Goal: Task Accomplishment & Management: Complete application form

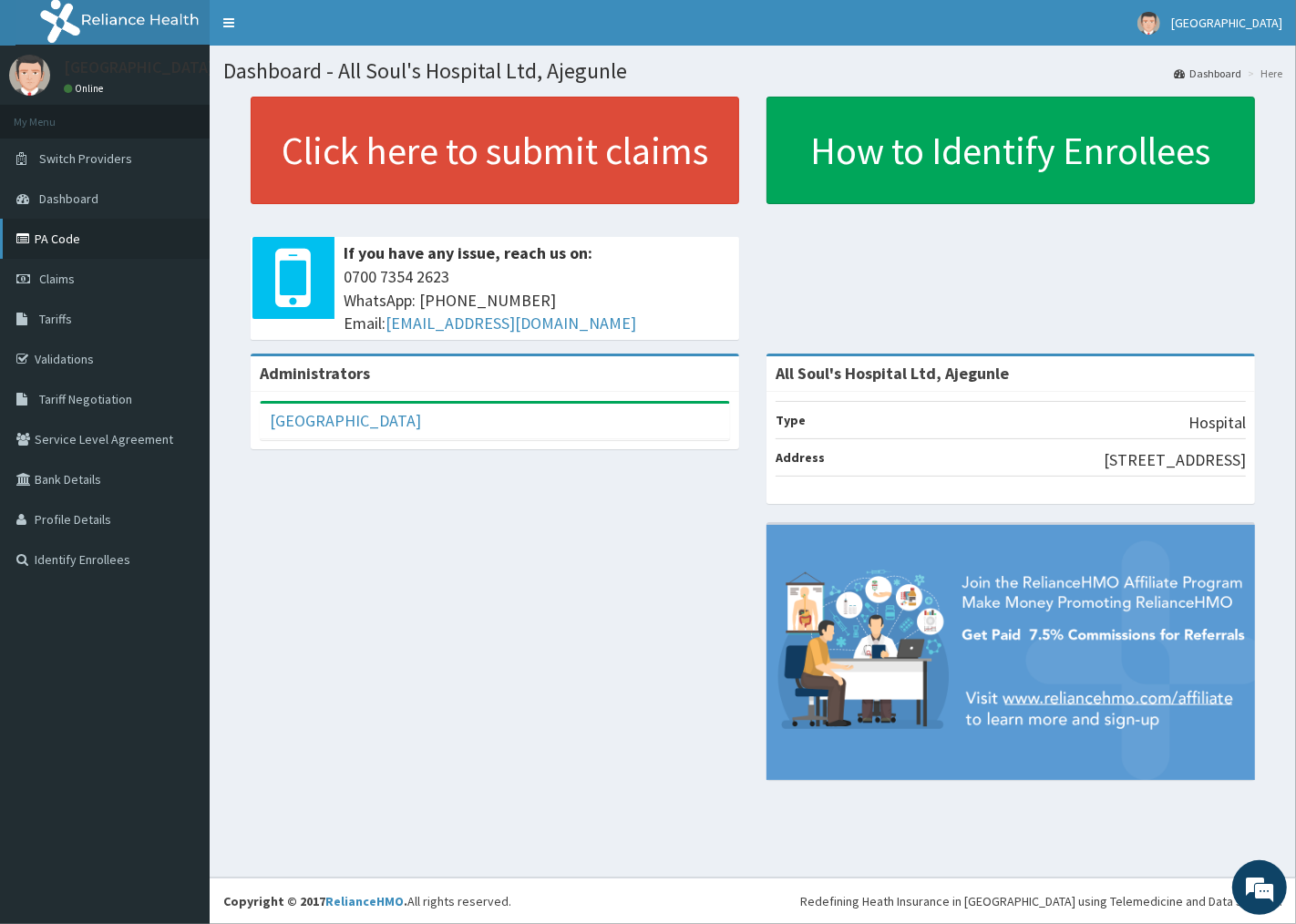
click at [58, 235] on link "PA Code" at bounding box center [105, 238] width 210 height 40
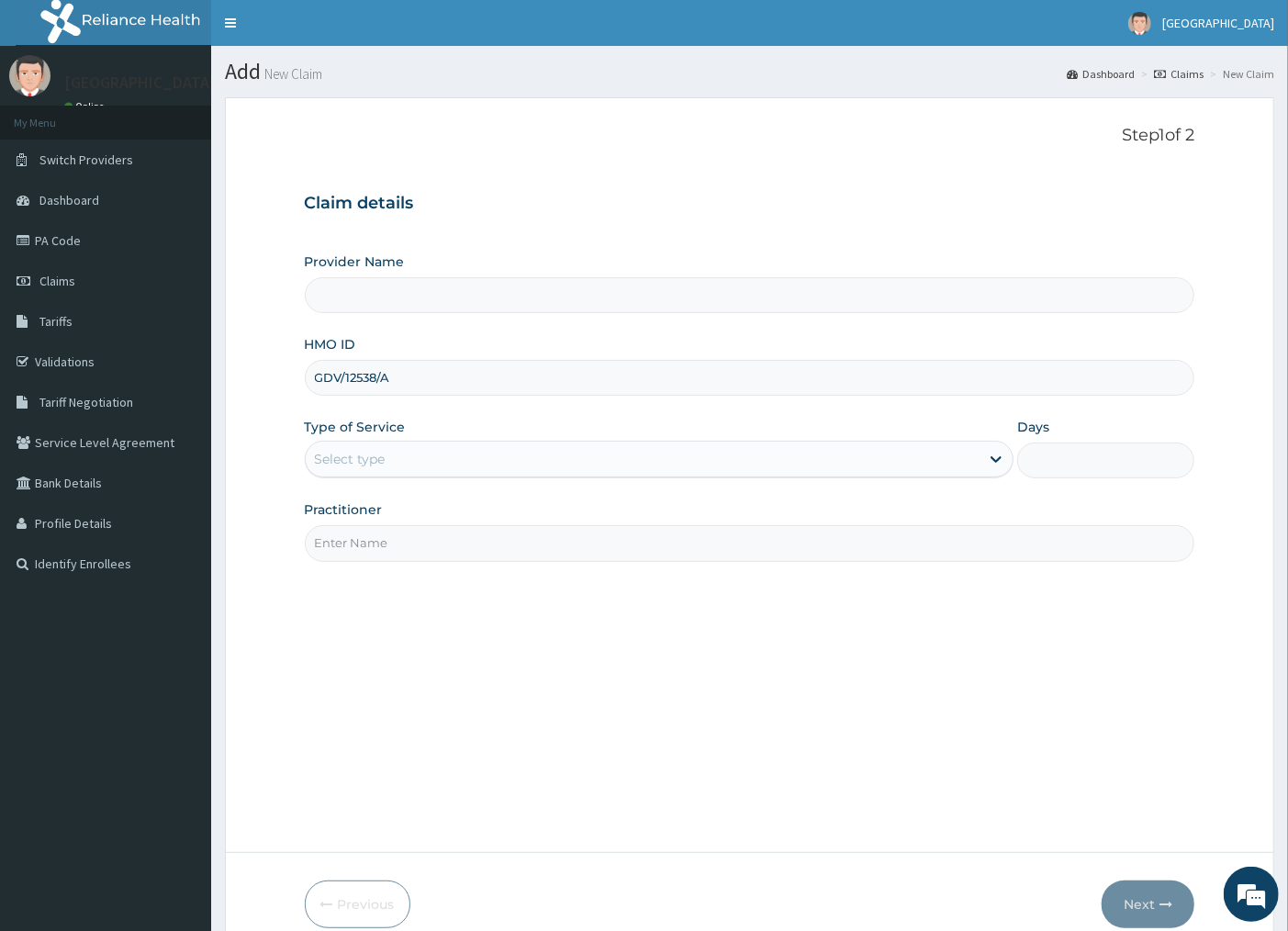
type input "GDV/12538/A"
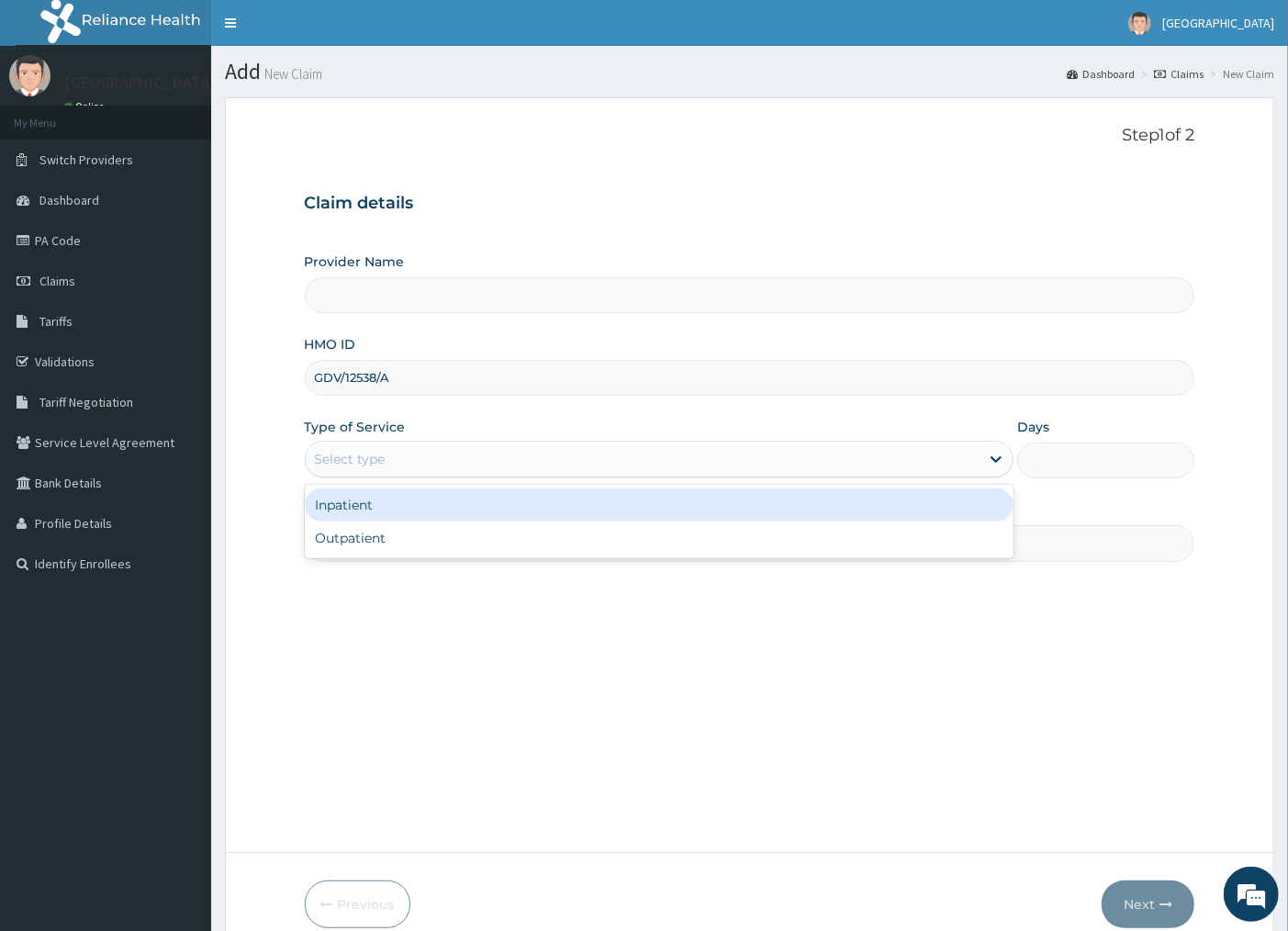
click at [418, 457] on div "Select type" at bounding box center [642, 459] width 674 height 29
click at [383, 509] on div "Inpatient" at bounding box center [659, 505] width 710 height 33
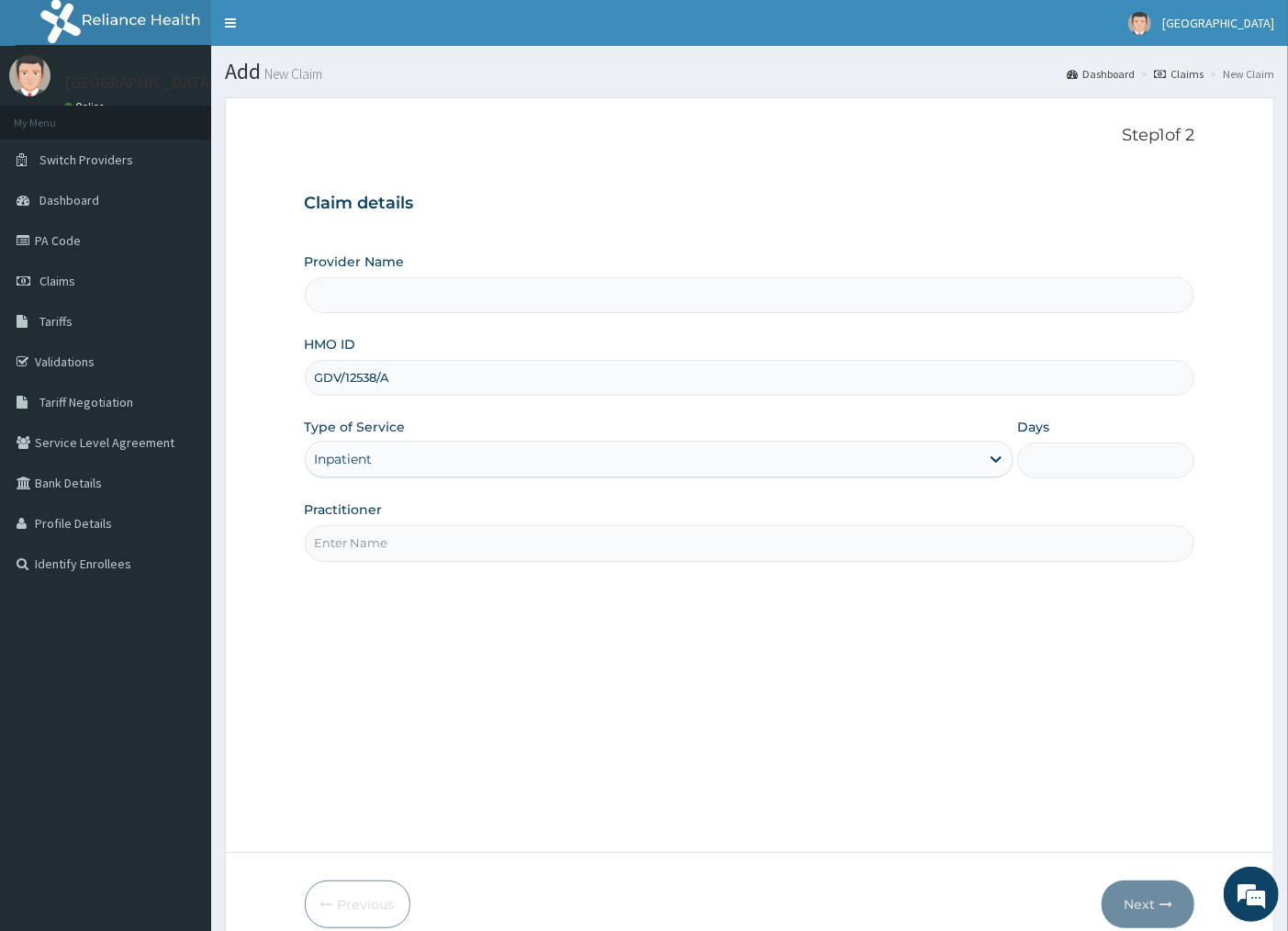
click at [1056, 462] on input "Days" at bounding box center [1105, 460] width 177 height 36
type input "1"
click at [699, 547] on input "Practitioner" at bounding box center [750, 543] width 891 height 36
type input "All Soul's Hospital Ltd, Ajegunle"
type input "HMO OFFICER"
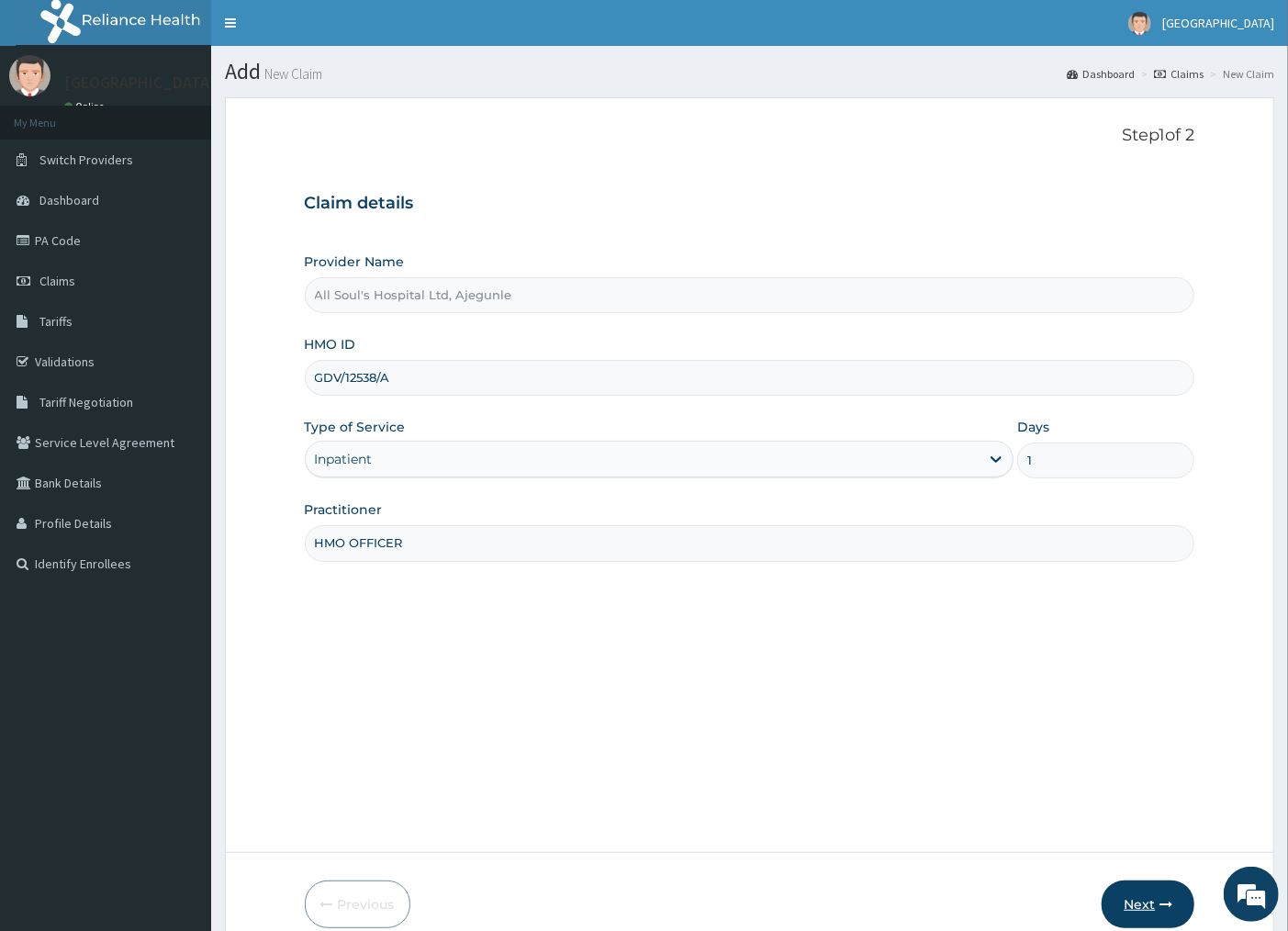
click at [1162, 910] on icon "button" at bounding box center [1166, 904] width 13 height 13
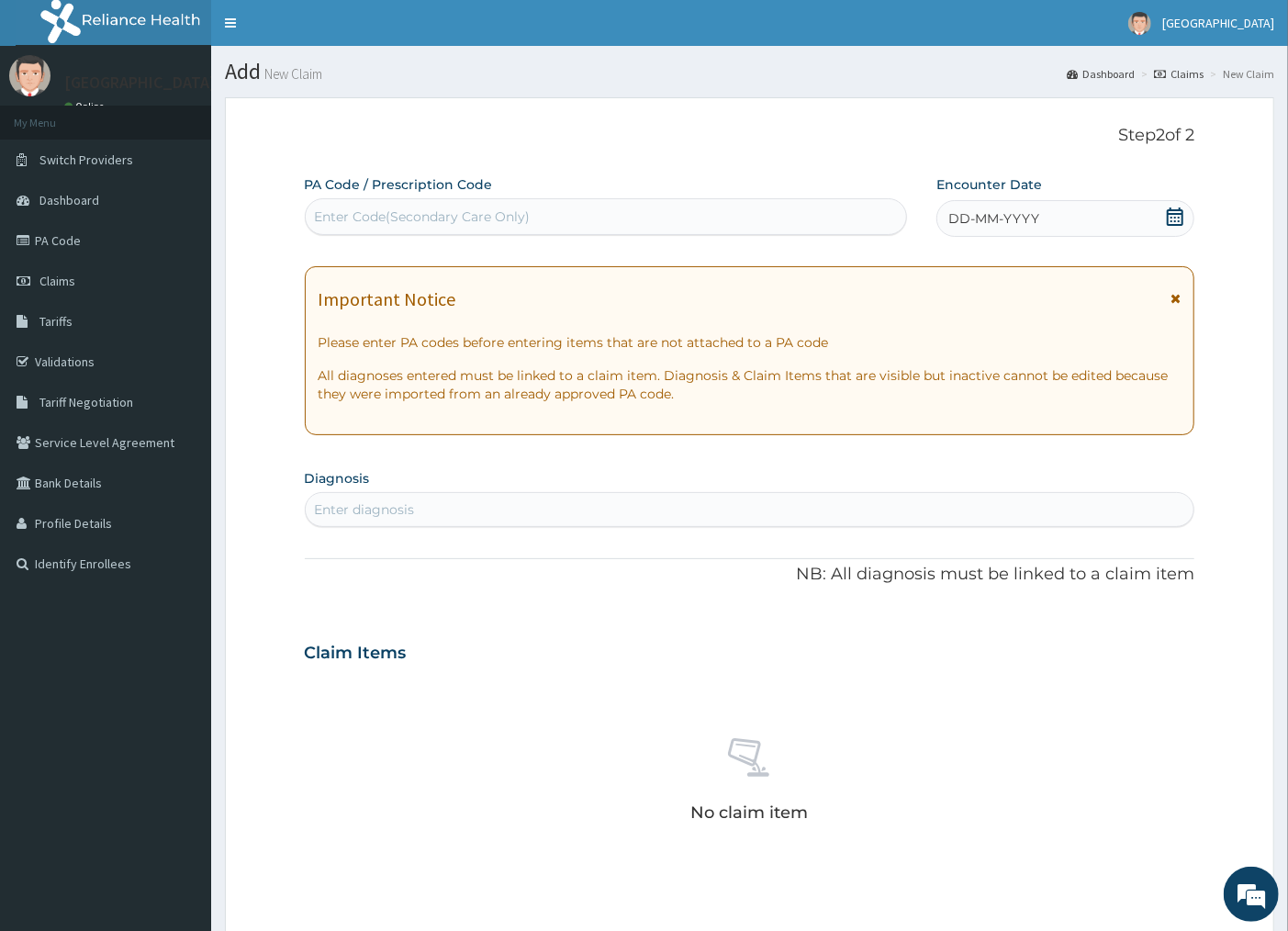
click at [475, 225] on div "Enter Code(Secondary Care Only)" at bounding box center [423, 216] width 215 height 19
paste input "PA/EE8E1D"
type input "PA/EE8E1D"
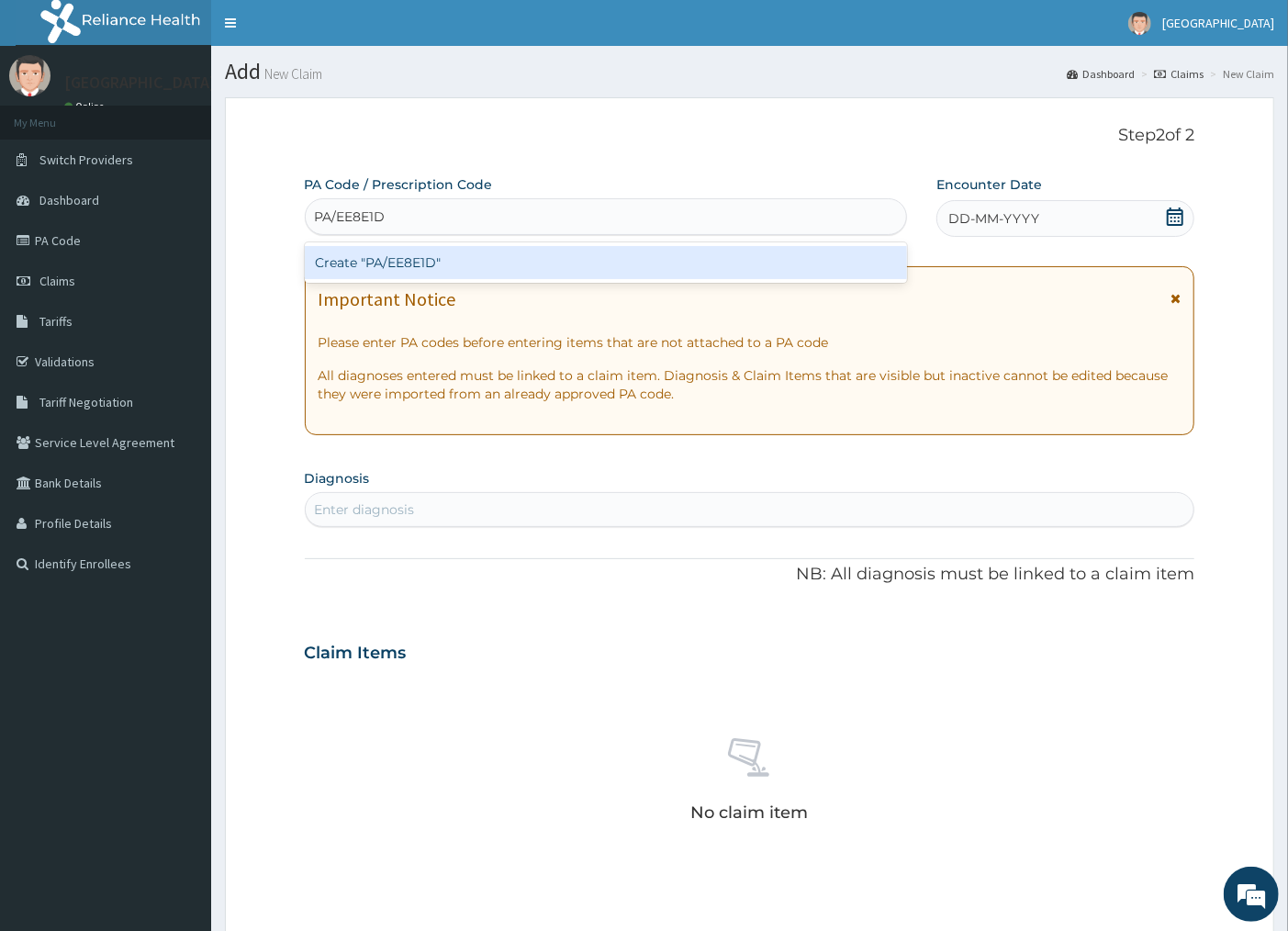
click at [490, 269] on div "Create "PA/EE8E1D"" at bounding box center [605, 262] width 602 height 33
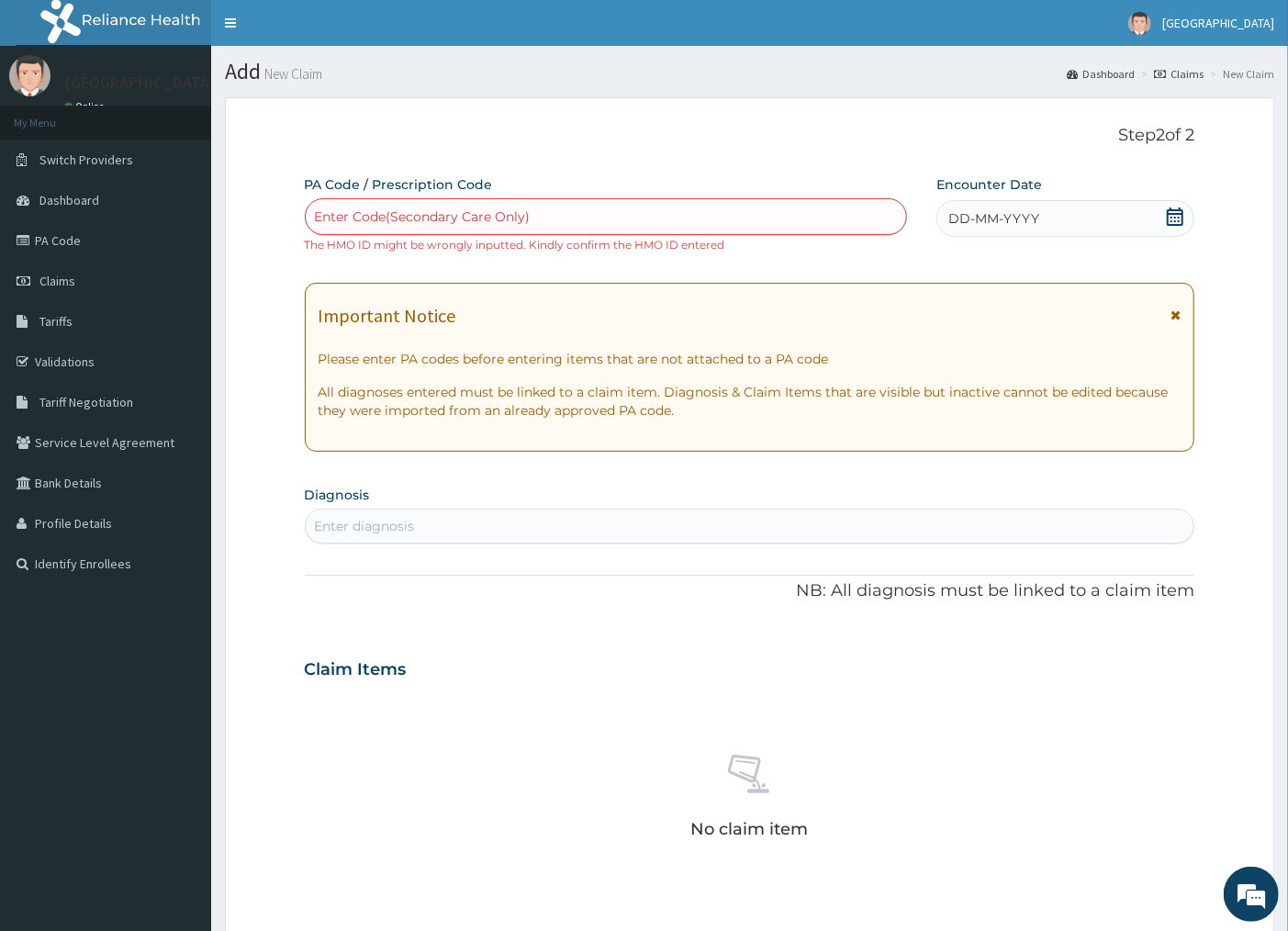
paste input "PA/EE8E1D"
type input "PA/EE8E1D"
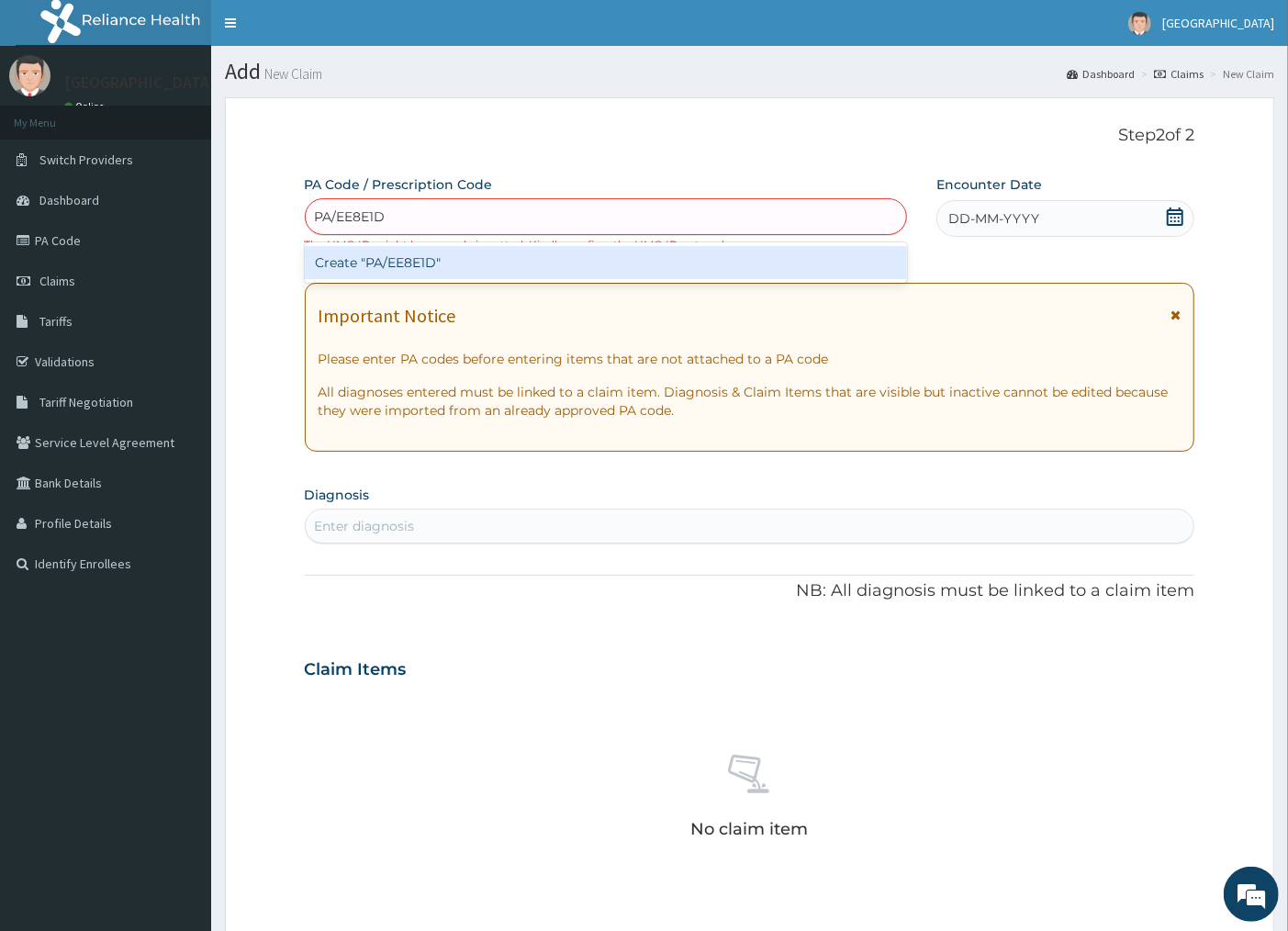
click at [414, 260] on div "Create "PA/EE8E1D"" at bounding box center [605, 262] width 602 height 33
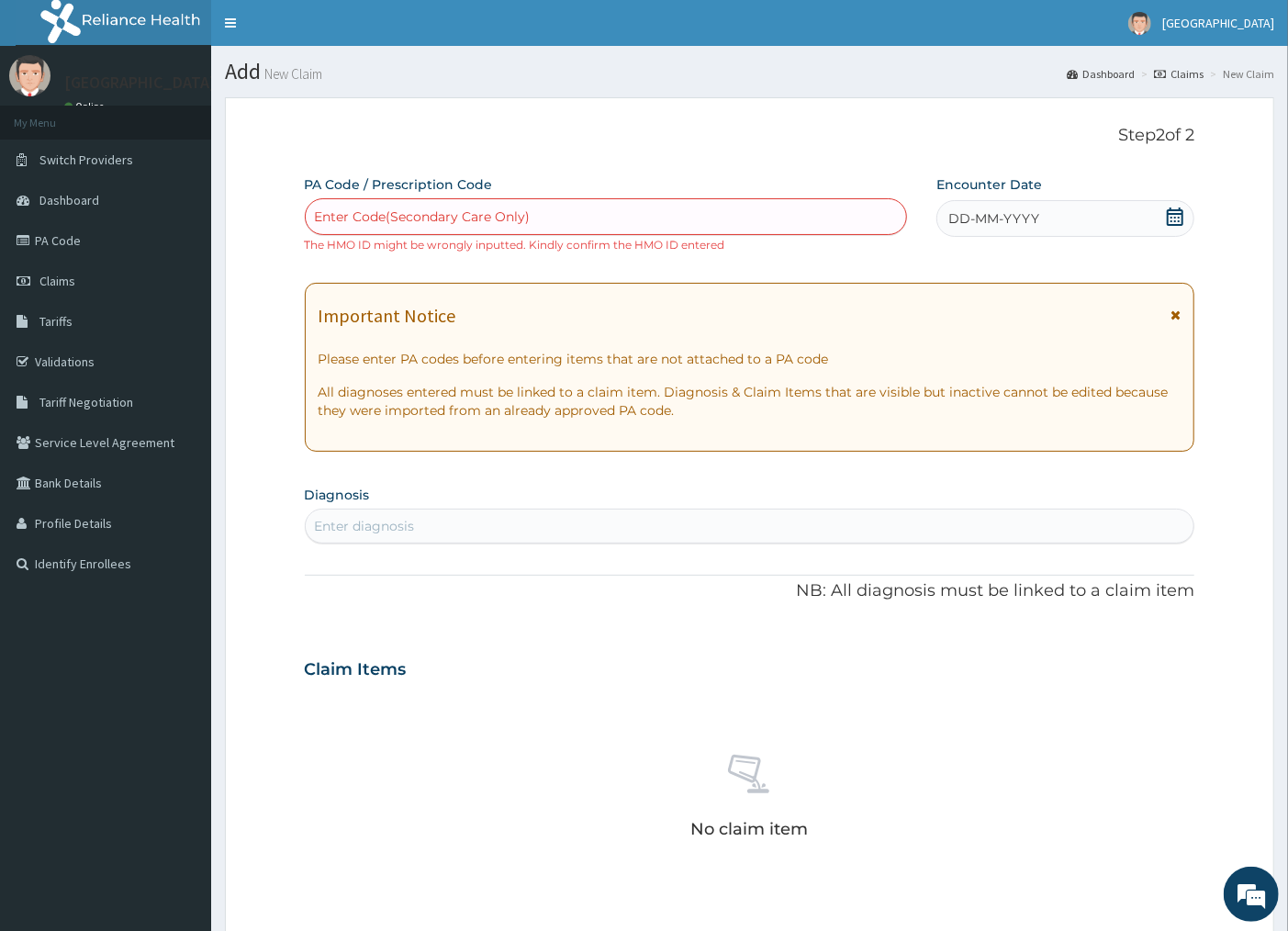
paste input "PA/EE8E1D"
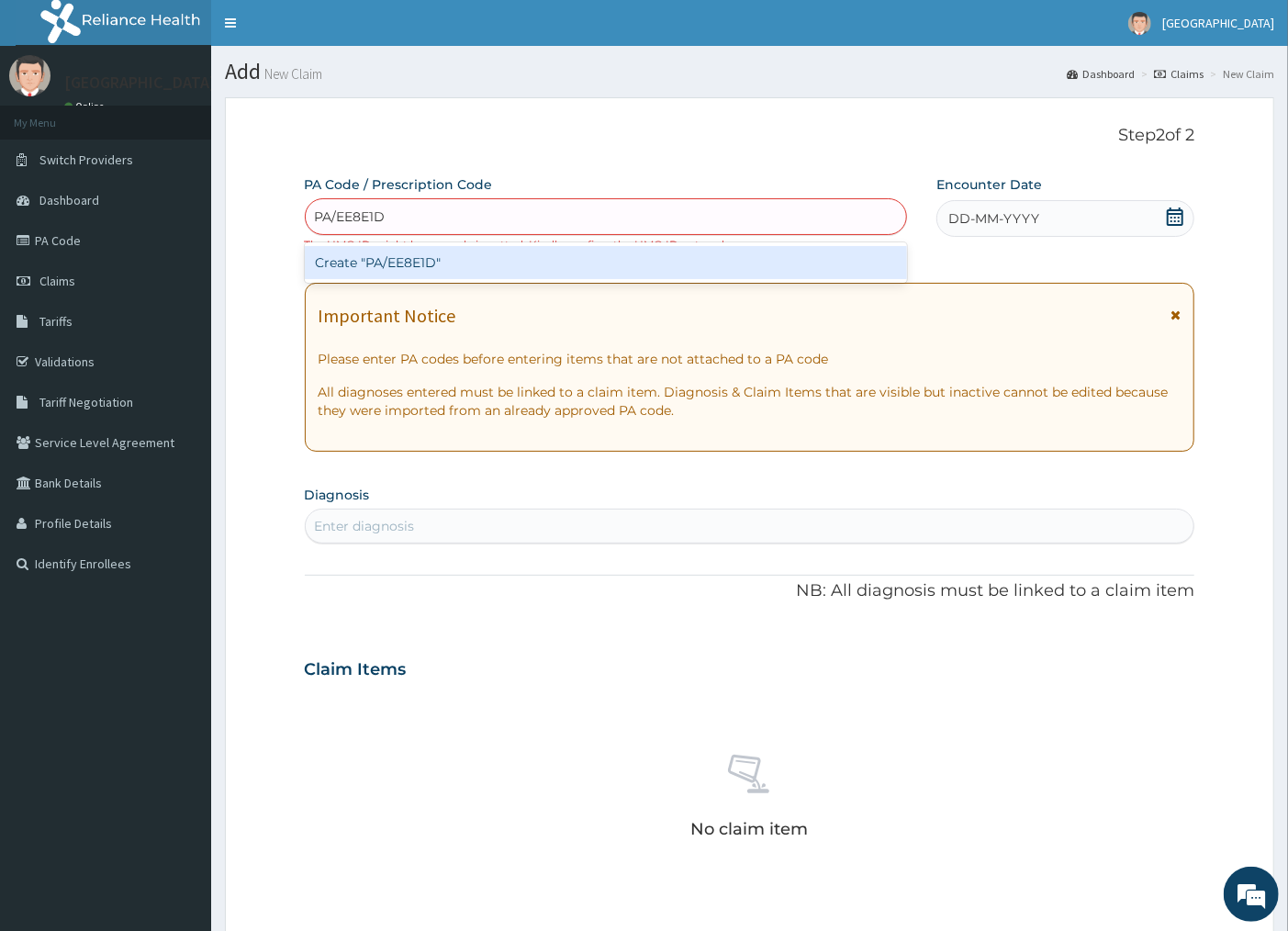
type input "PA/EE8E1D"
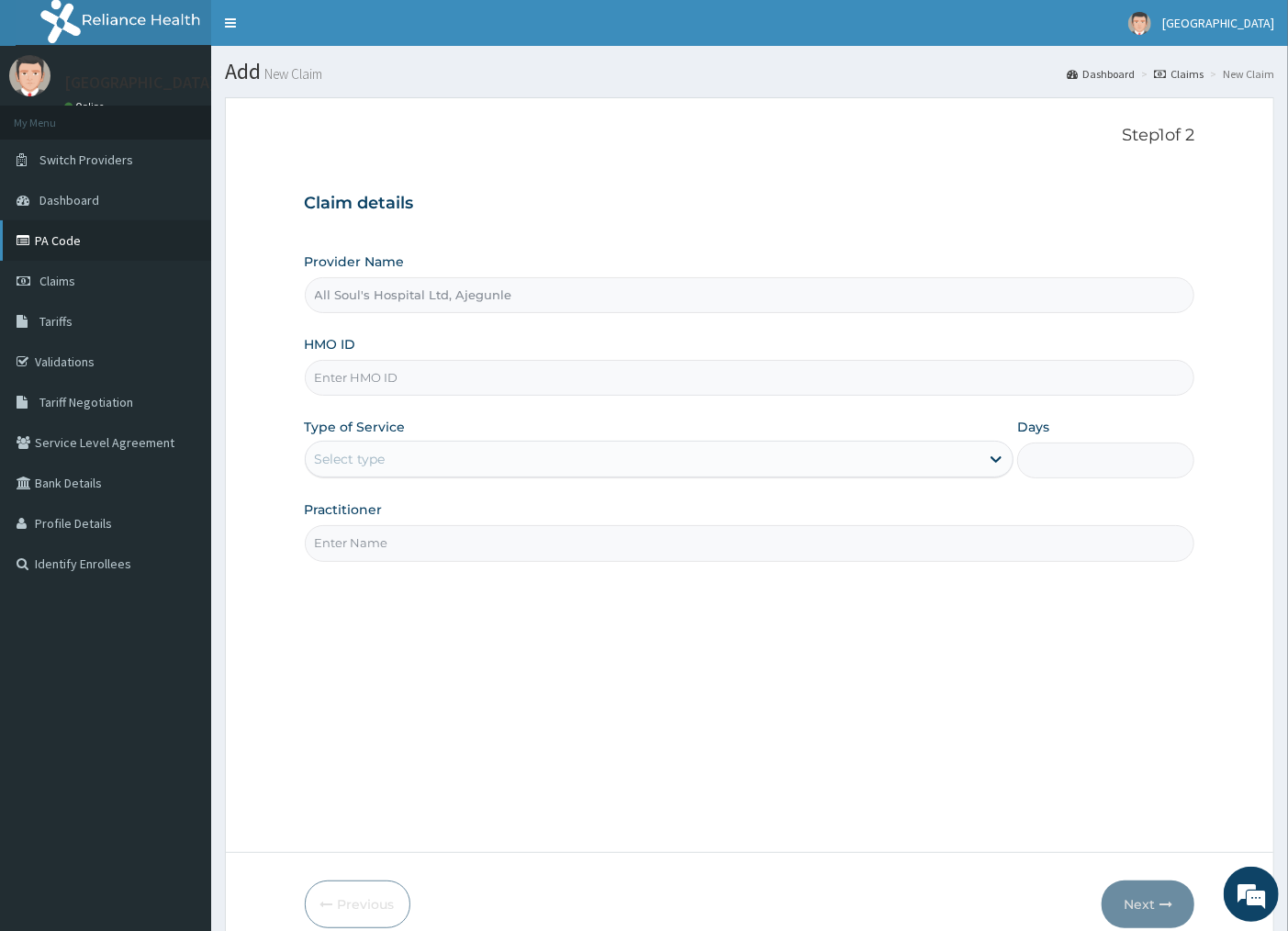
click at [69, 242] on link "PA Code" at bounding box center [106, 240] width 211 height 40
click at [462, 379] on input "HMO ID" at bounding box center [750, 378] width 891 height 36
type input "All Soul's Hospital Ltd, Ajegunle"
paste input "GSV/12538/A"
type input "GSV/12538/A"
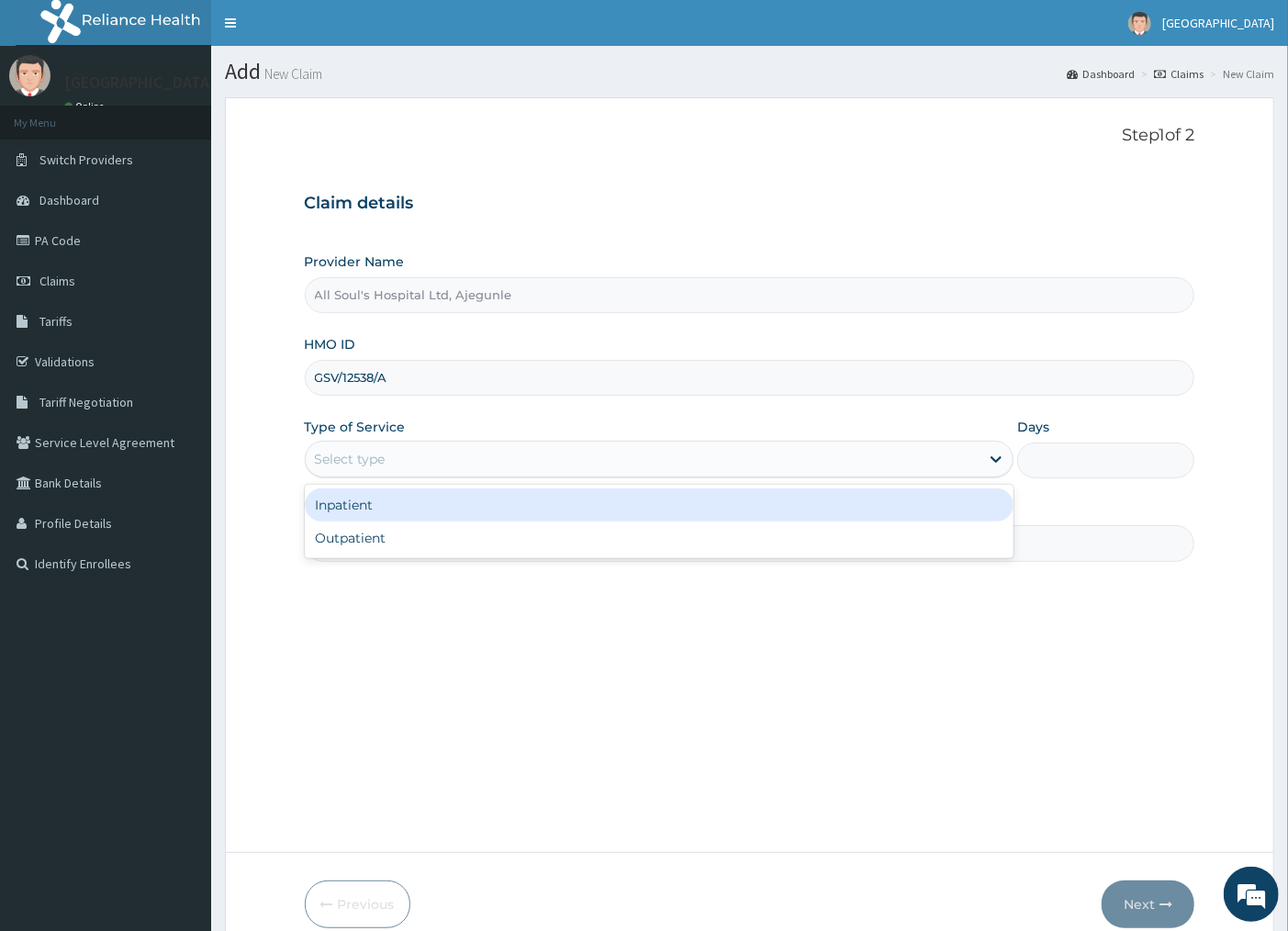
click at [447, 466] on div "Select type" at bounding box center [642, 459] width 674 height 29
click at [416, 509] on div "Inpatient" at bounding box center [659, 505] width 710 height 33
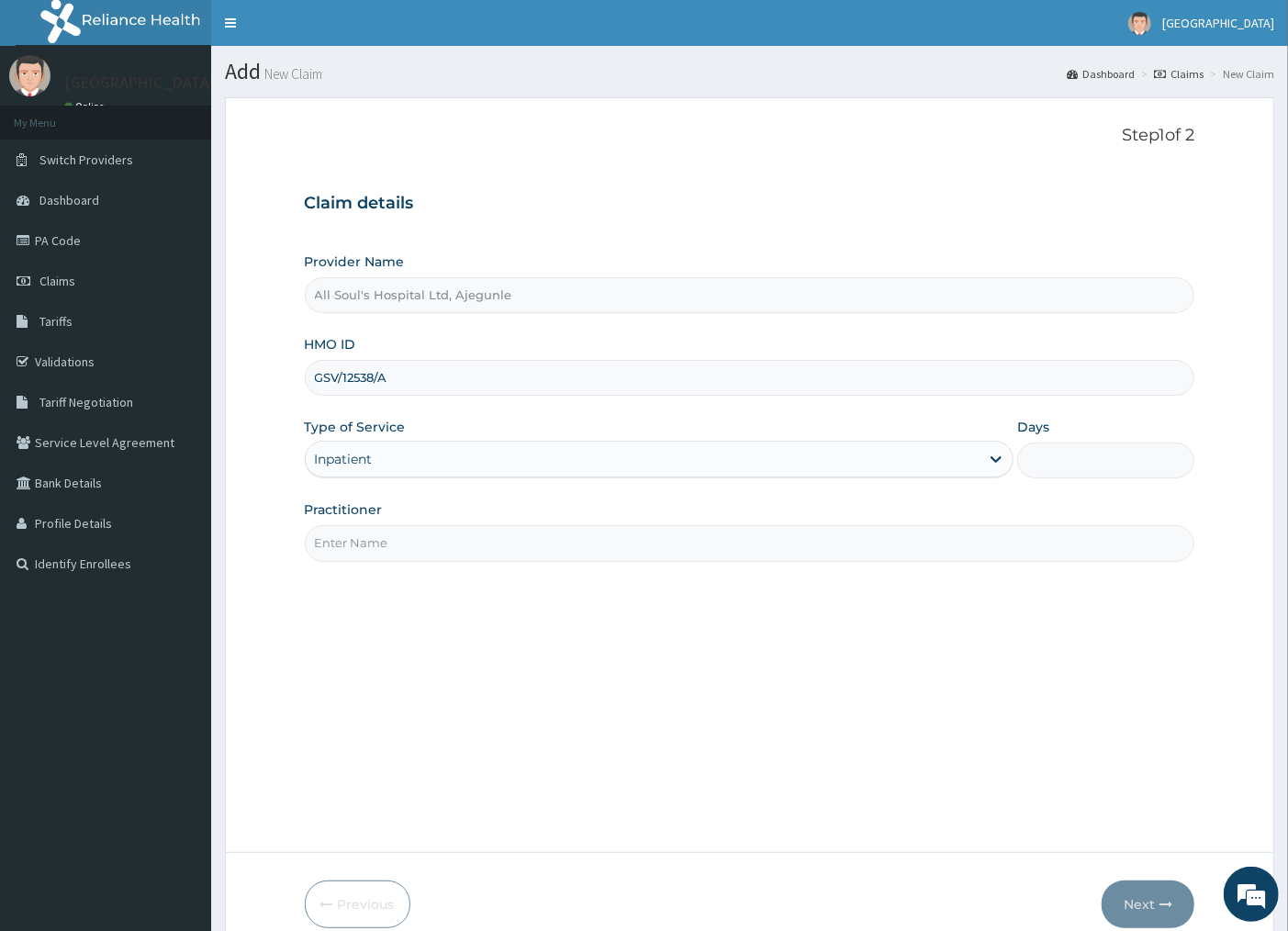
click at [1073, 466] on input "Days" at bounding box center [1105, 460] width 177 height 36
type input "1"
click at [733, 558] on input "Practitioner" at bounding box center [750, 543] width 891 height 36
type input "HMO OFFICER"
click at [1126, 912] on button "Next" at bounding box center [1148, 905] width 93 height 48
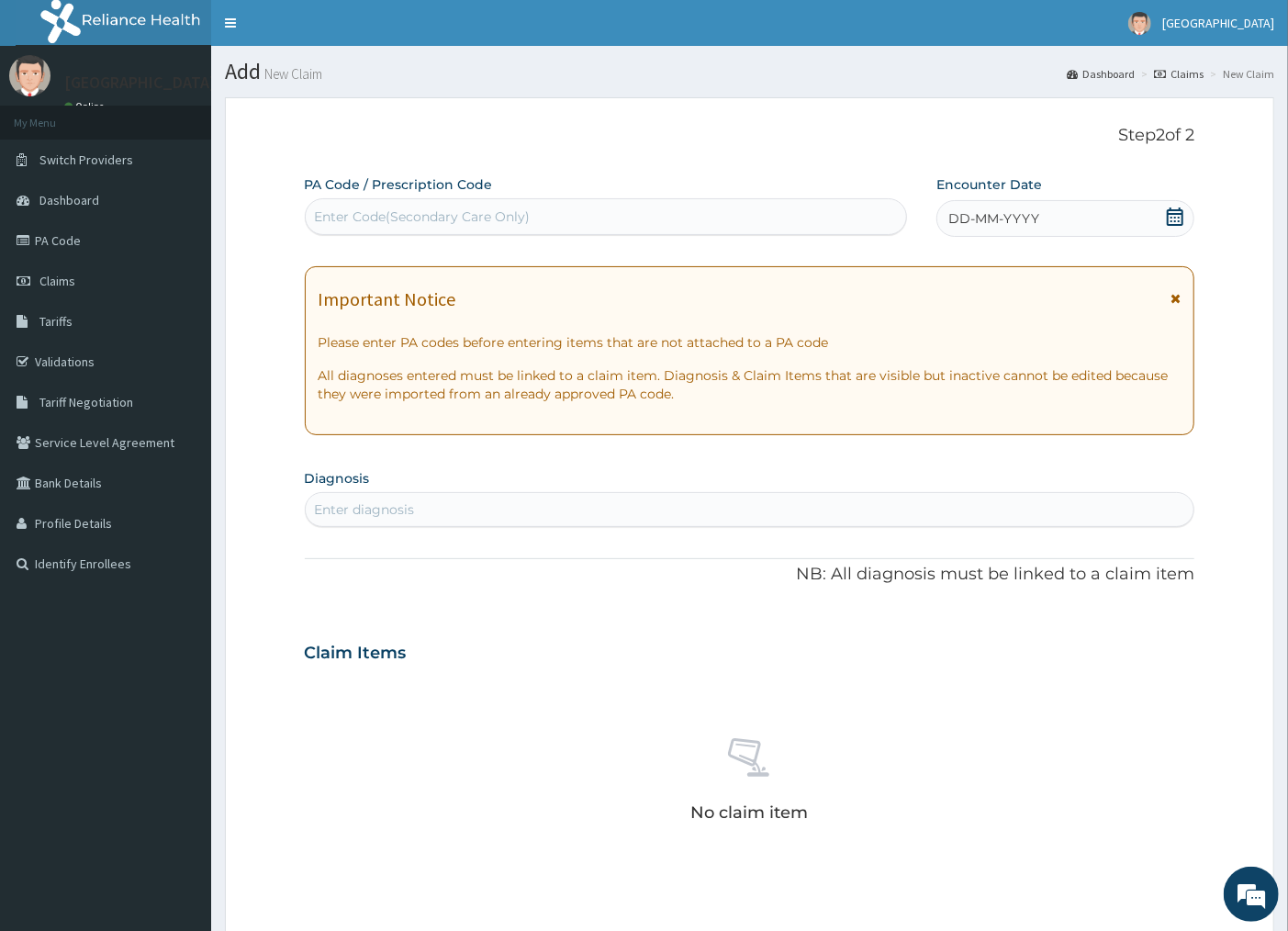
click at [527, 214] on div "Enter Code(Secondary Care Only)" at bounding box center [423, 216] width 215 height 19
paste input "PA/EE8E1D"
type input "PA/EE8E1D"
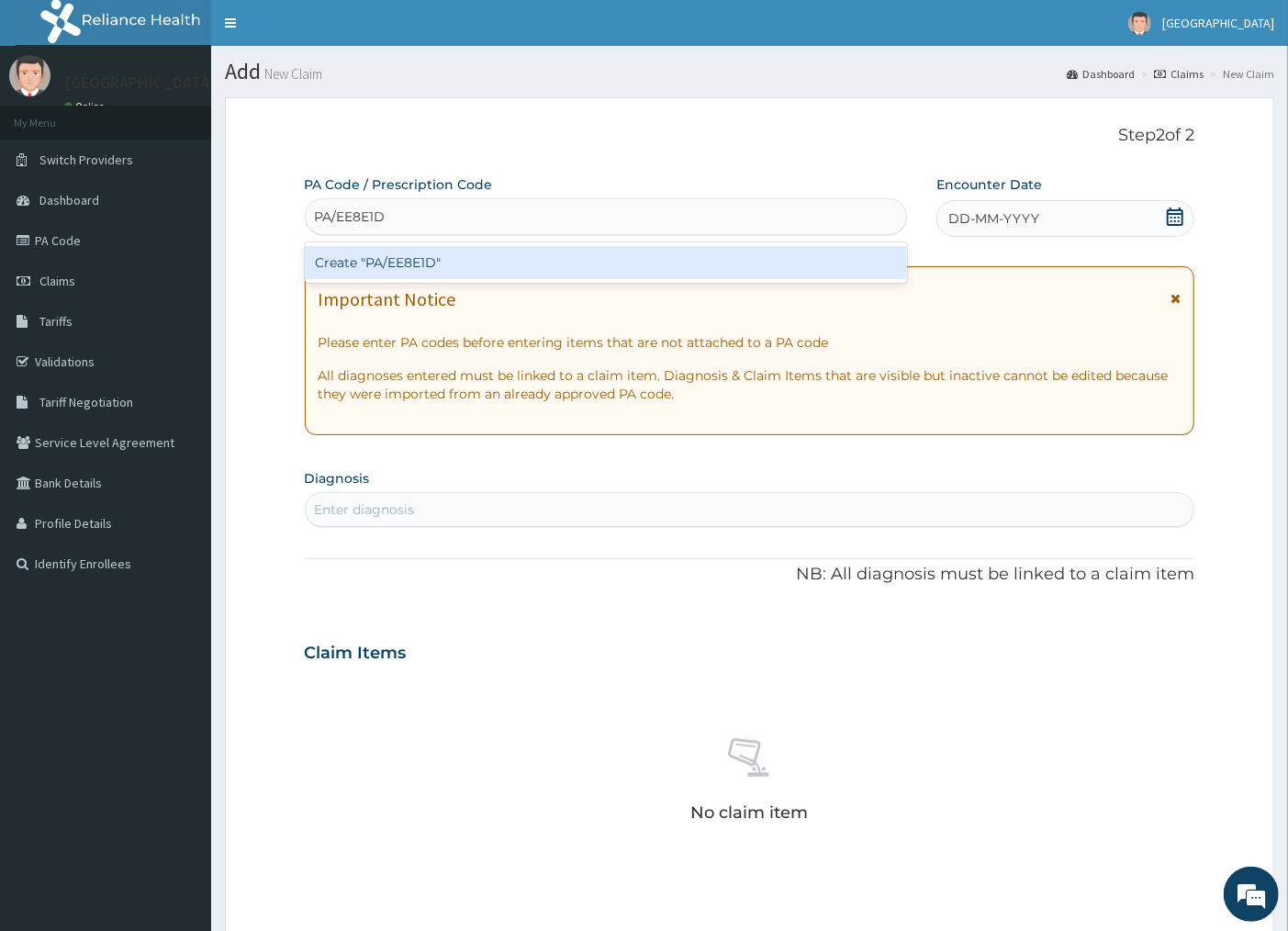
click at [555, 255] on div "Create "PA/EE8E1D"" at bounding box center [605, 262] width 602 height 33
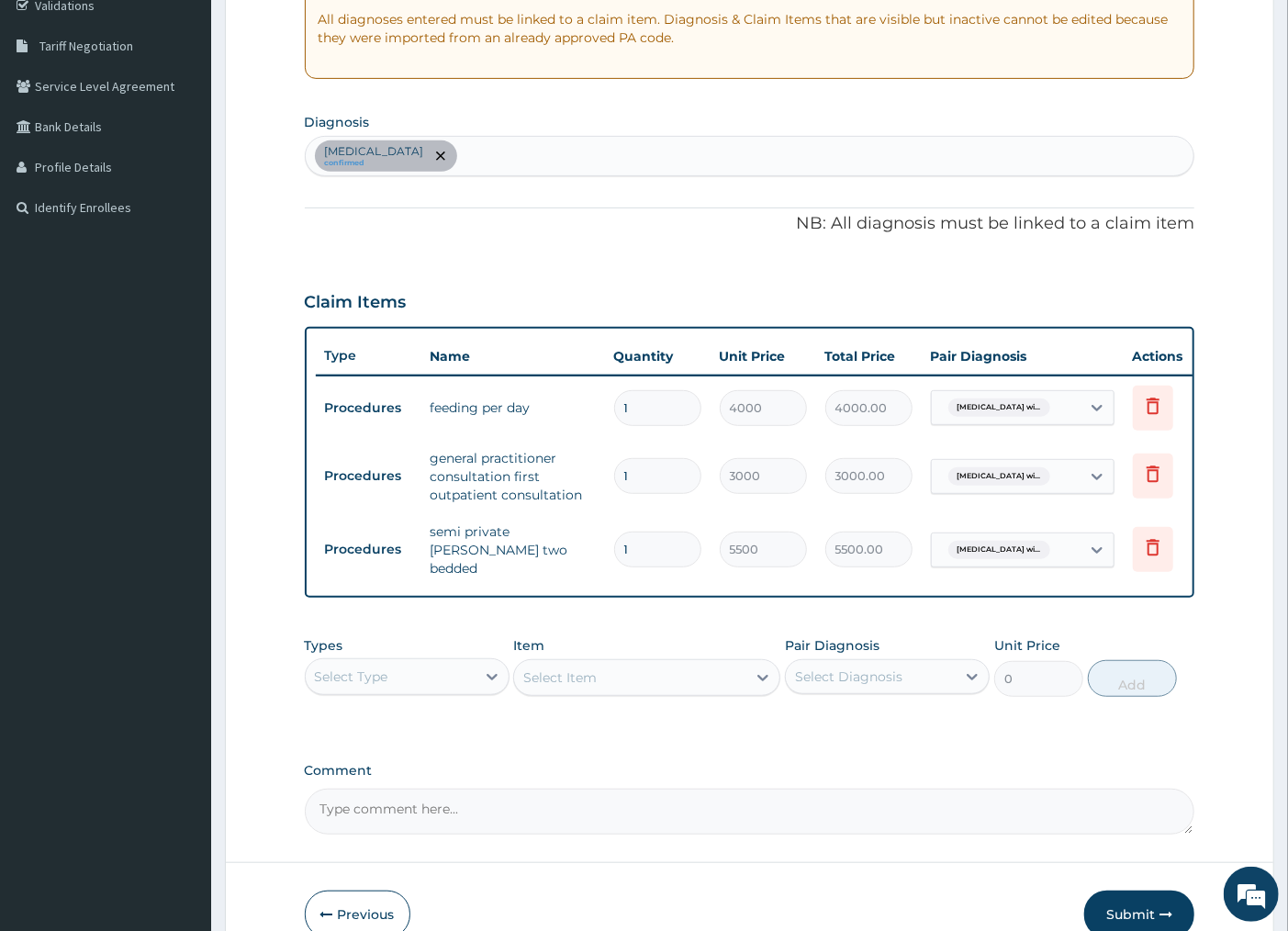
scroll to position [407, 0]
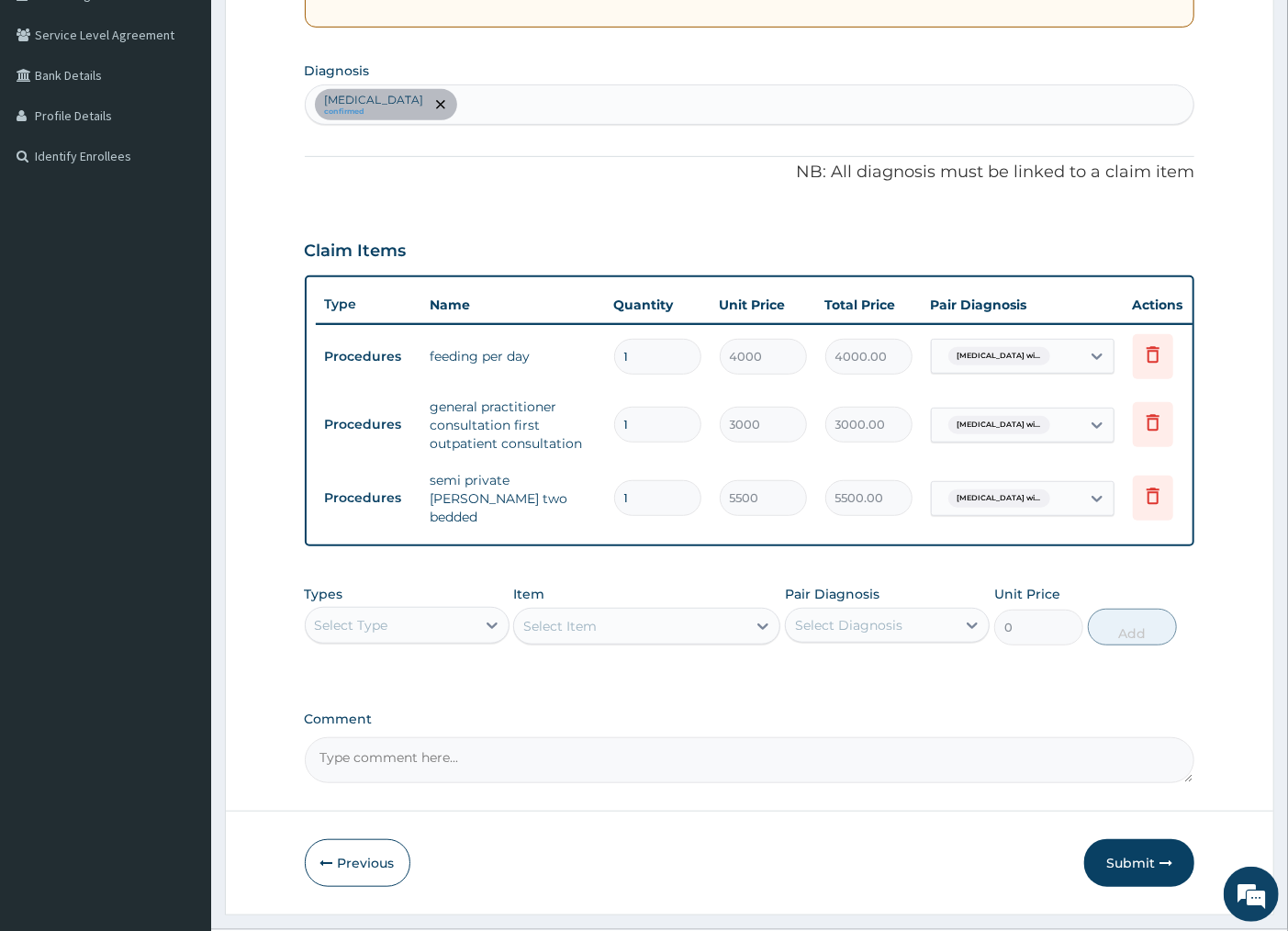
click at [459, 640] on div "Select Type" at bounding box center [391, 626] width 170 height 29
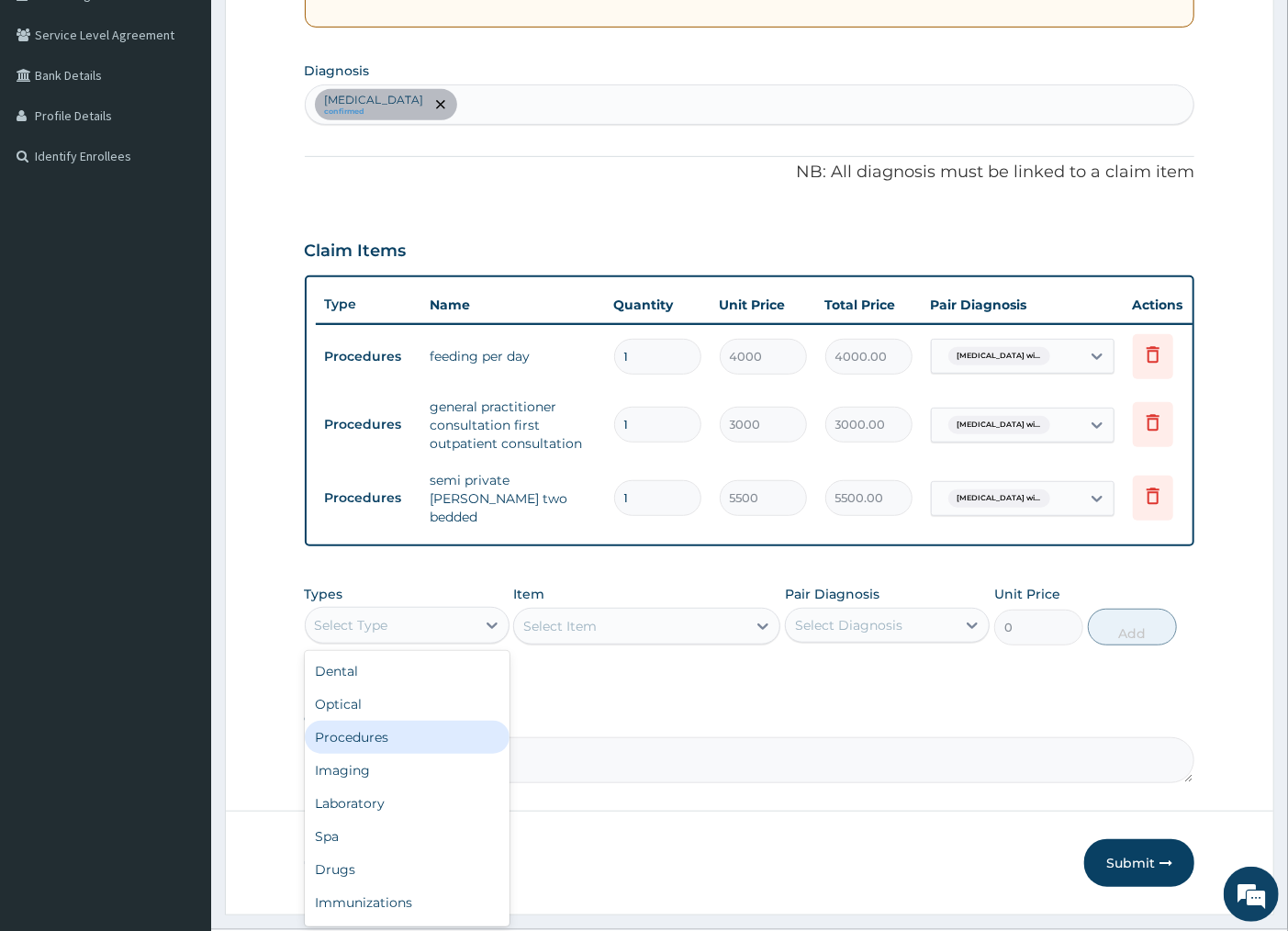
click at [388, 742] on div "Procedures" at bounding box center [406, 737] width 205 height 33
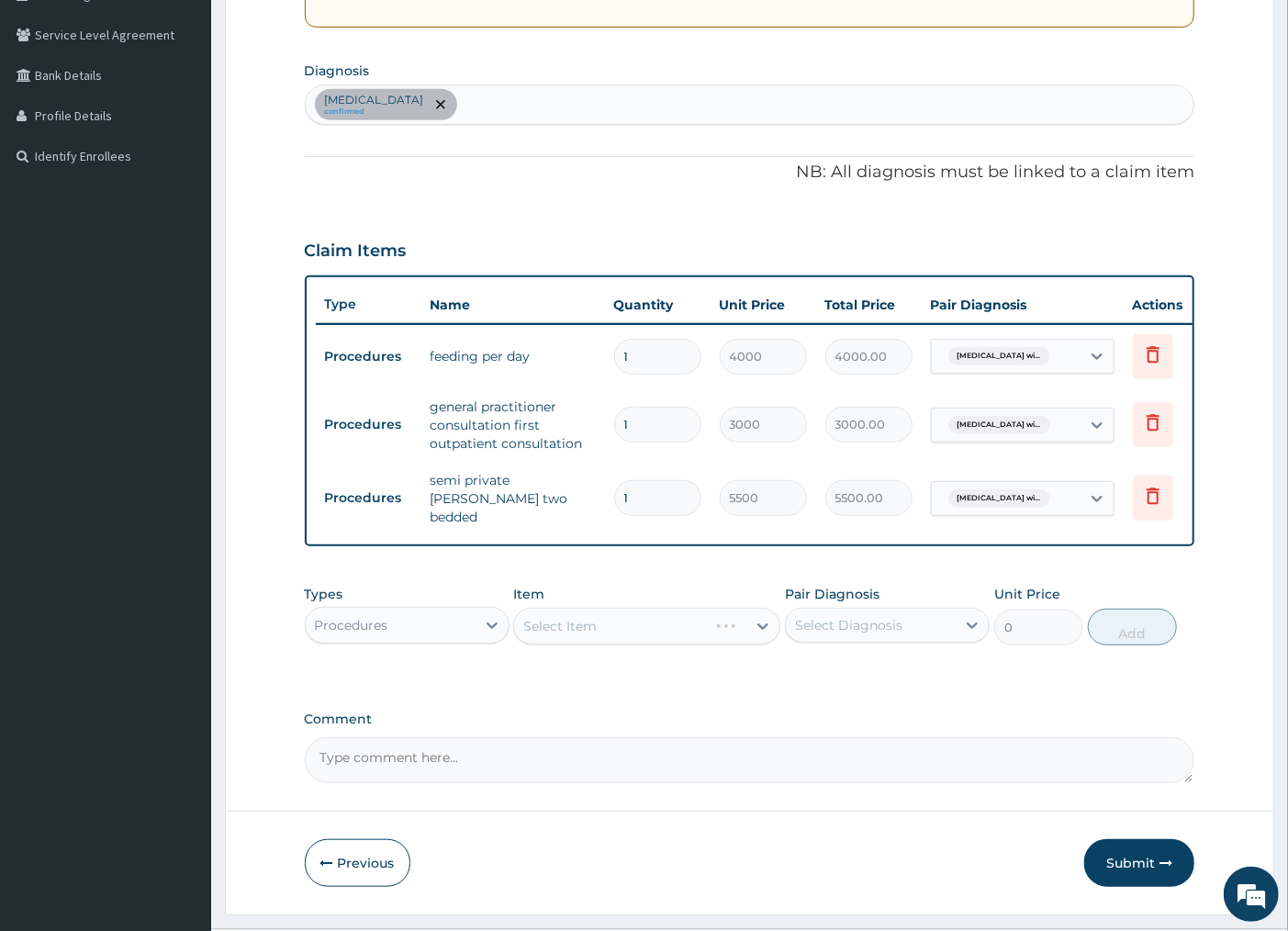
click at [390, 639] on div "Procedures" at bounding box center [391, 626] width 170 height 29
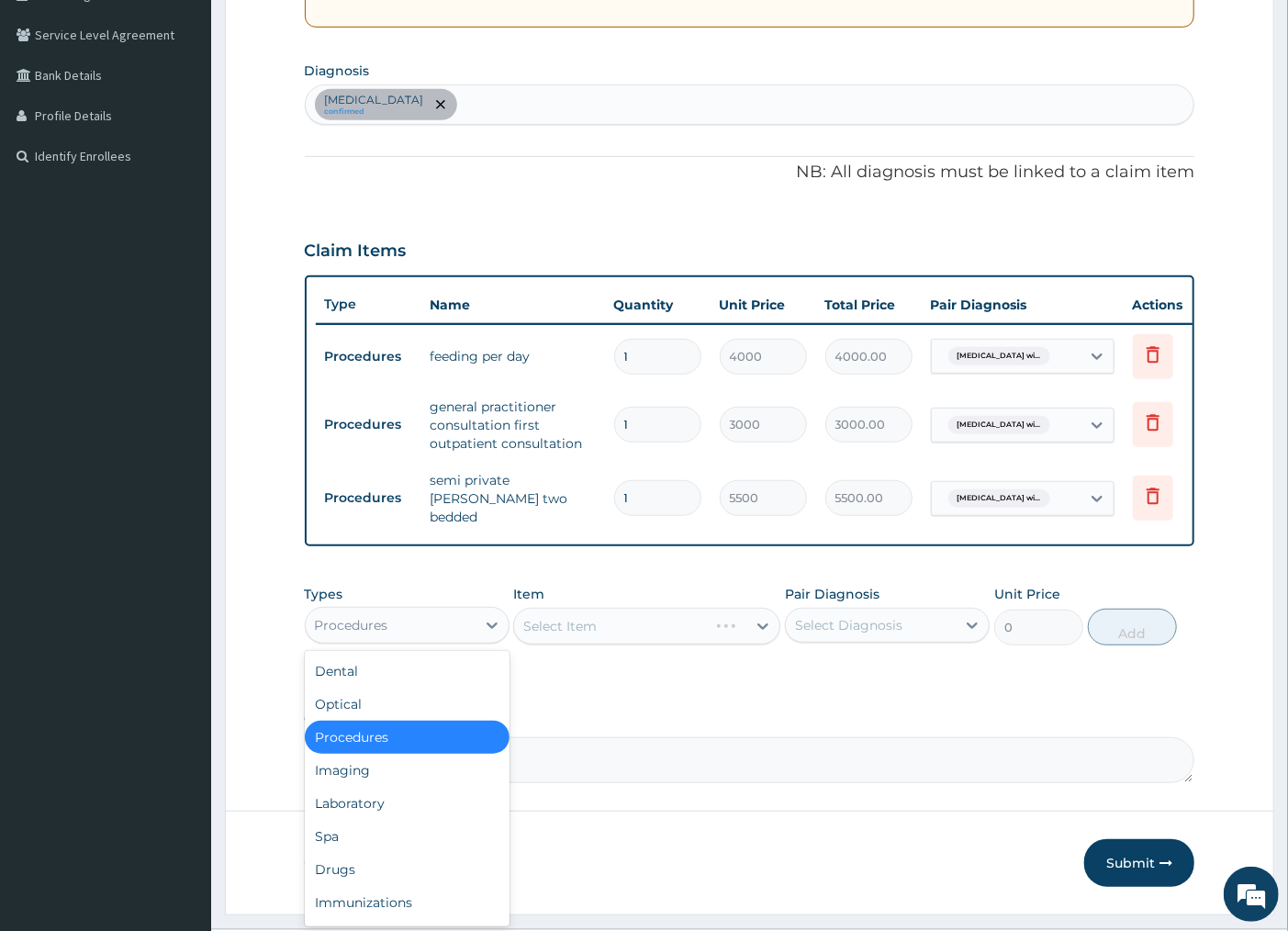
scroll to position [62, 0]
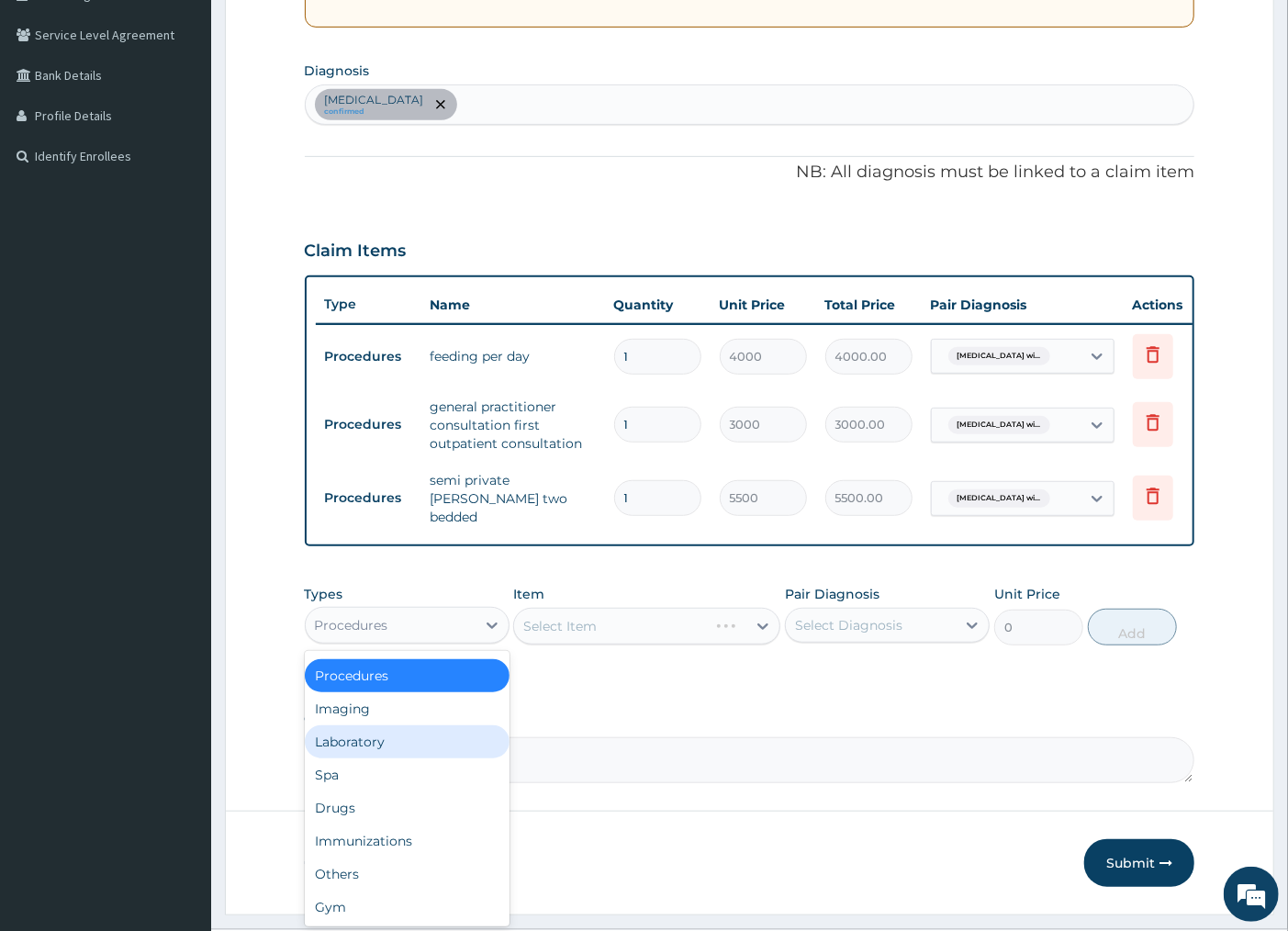
click at [375, 750] on div "Laboratory" at bounding box center [406, 742] width 205 height 33
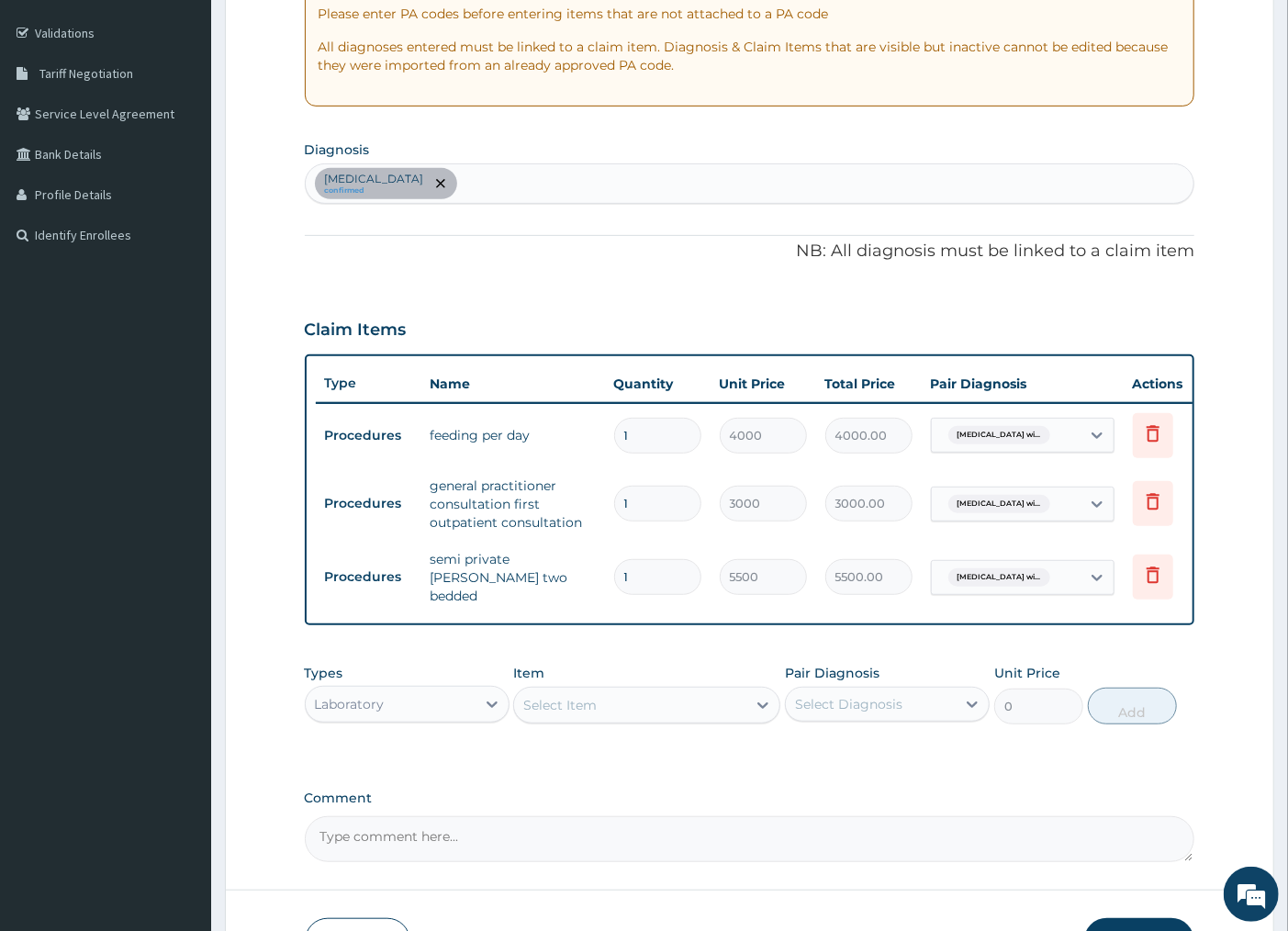
scroll to position [305, 0]
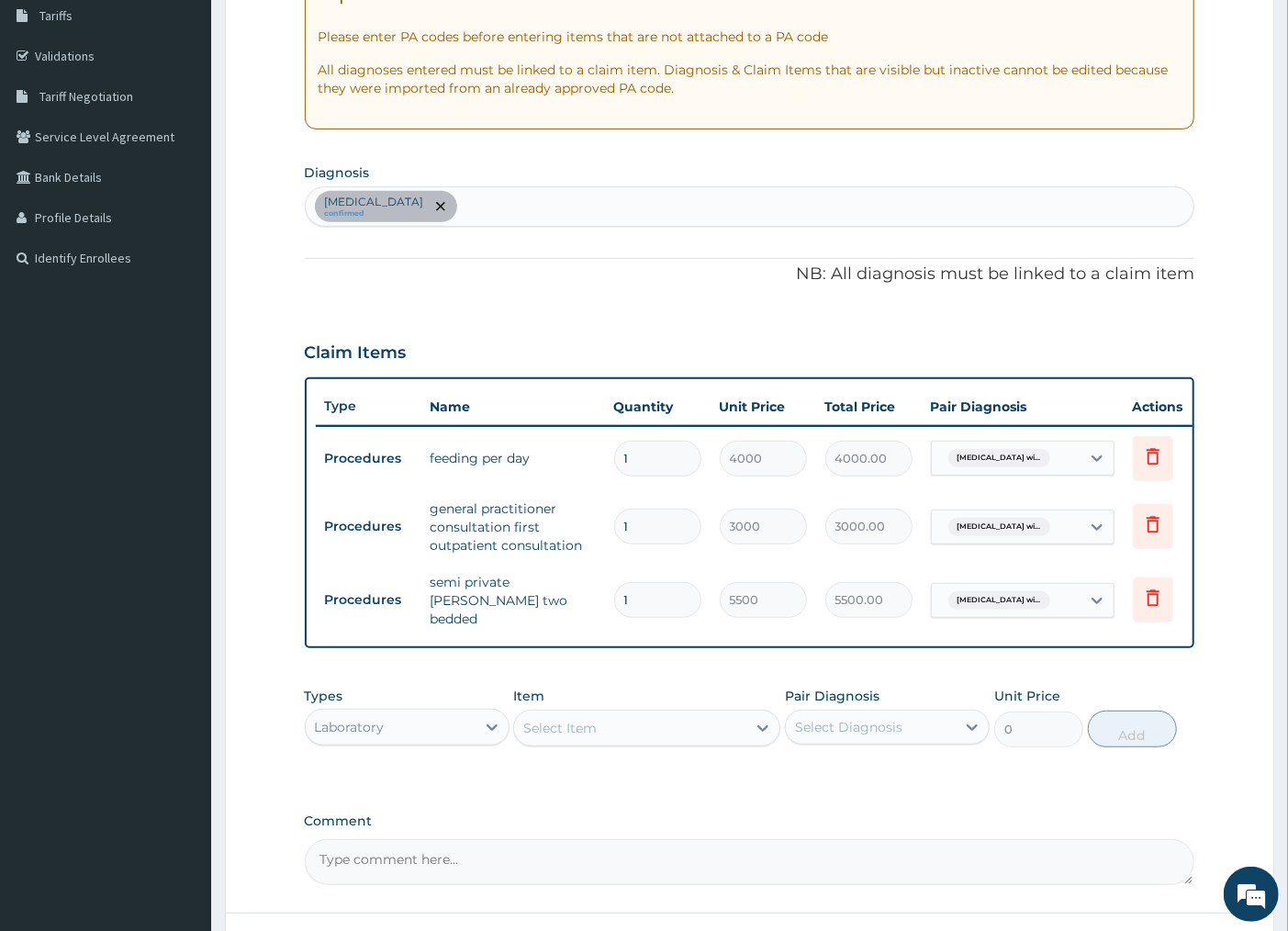
click at [730, 214] on div "Plasmodium malariae malaria without complication confirmed" at bounding box center [750, 206] width 889 height 38
type input "ESSENTI"
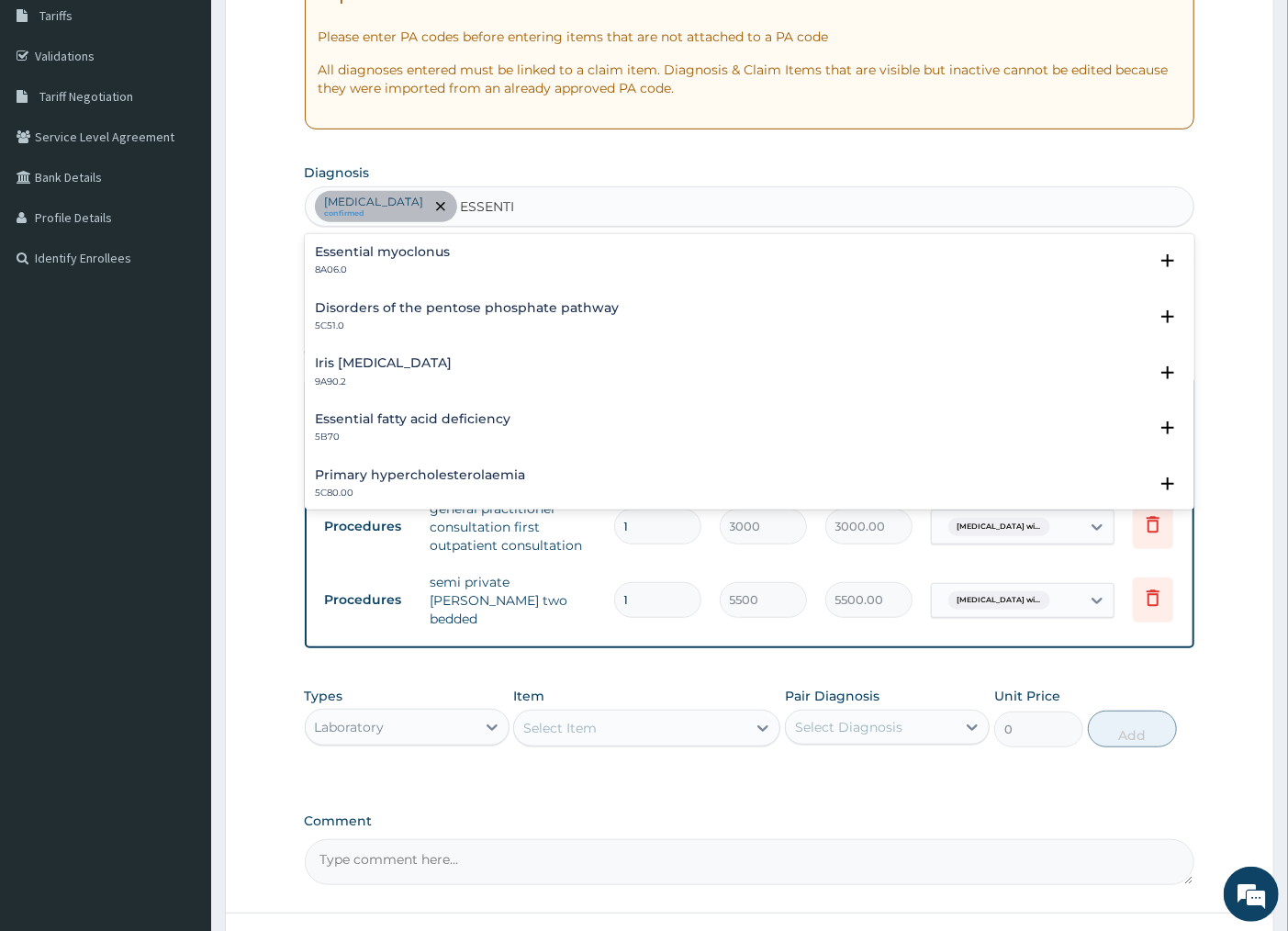
scroll to position [102, 0]
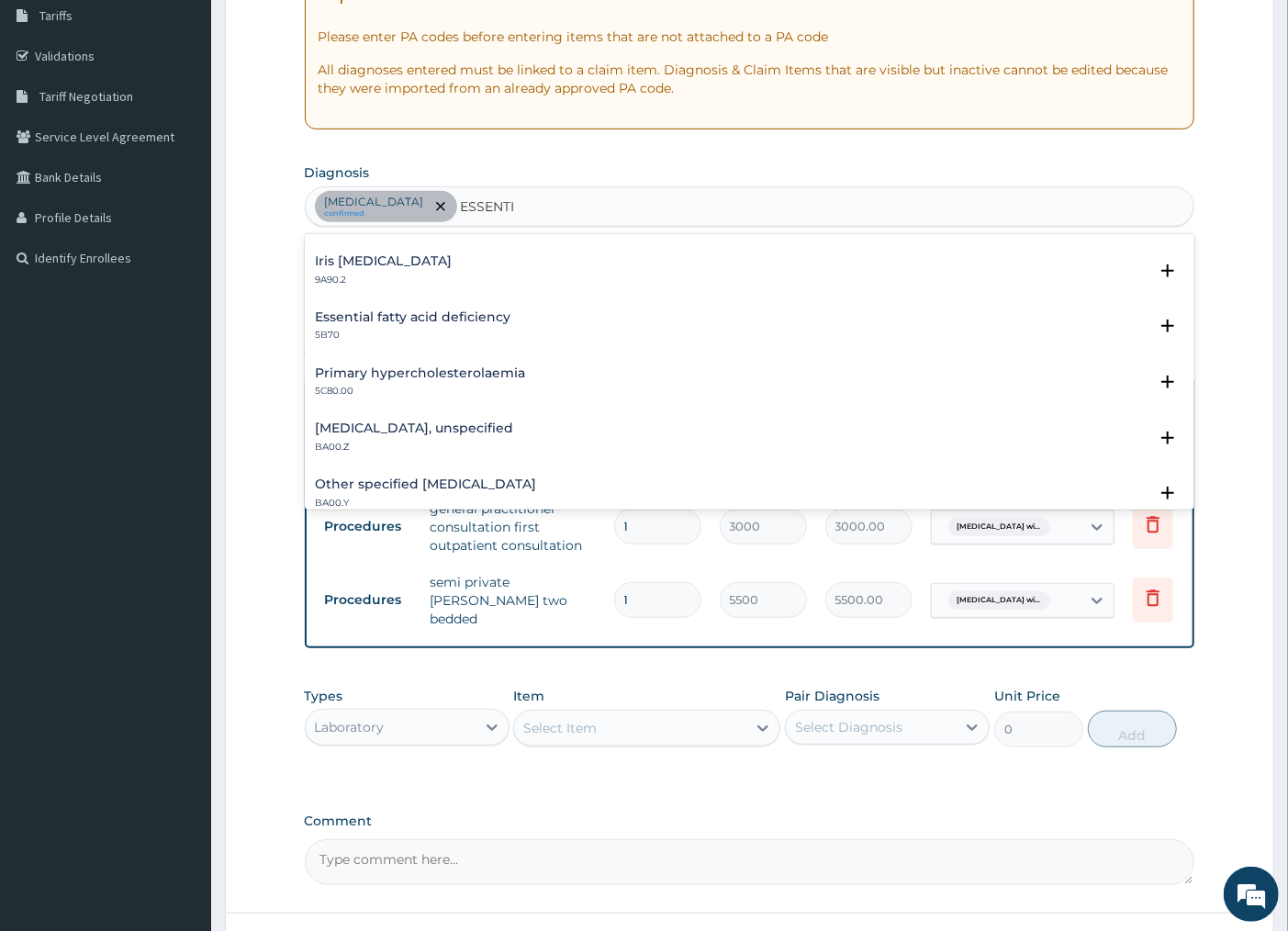
click at [472, 427] on h4 "Essential hypertension, unspecified" at bounding box center [415, 429] width 199 height 14
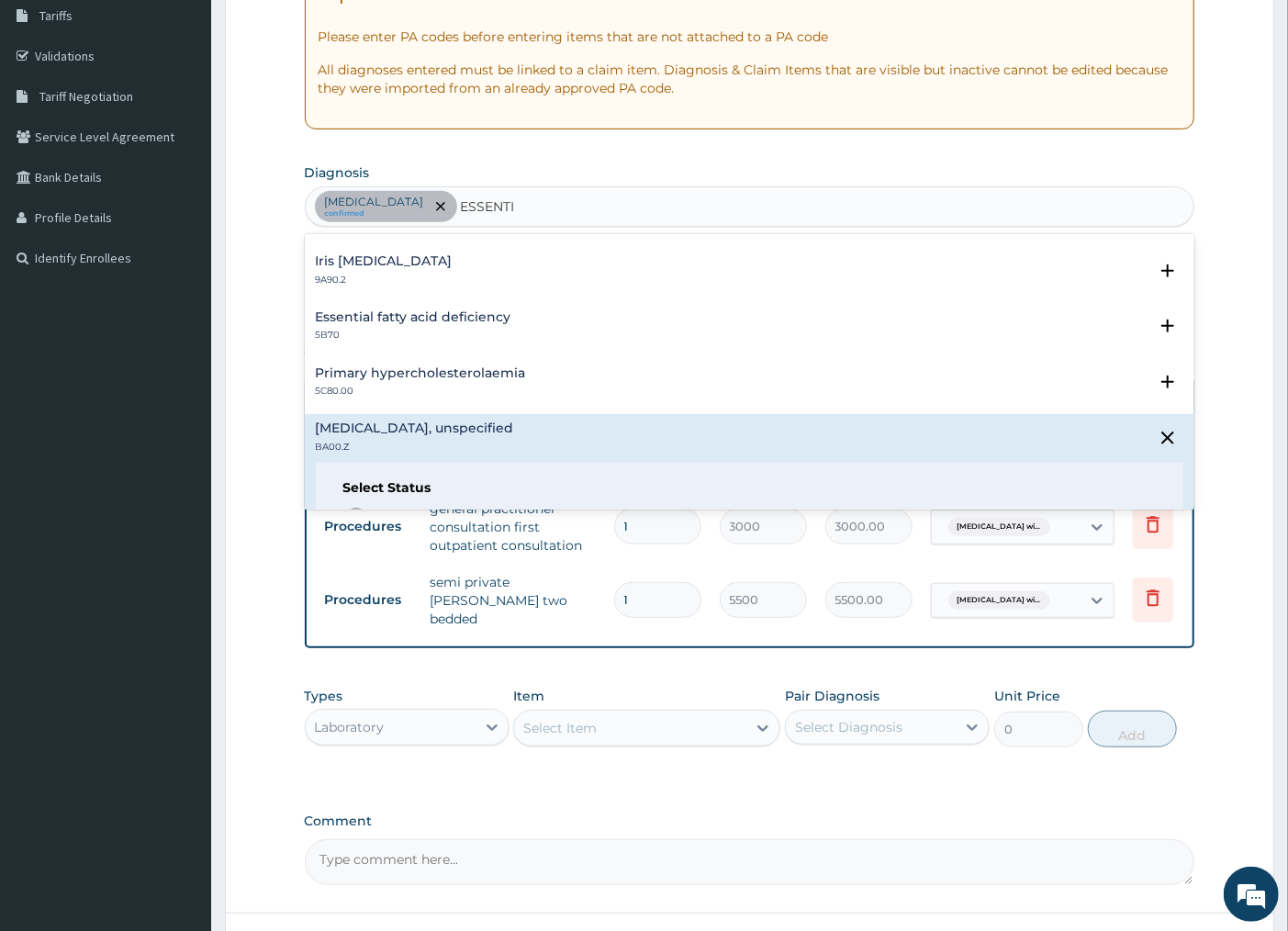
scroll to position [204, 0]
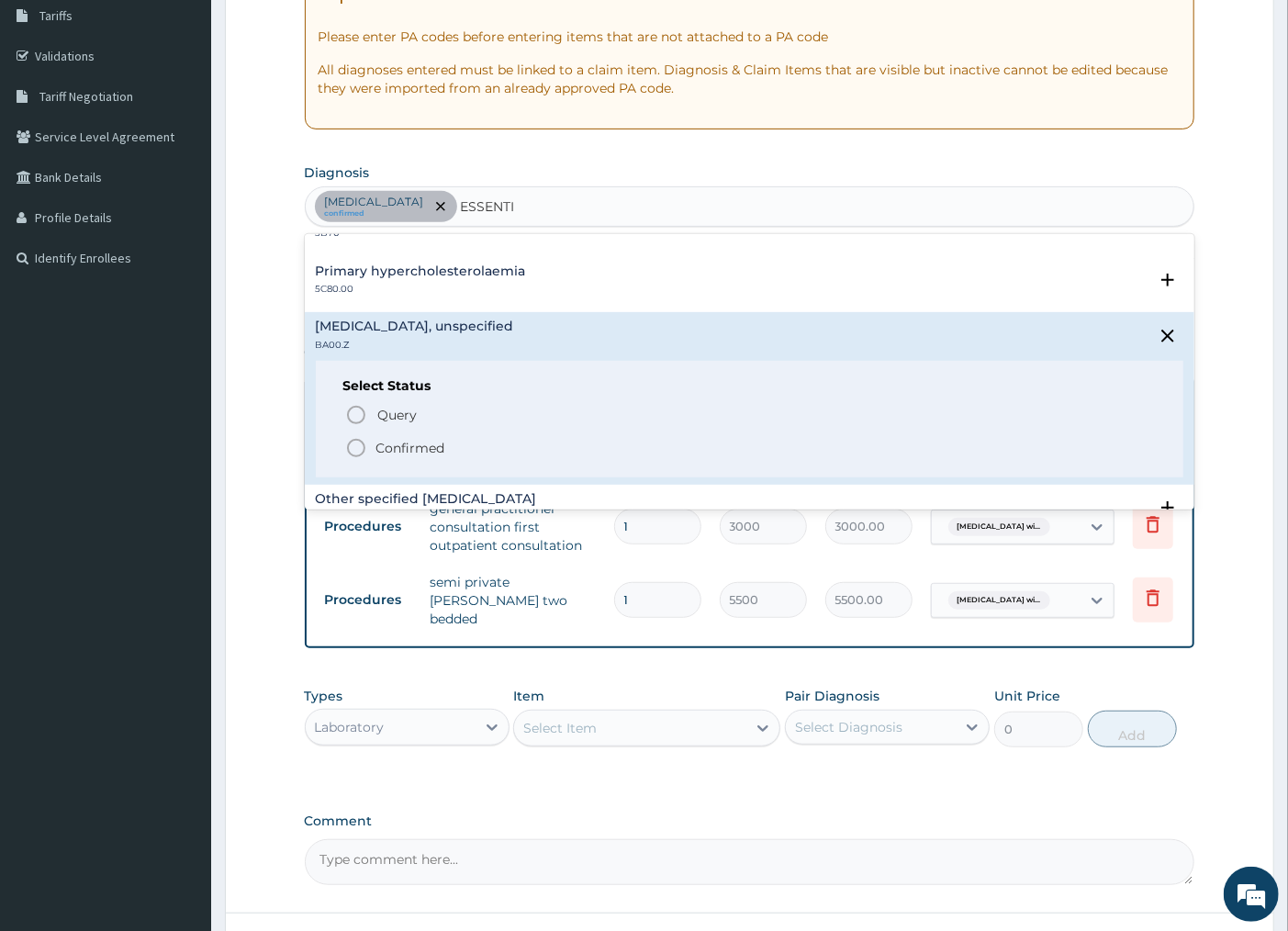
click at [349, 444] on icon "status option filled" at bounding box center [356, 447] width 23 height 23
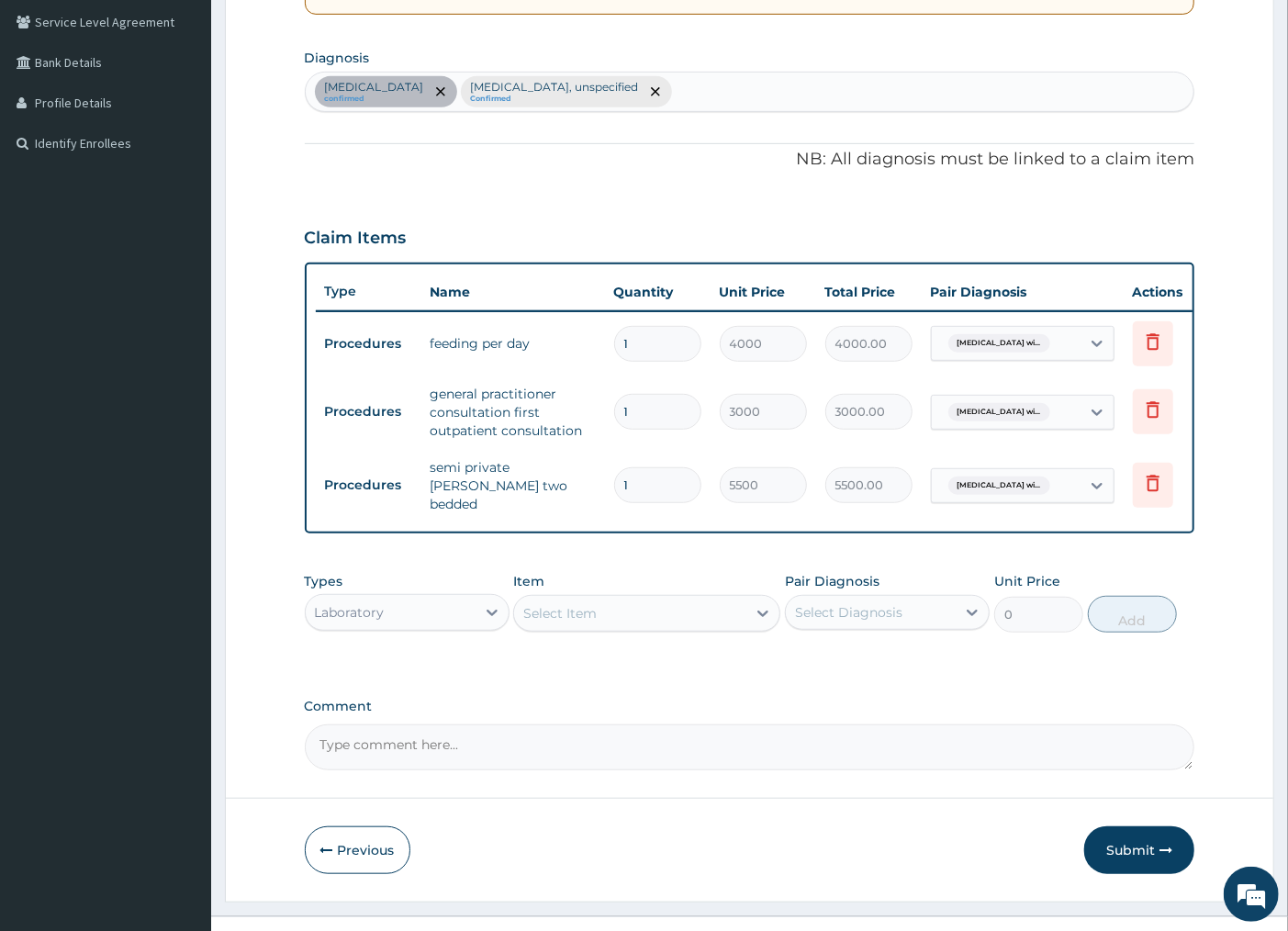
scroll to position [457, 0]
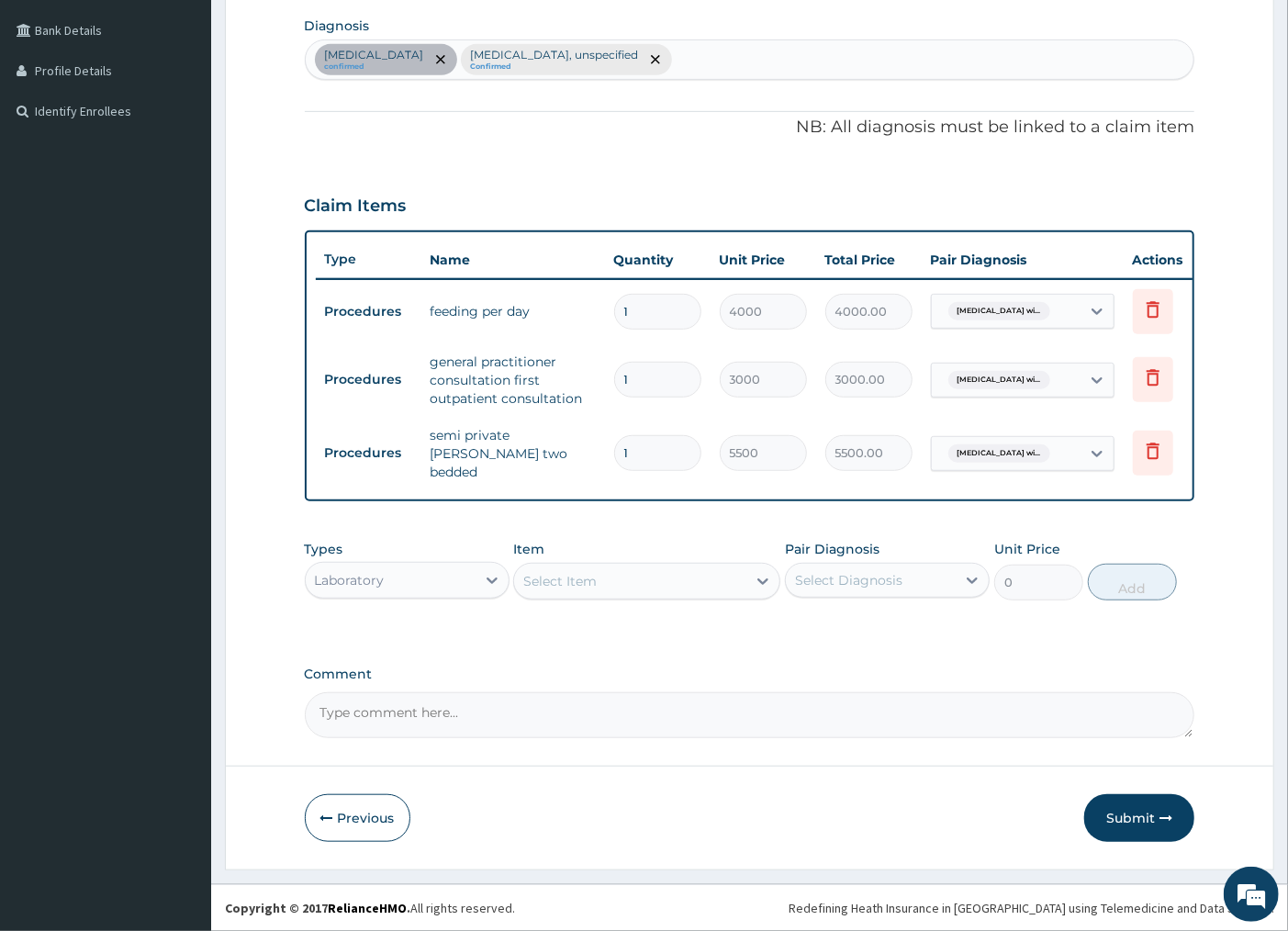
click at [585, 584] on div "Select Item" at bounding box center [560, 581] width 73 height 19
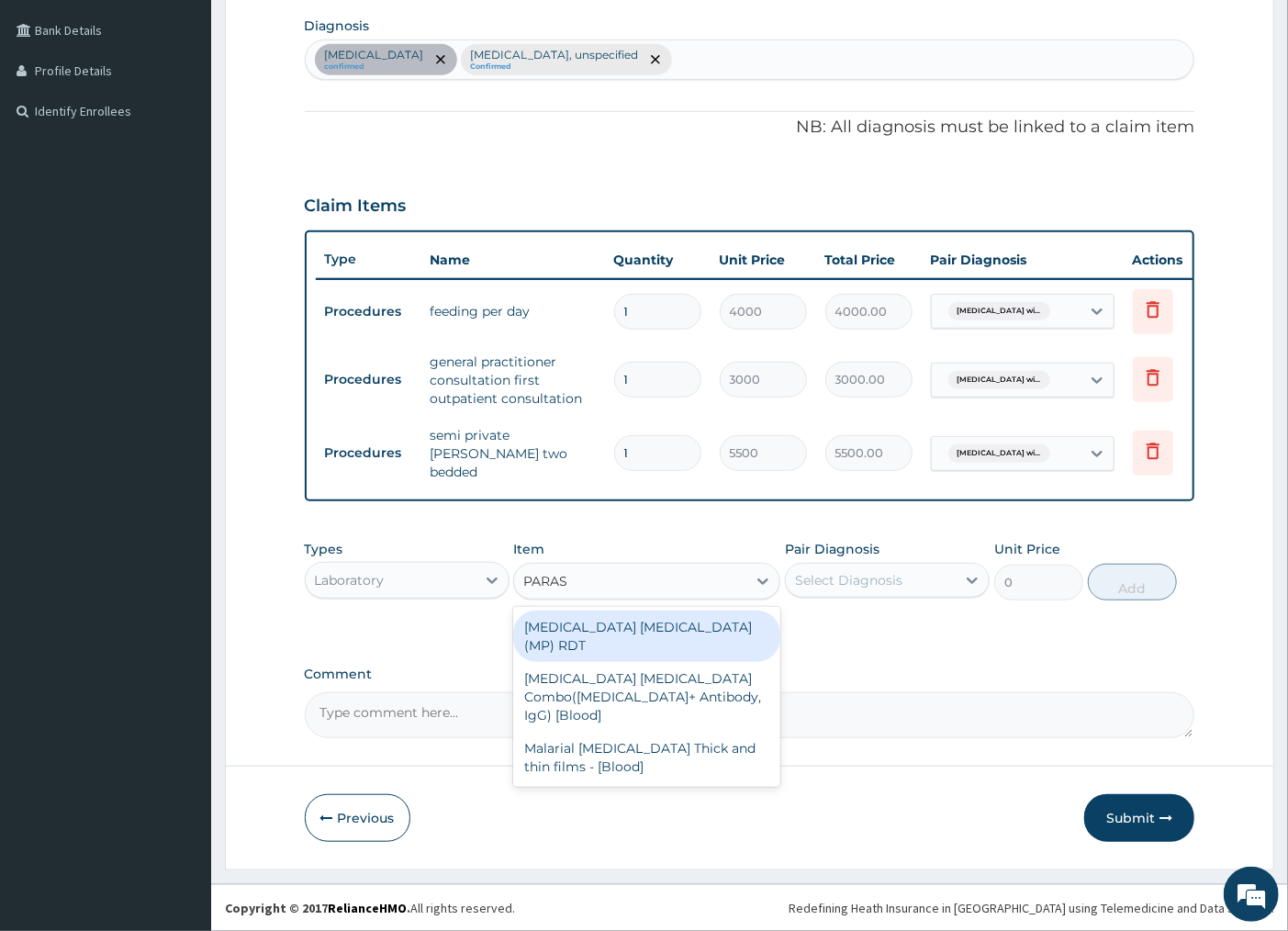
type input "PARASI"
click at [627, 629] on div "MALARIA PARASITE (MP) RDT" at bounding box center [646, 636] width 267 height 52
type input "1500"
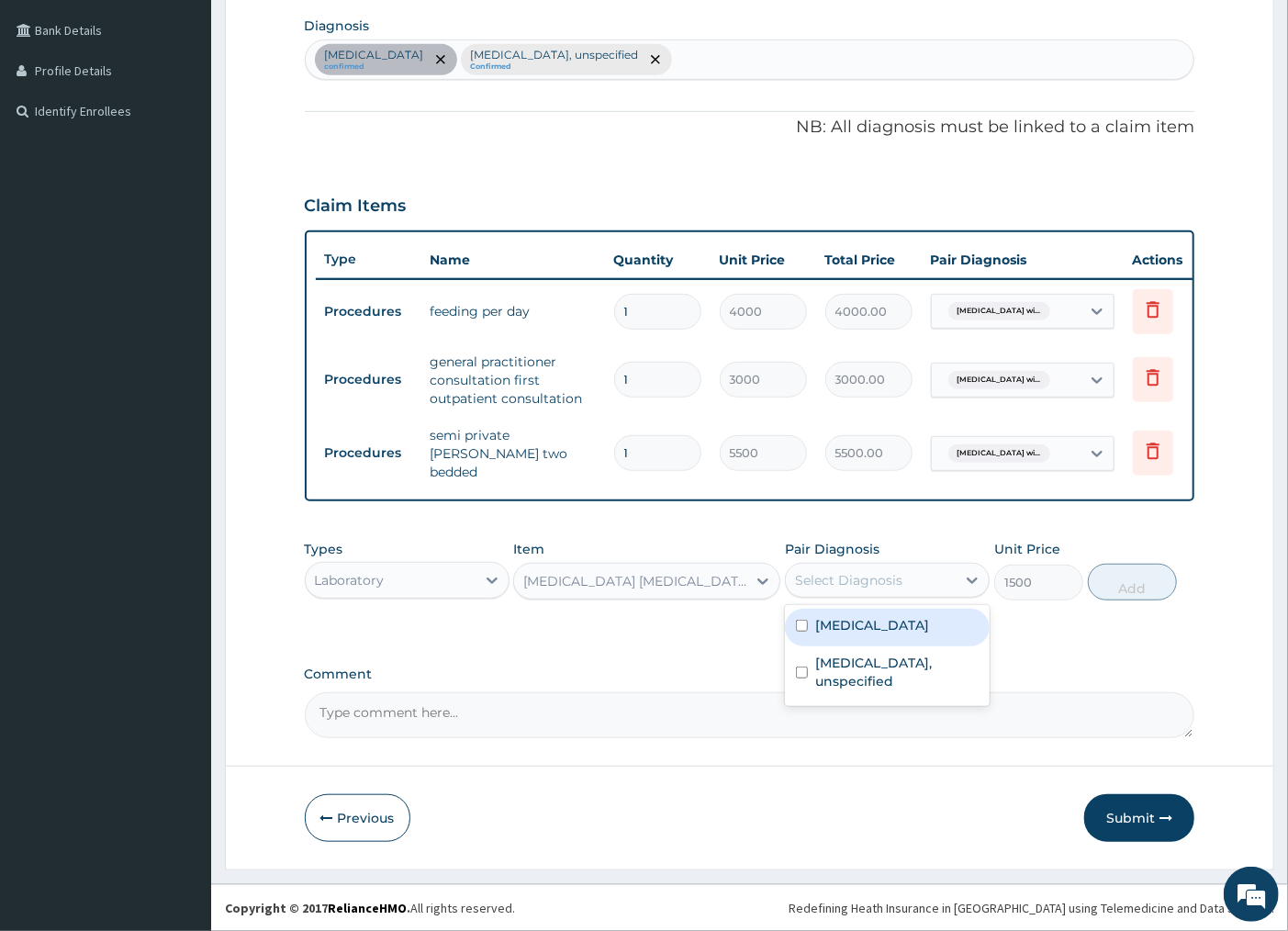
click at [874, 570] on div "Select Diagnosis" at bounding box center [871, 581] width 170 height 29
click at [842, 634] on label "Plasmodium malariae malaria without complication" at bounding box center [872, 625] width 114 height 19
checkbox input "true"
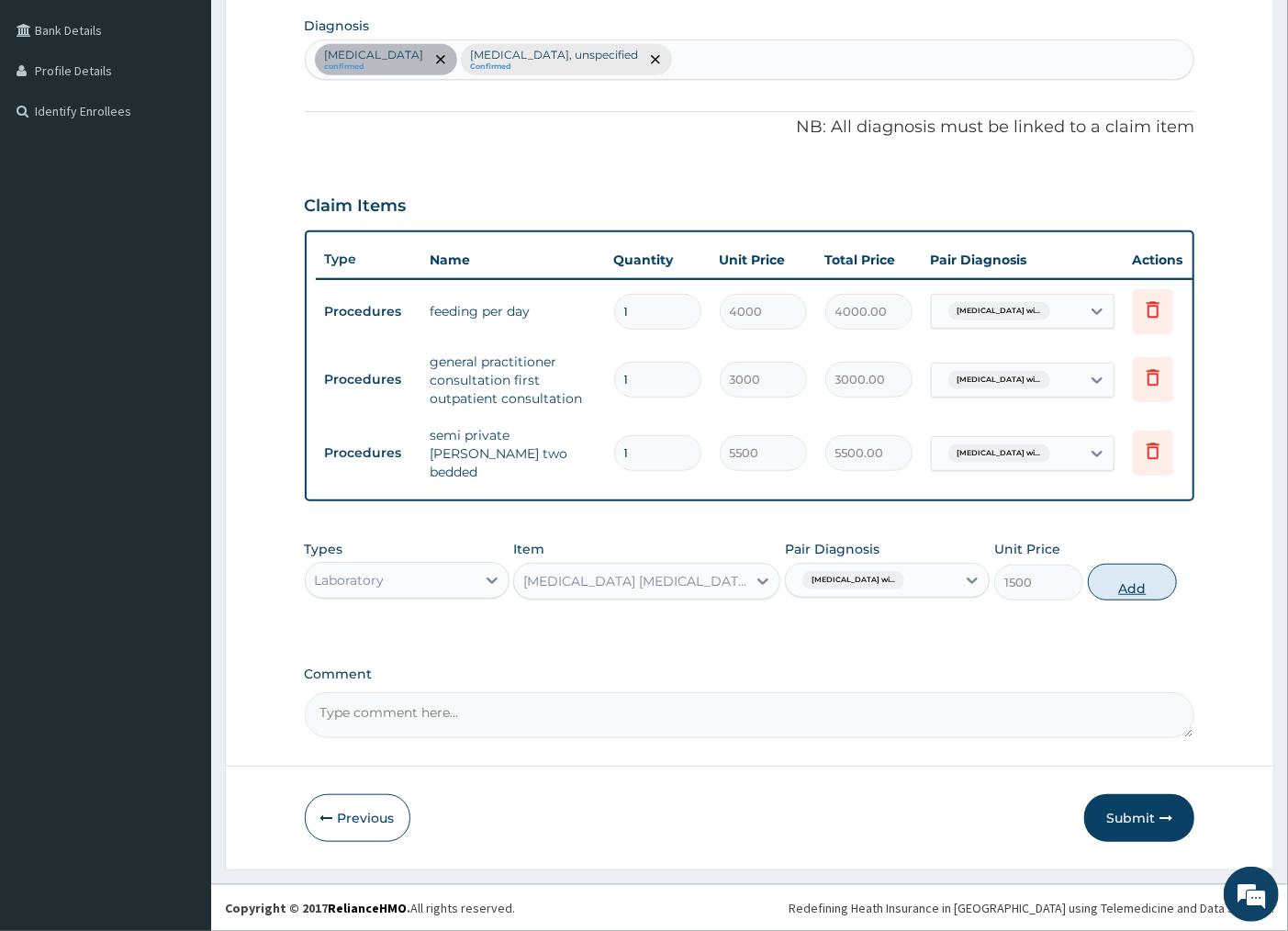
click at [1139, 587] on button "Add" at bounding box center [1132, 582] width 89 height 37
type input "0"
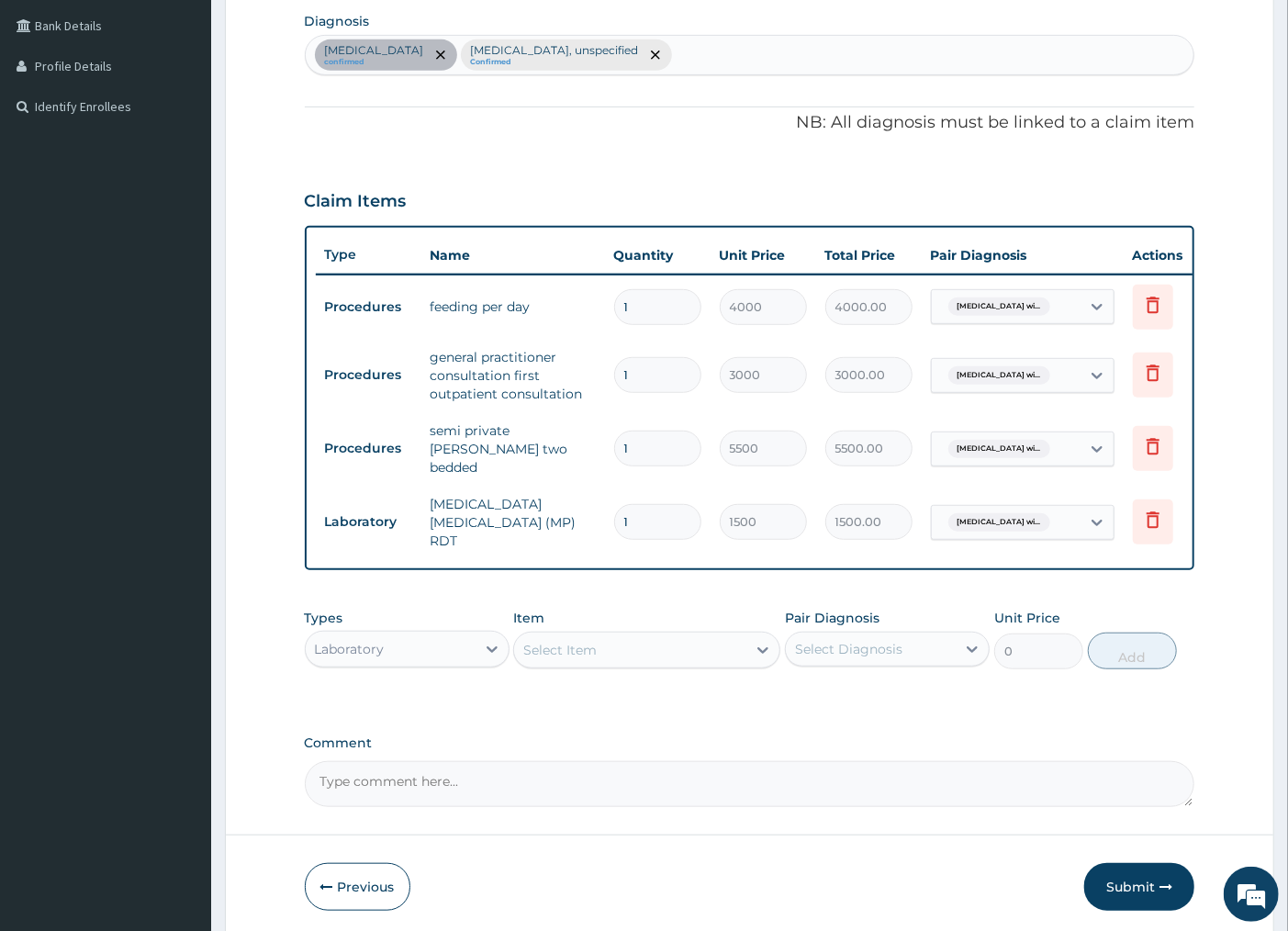
click at [964, 52] on div "Plasmodium malariae malaria without complication confirmed Essential hypertensi…" at bounding box center [750, 55] width 889 height 38
type input "SEPSIS"
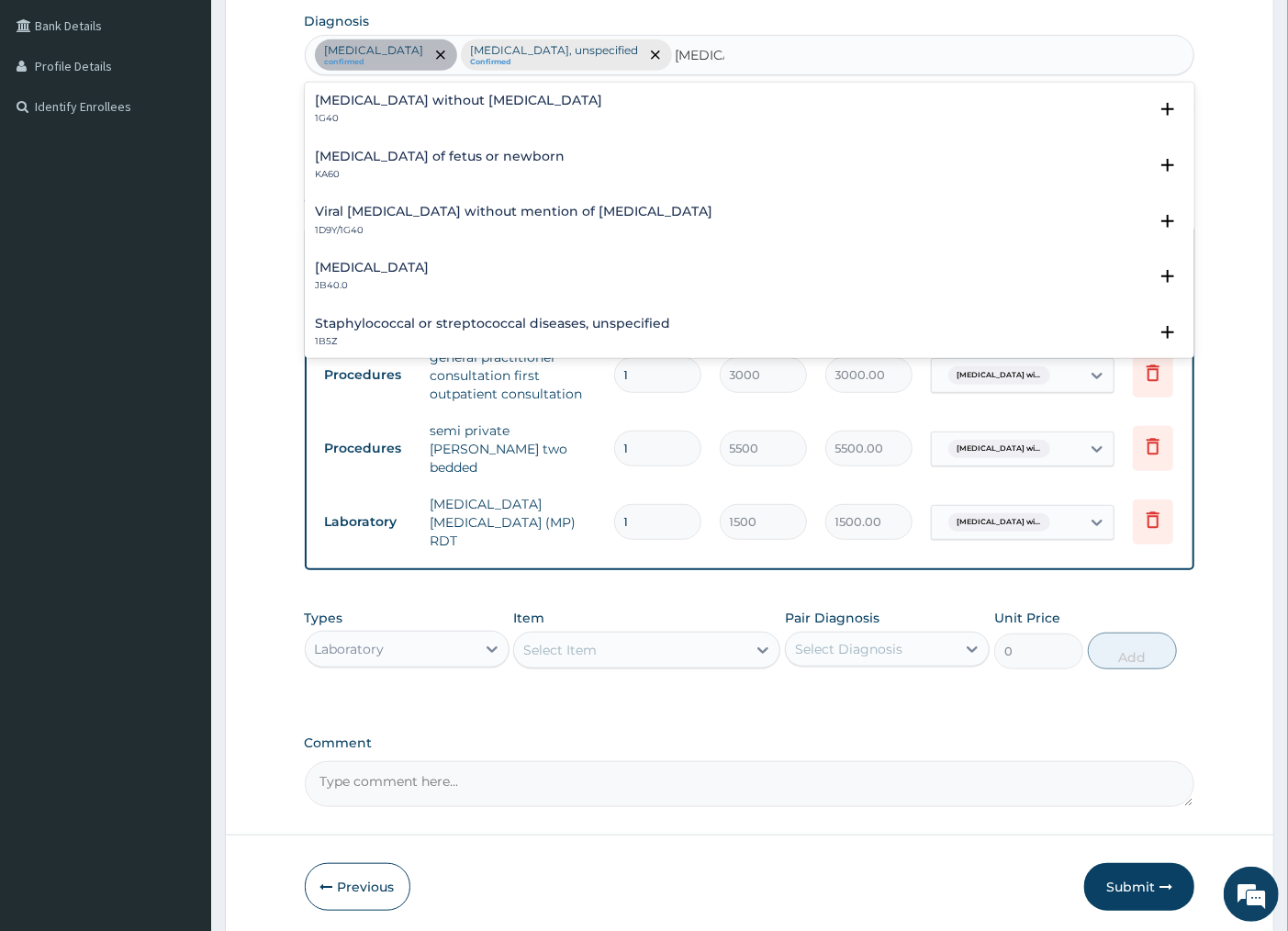
click at [470, 97] on h4 "Sepsis without septic shock" at bounding box center [460, 101] width 288 height 14
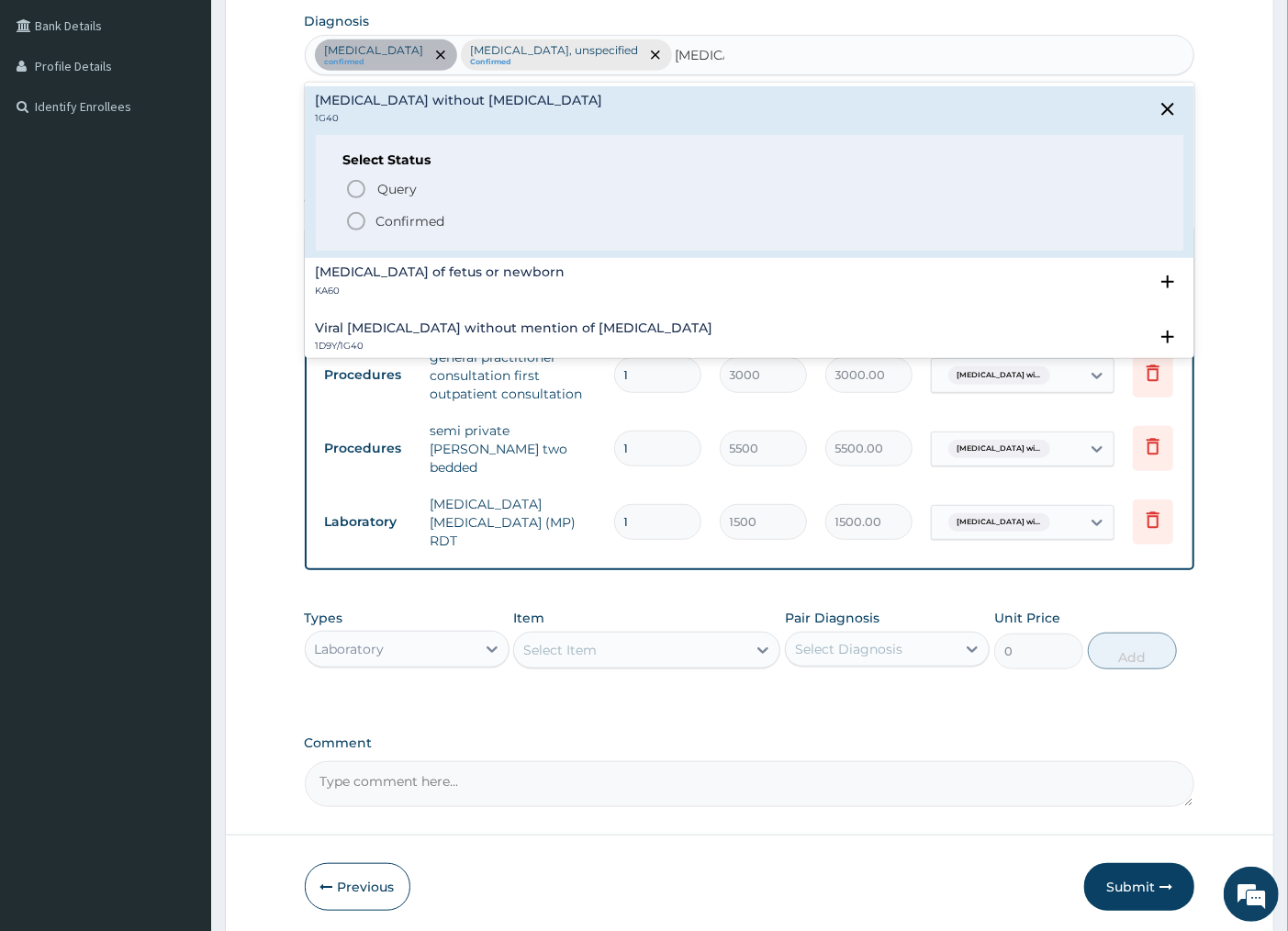
click at [353, 222] on icon "status option filled" at bounding box center [356, 221] width 23 height 23
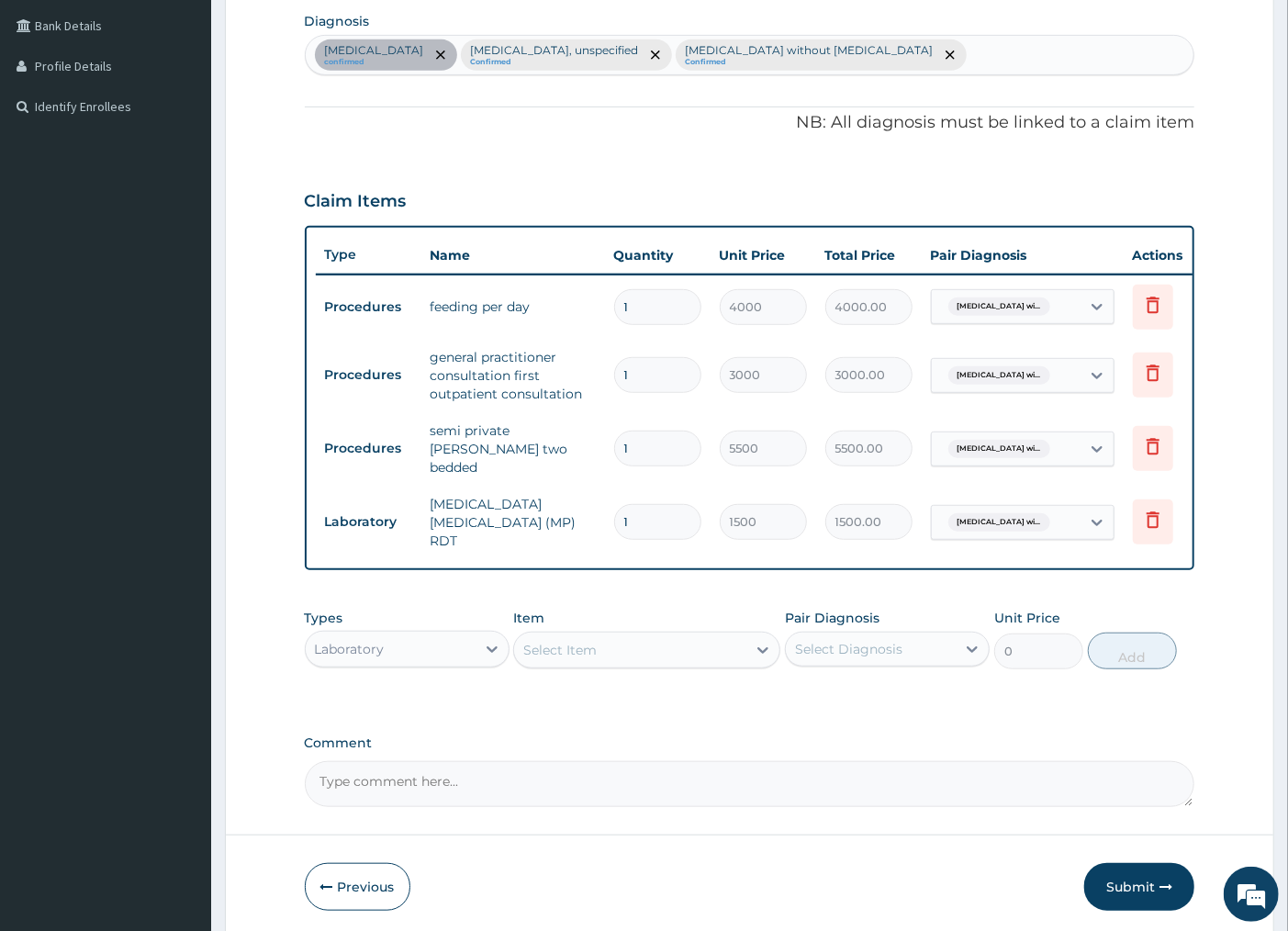
click at [591, 657] on div "Select Item" at bounding box center [629, 650] width 232 height 29
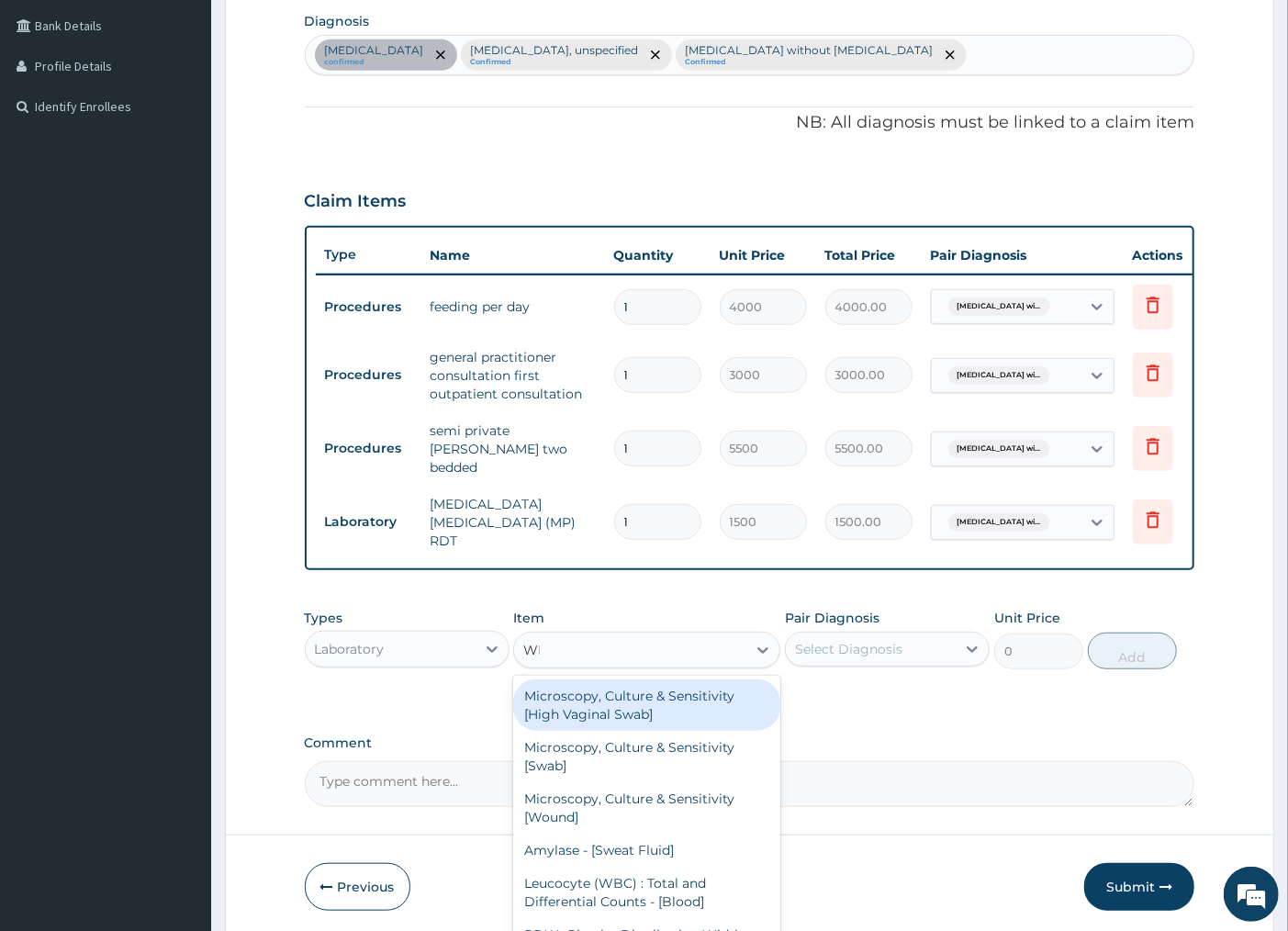
type input "WBC"
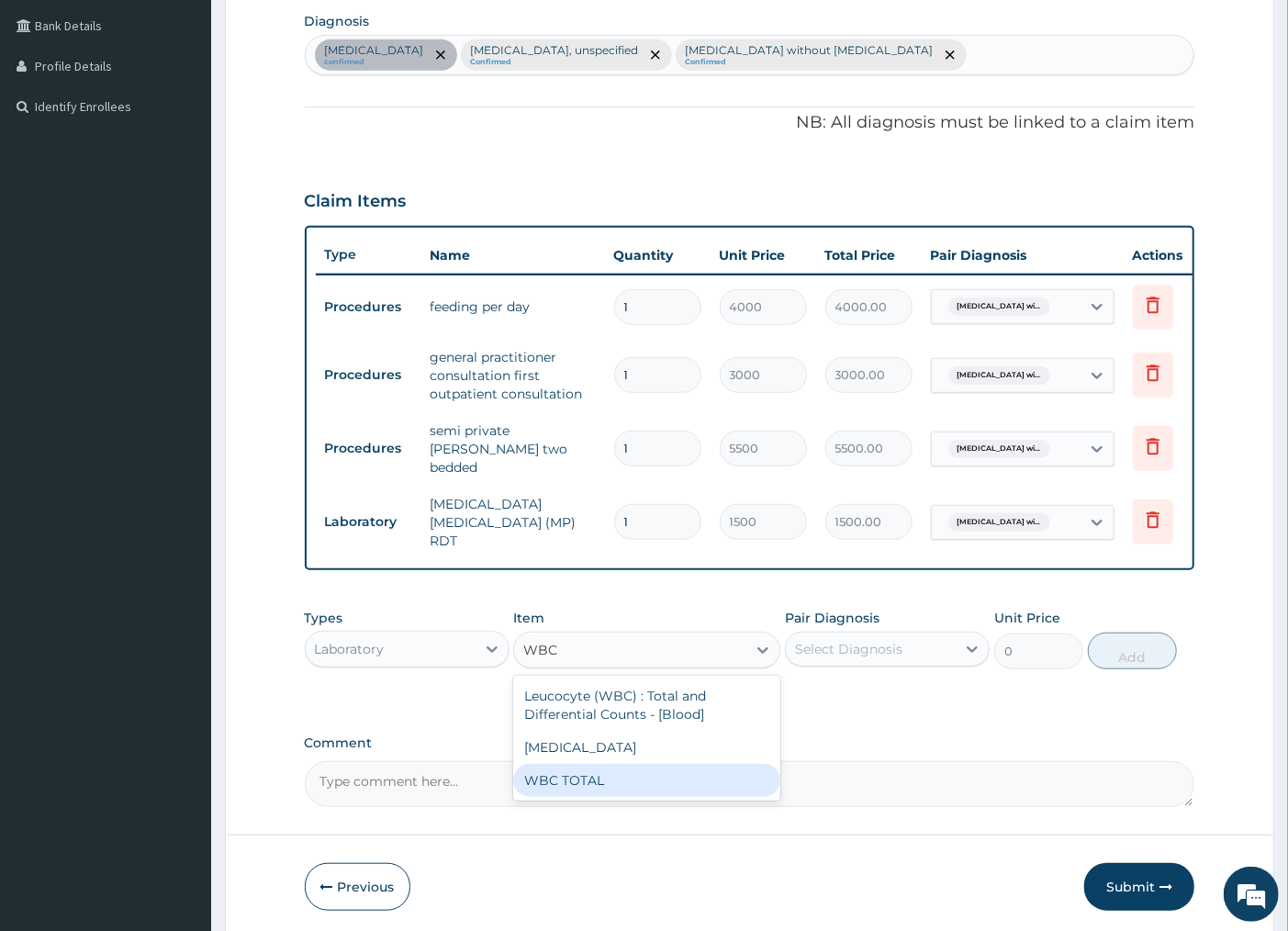
click at [584, 768] on div "WBC TOTAL" at bounding box center [646, 780] width 267 height 33
type input "1500"
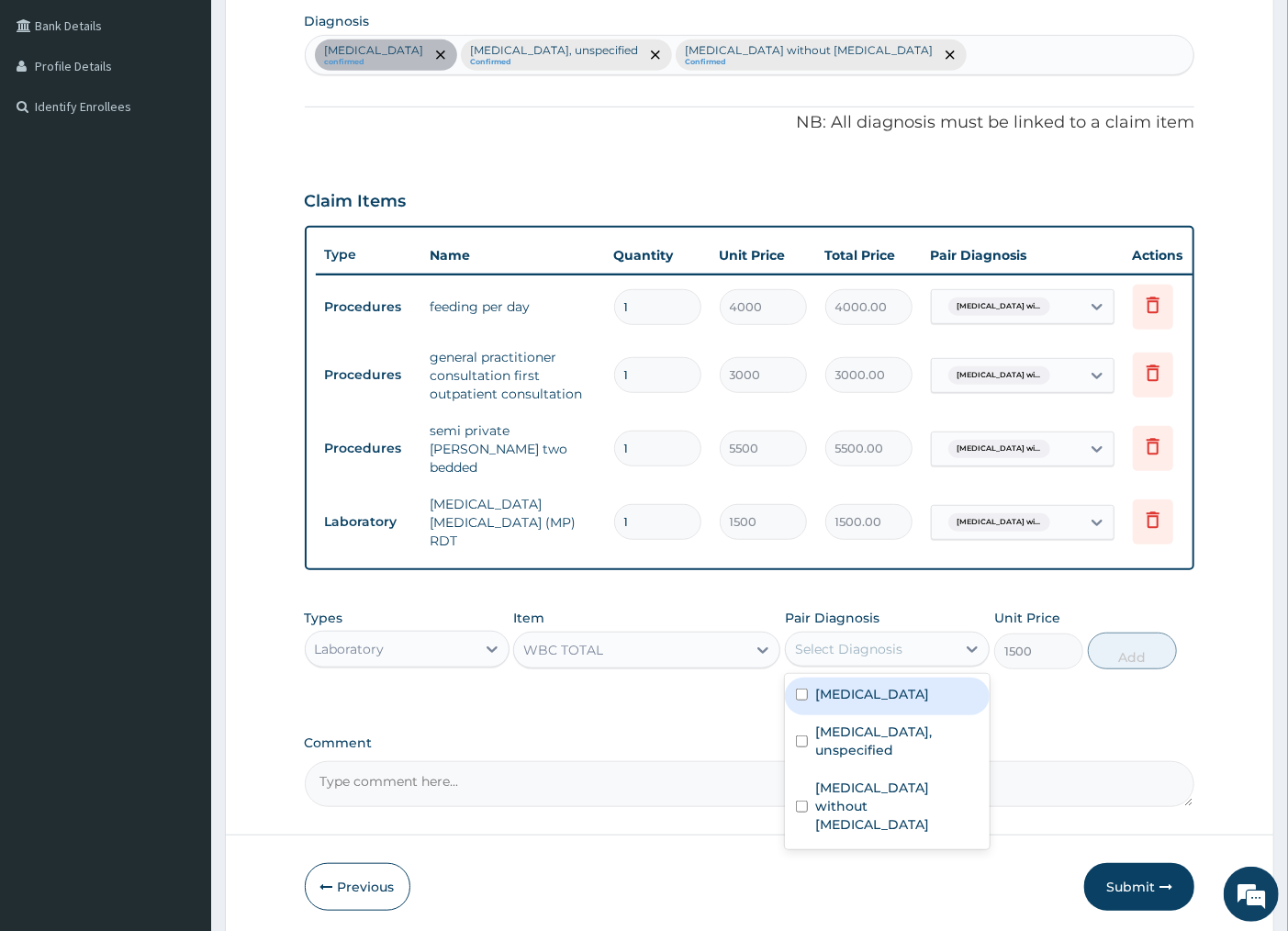
click at [847, 647] on div "Select Diagnosis" at bounding box center [849, 649] width 108 height 19
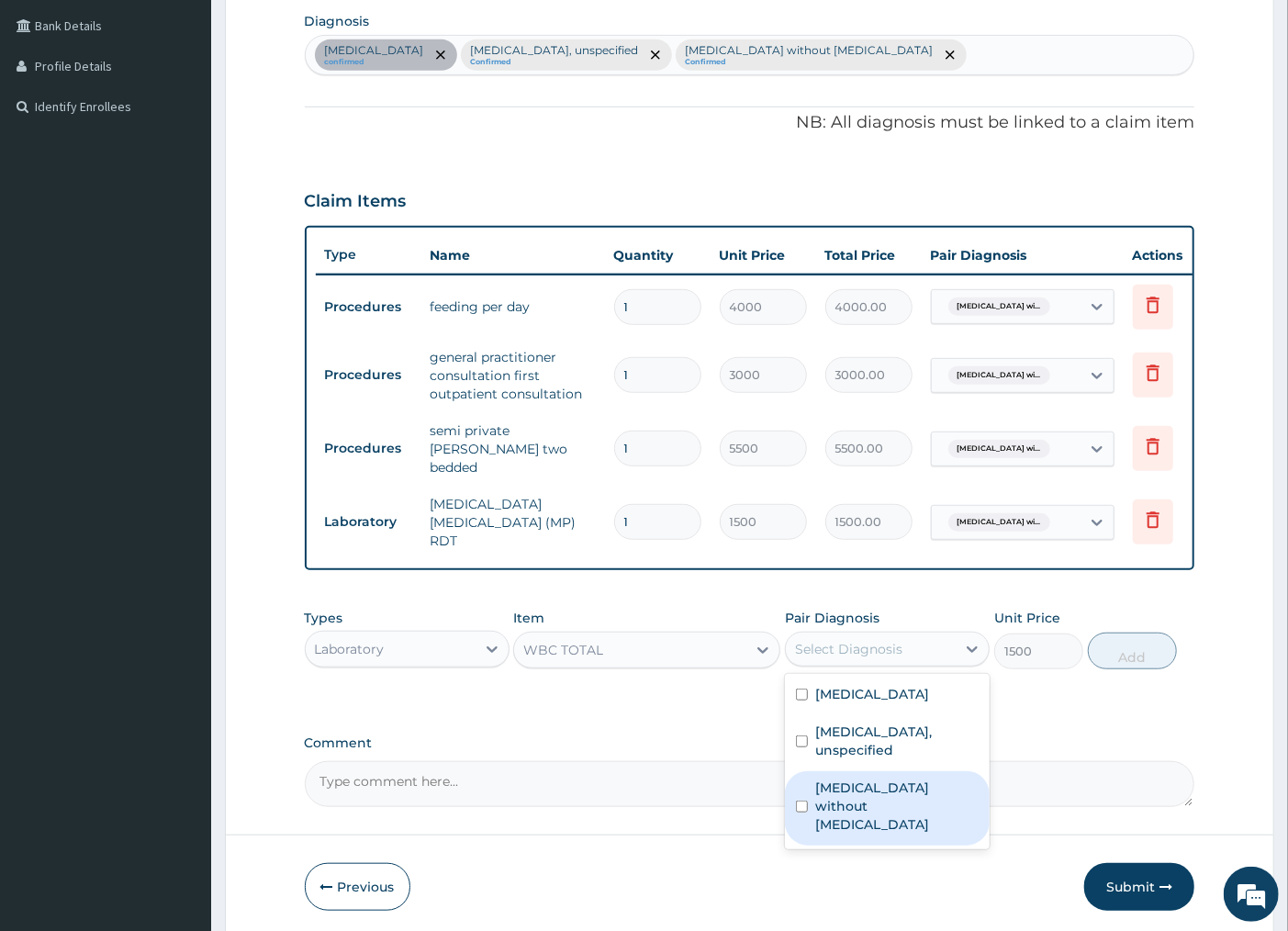
click at [805, 813] on input "checkbox" at bounding box center [802, 807] width 12 height 12
checkbox input "true"
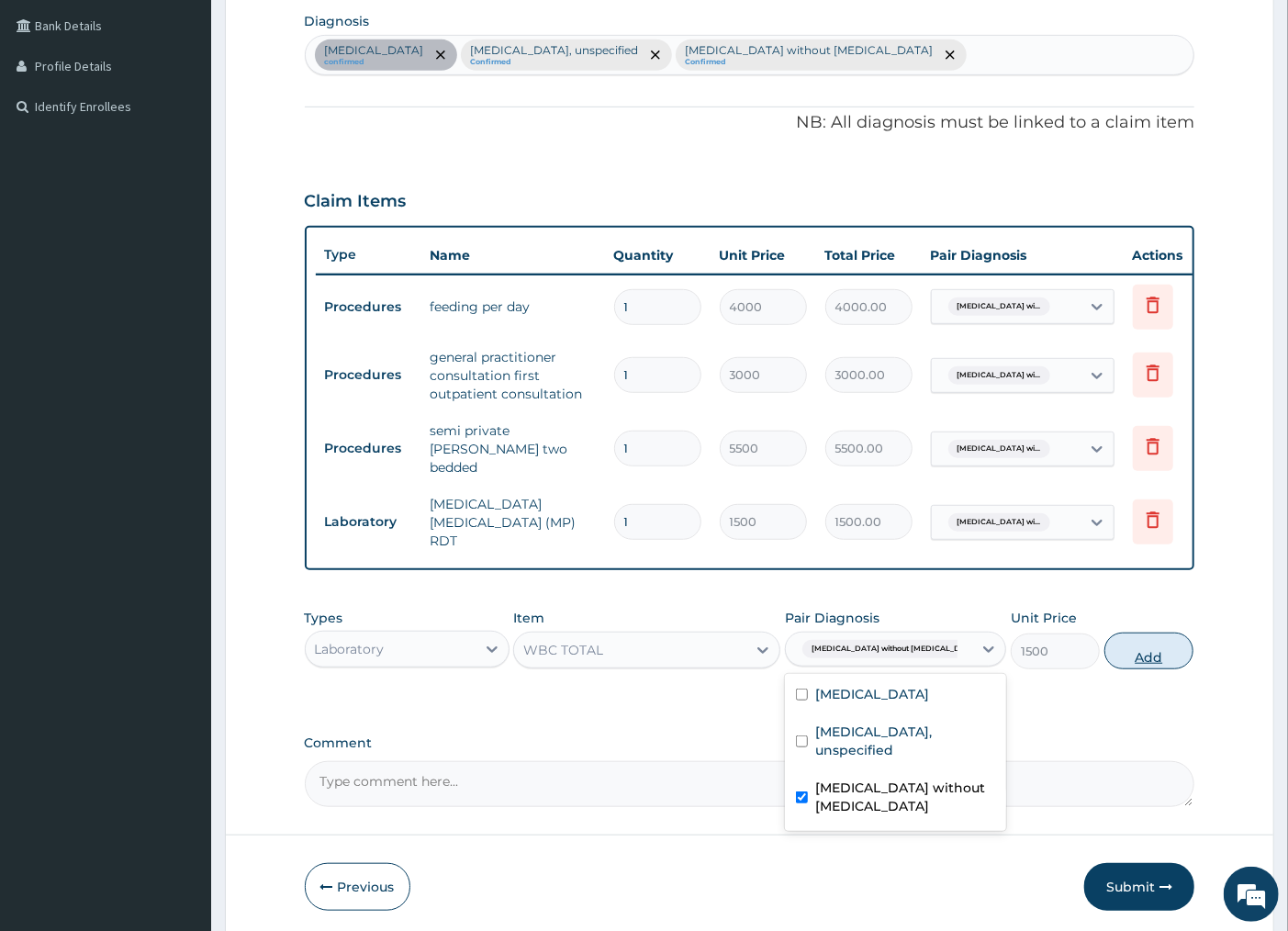
click at [1134, 658] on button "Add" at bounding box center [1148, 651] width 89 height 37
type input "0"
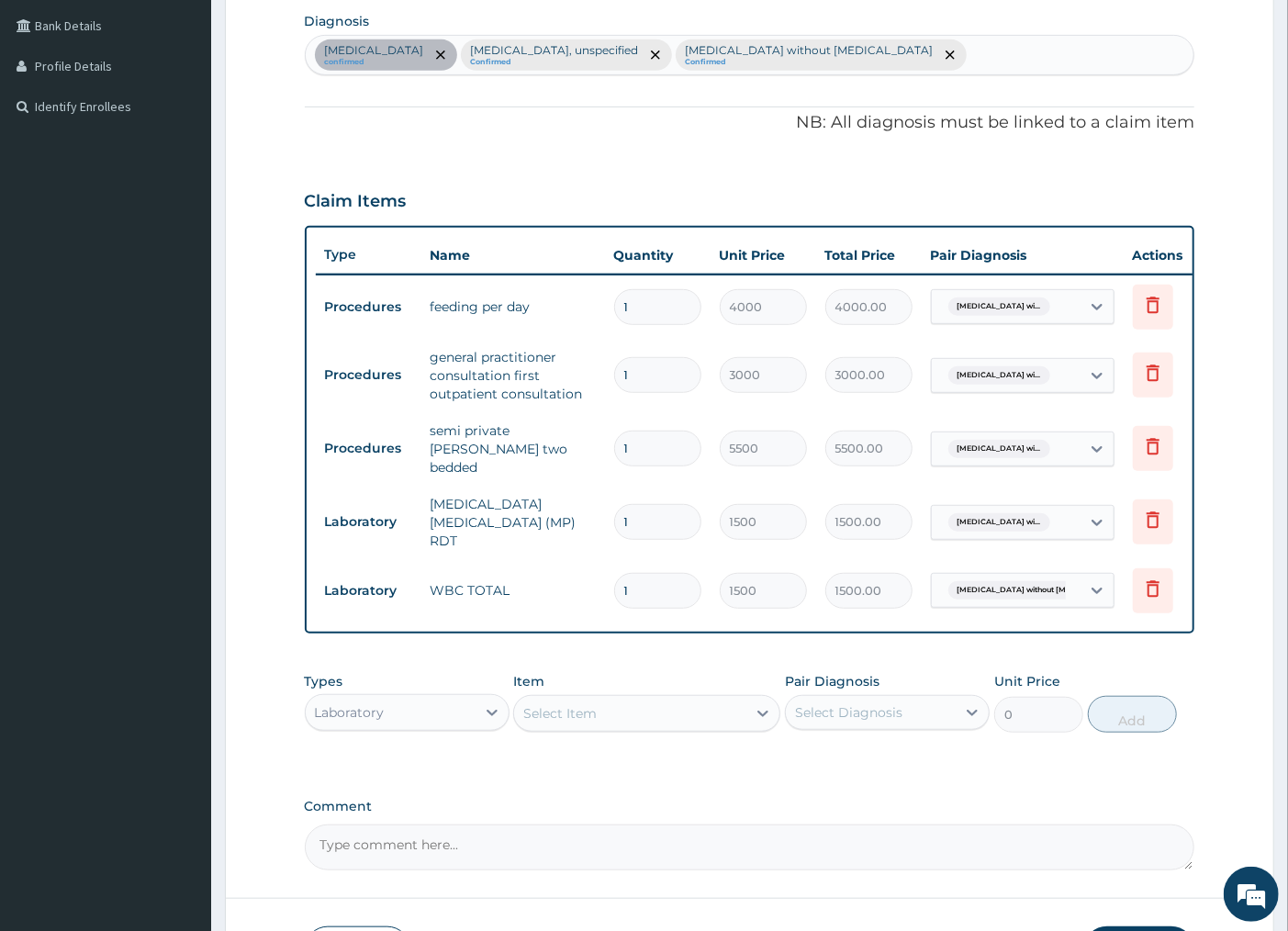
click at [1134, 52] on div "Plasmodium malariae malaria without complication confirmed Essential hypertensi…" at bounding box center [750, 55] width 889 height 38
type input "UPPER"
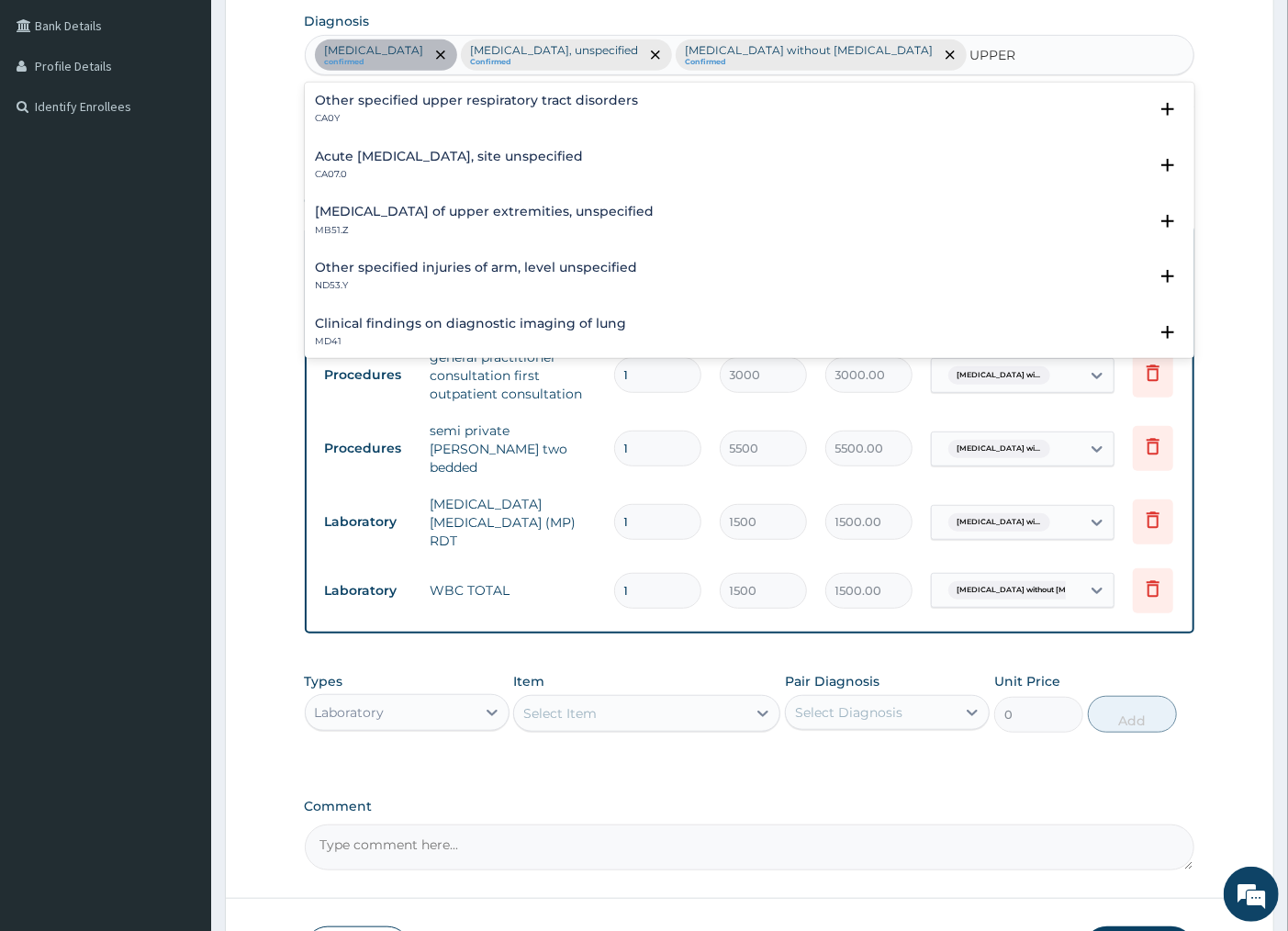
click at [475, 158] on h4 "Acute upper respiratory infection, site unspecified" at bounding box center [450, 157] width 268 height 14
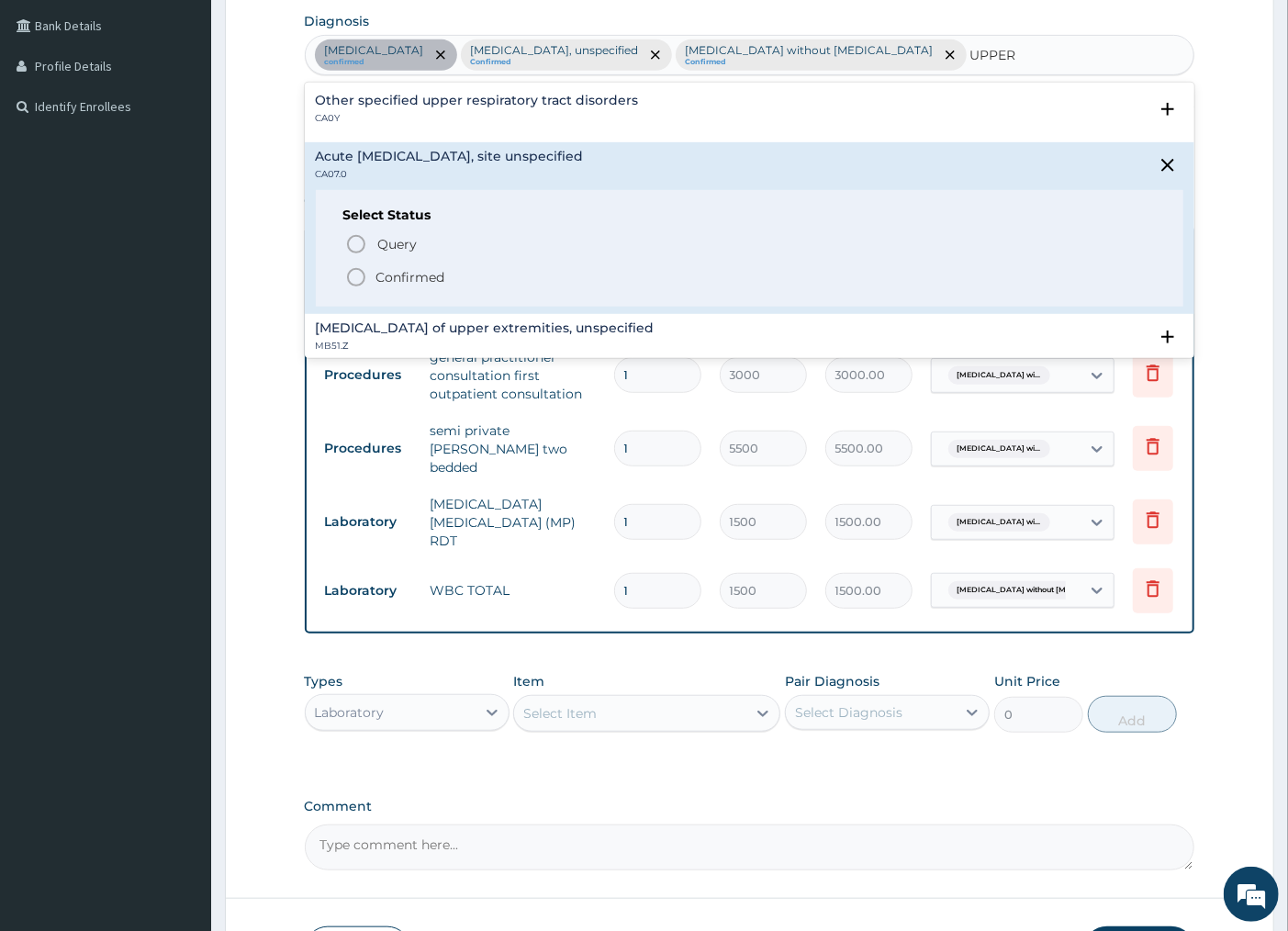
click at [354, 278] on icon "status option filled" at bounding box center [356, 277] width 23 height 23
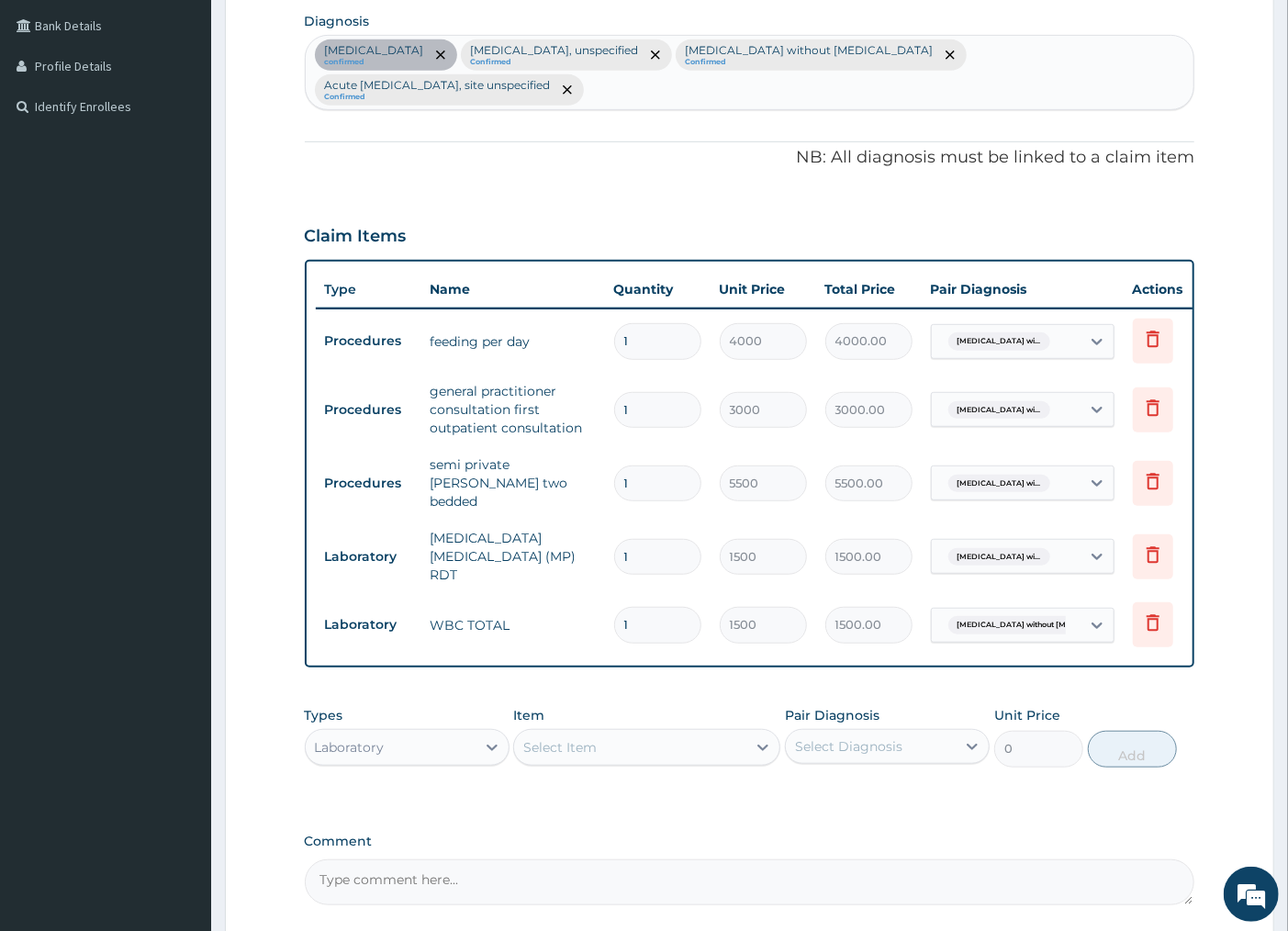
scroll to position [621, 0]
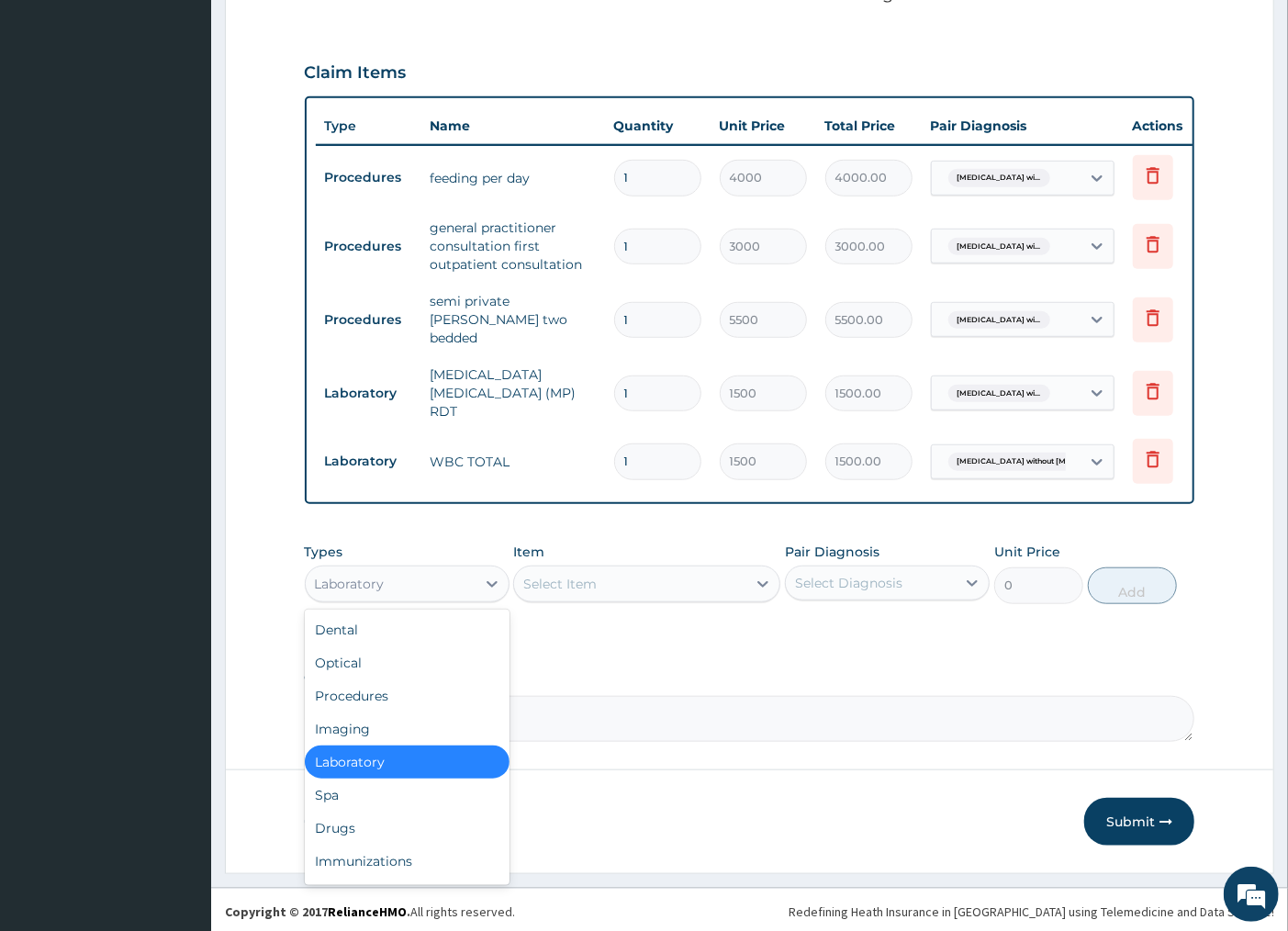
click at [460, 584] on div "Laboratory" at bounding box center [391, 584] width 170 height 29
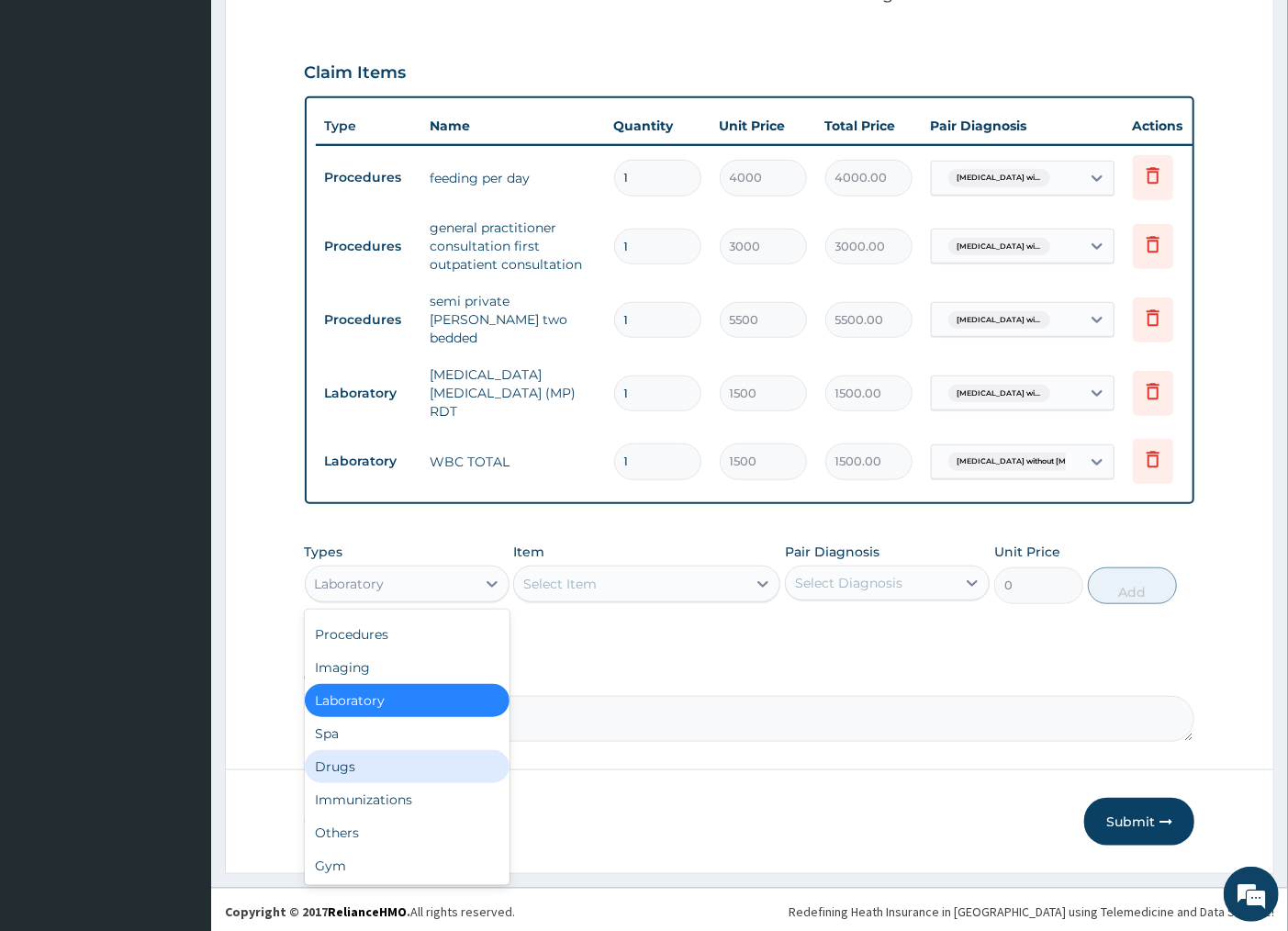
click at [351, 763] on div "Drugs" at bounding box center [406, 767] width 205 height 33
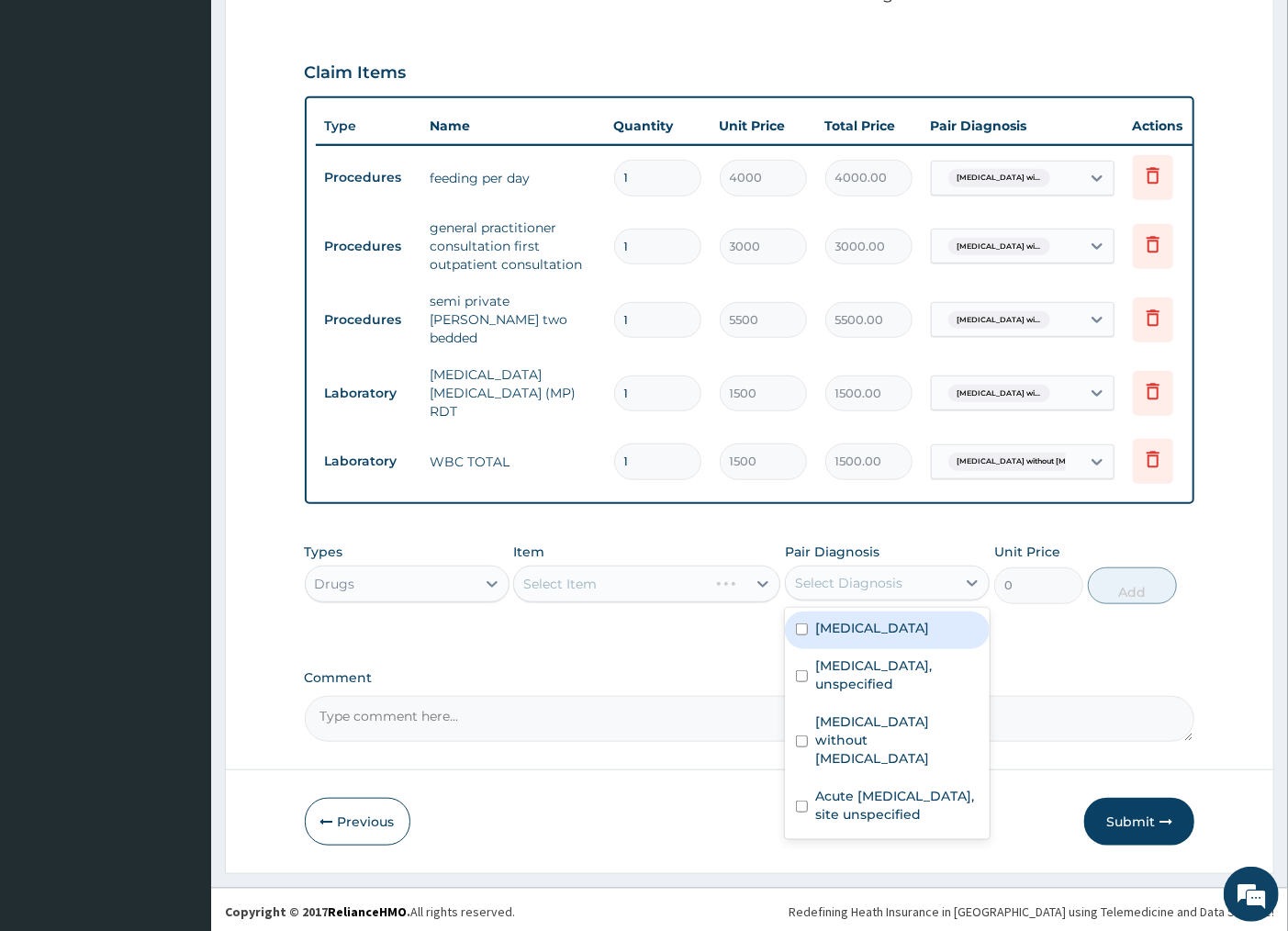
click at [857, 577] on div "Select Diagnosis" at bounding box center [849, 582] width 108 height 19
click at [803, 635] on input "checkbox" at bounding box center [802, 629] width 12 height 12
checkbox input "true"
click at [640, 584] on div "Select Item" at bounding box center [629, 584] width 232 height 29
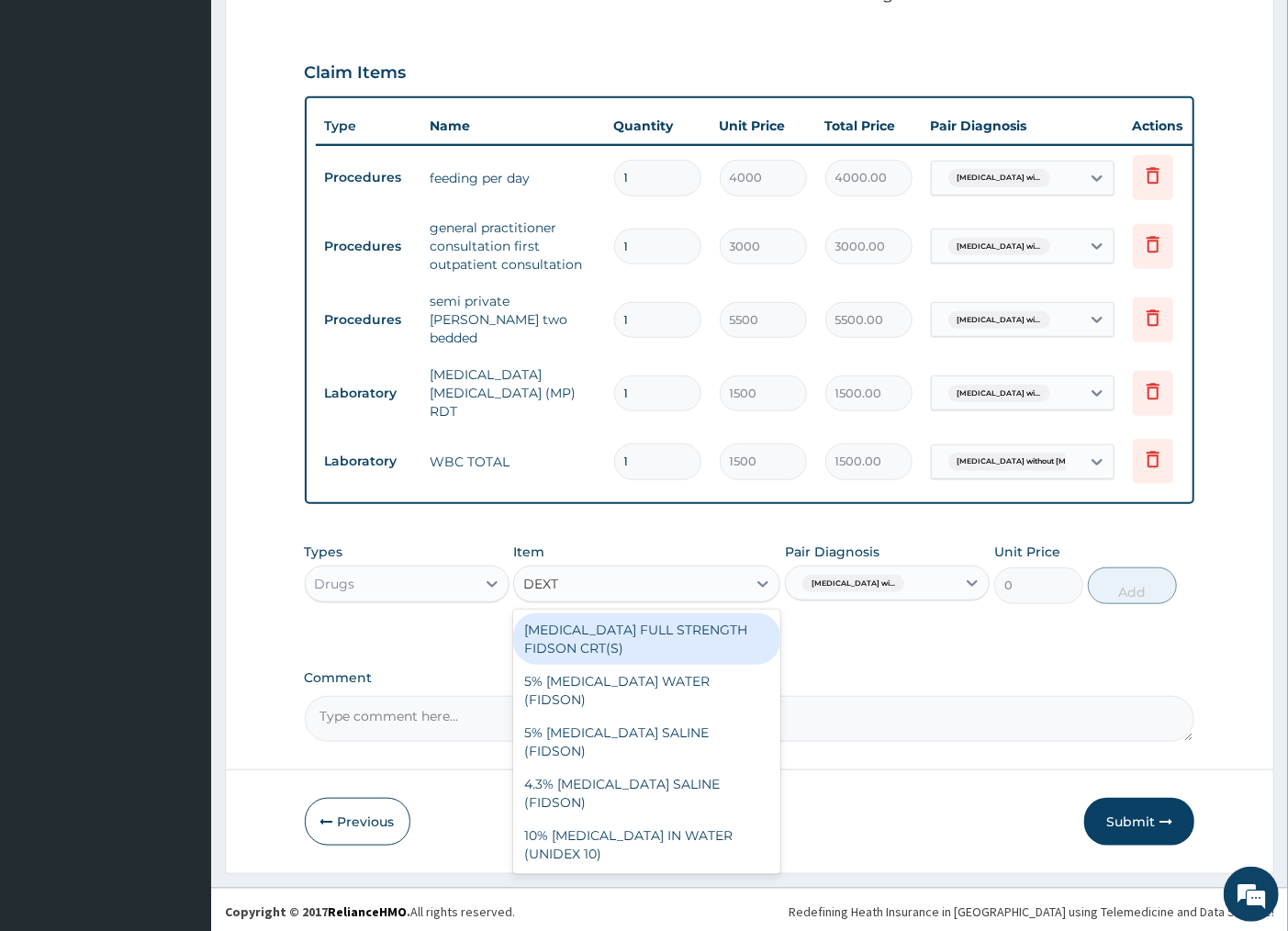
type input "DEXTR"
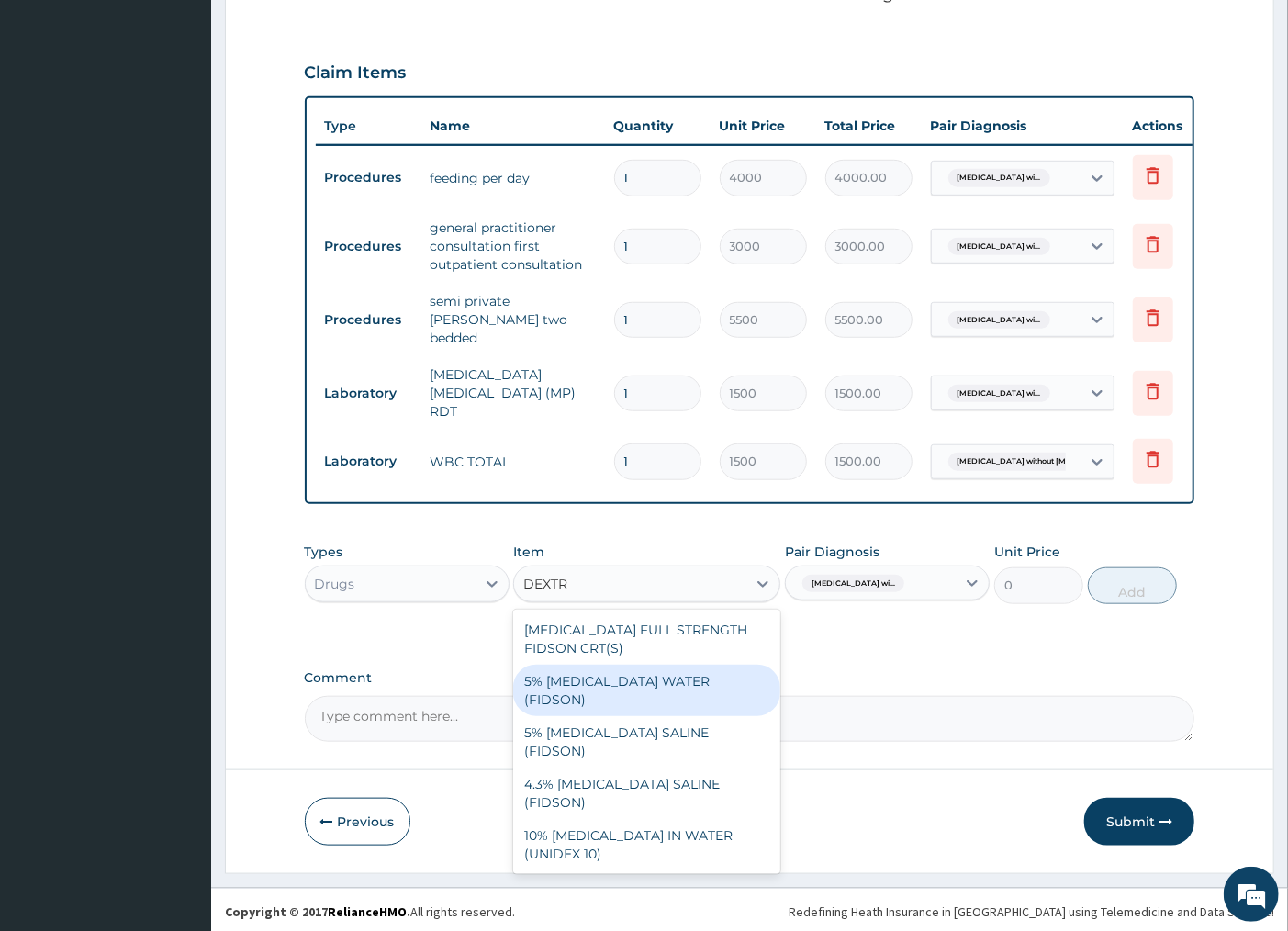
click at [653, 674] on div "5% DEXTROSE WATER (FIDSON)" at bounding box center [646, 690] width 267 height 52
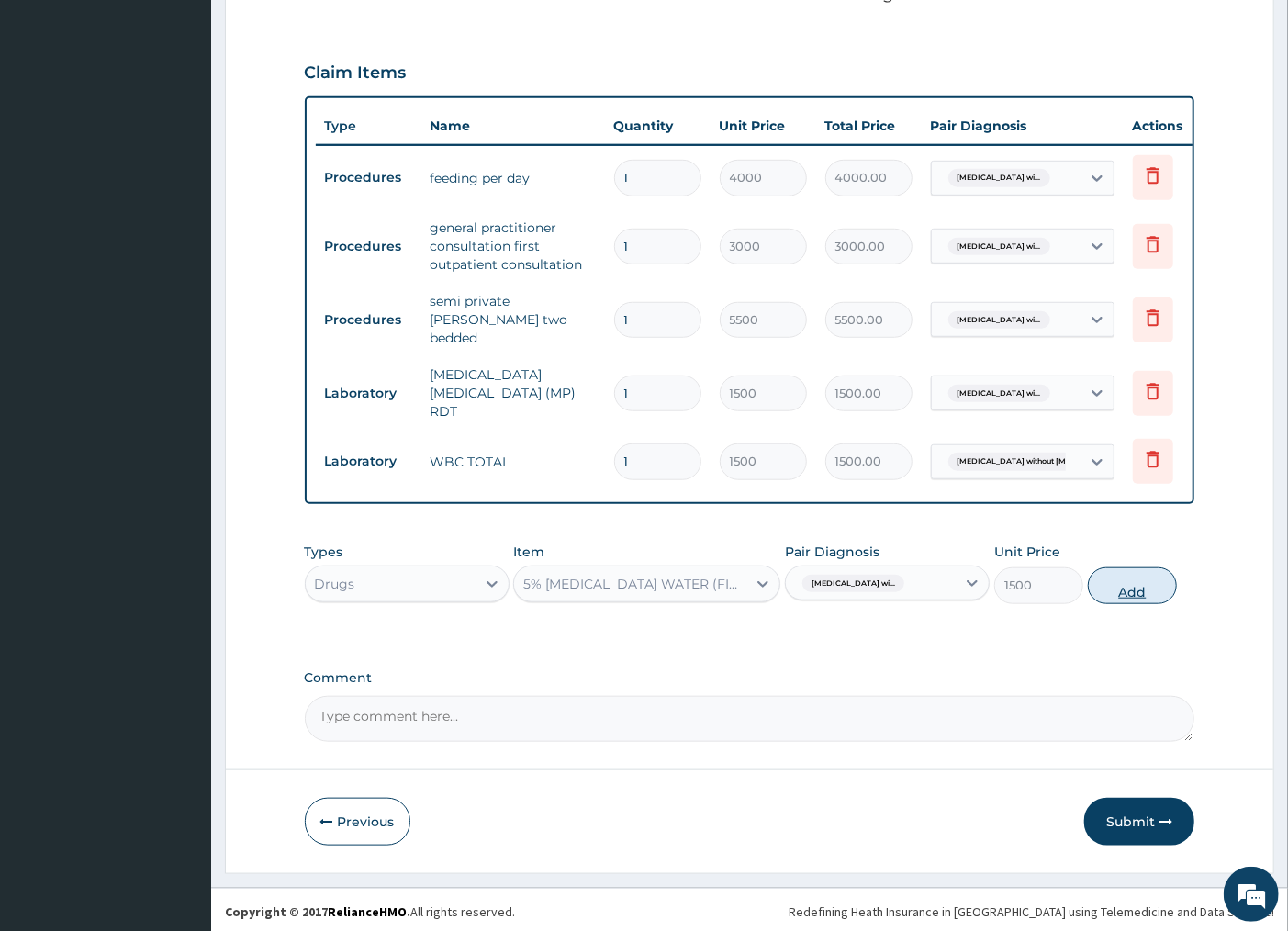
click at [1144, 585] on button "Add" at bounding box center [1132, 586] width 89 height 37
type input "0"
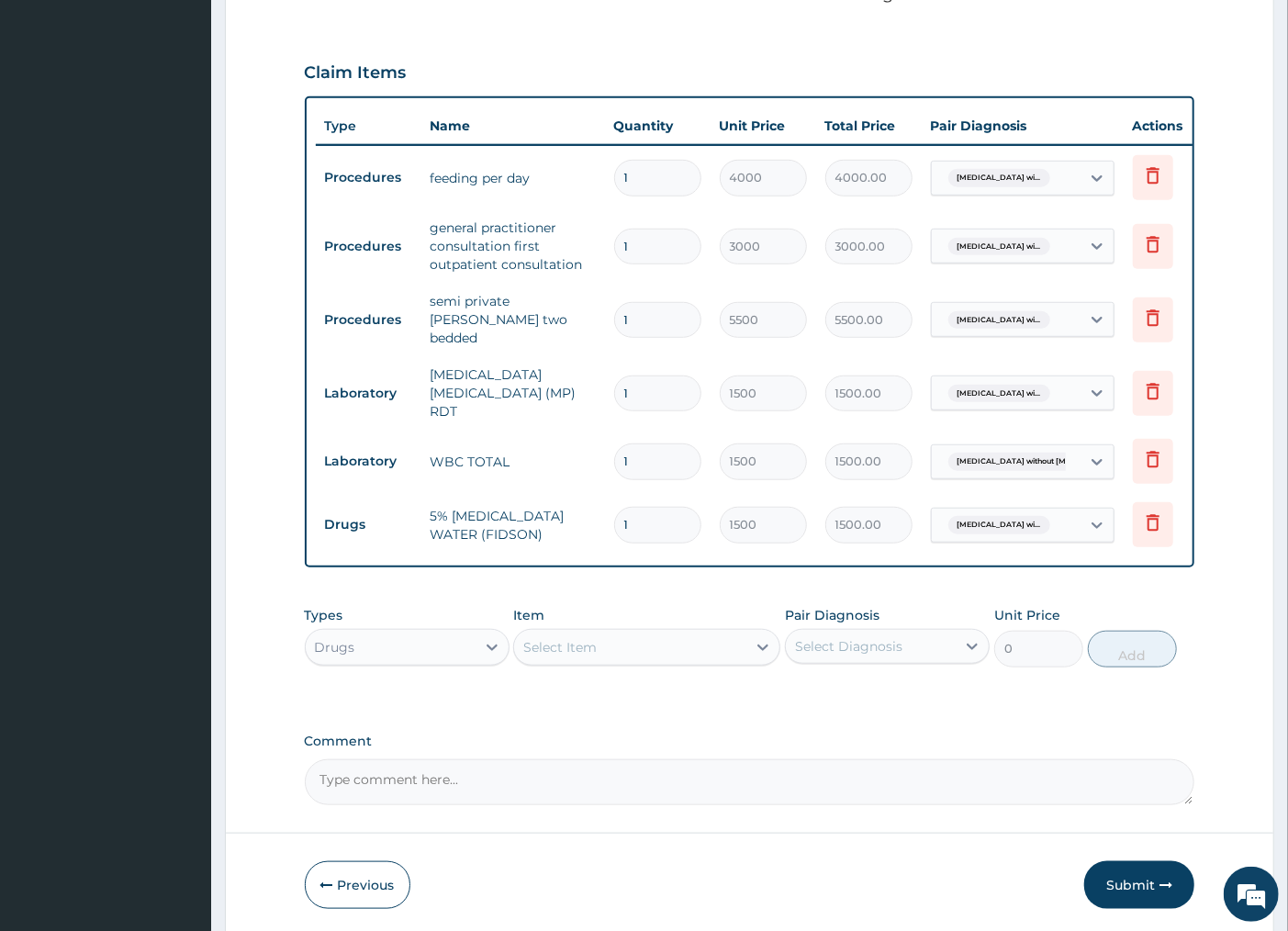
type input "0.00"
type input "2"
type input "3000.00"
type input "2"
click at [636, 659] on div "Select Item" at bounding box center [646, 648] width 267 height 37
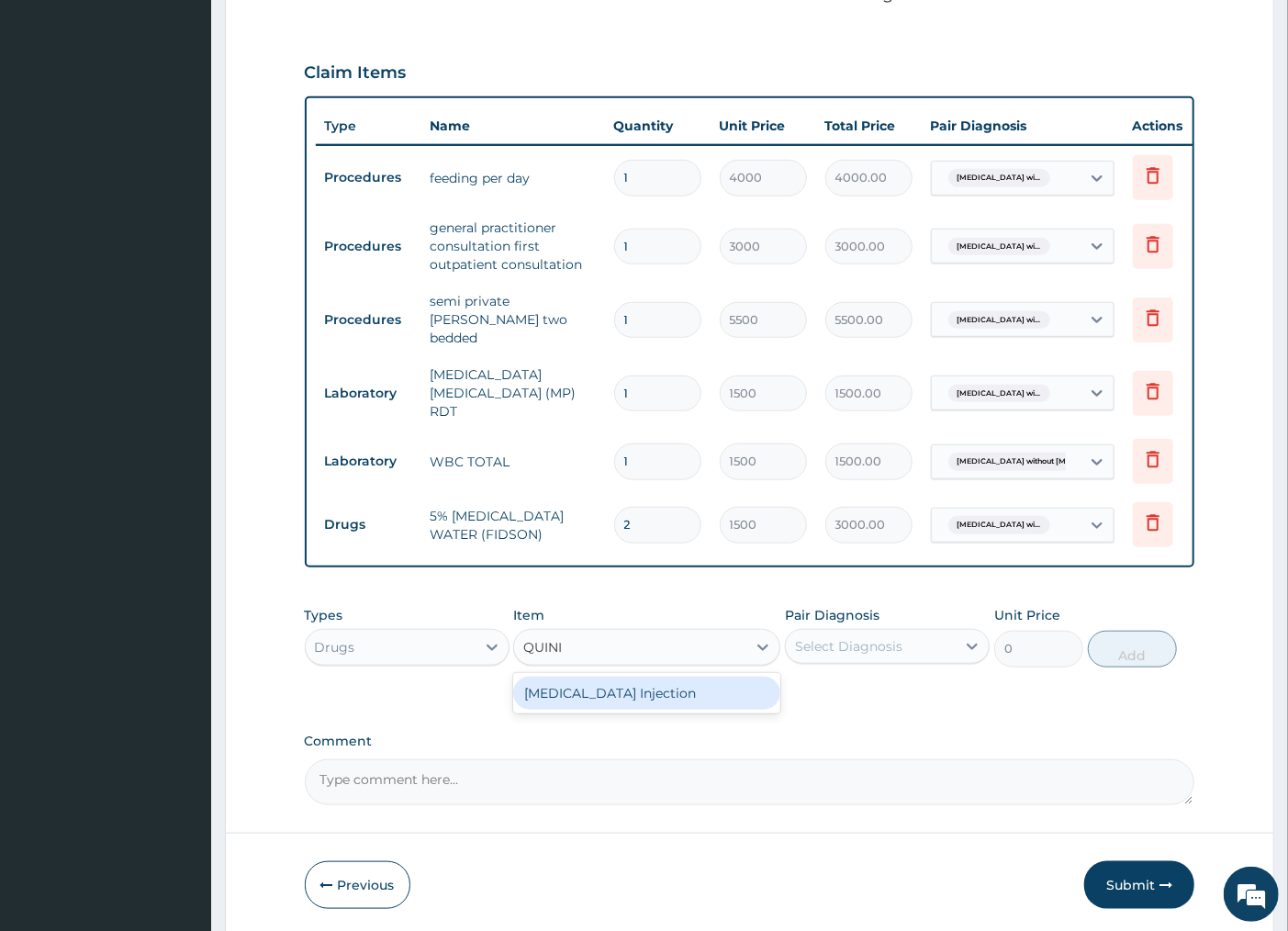
type input "QUININ"
drag, startPoint x: 672, startPoint y: 701, endPoint x: 807, endPoint y: 675, distance: 137.5
click at [673, 701] on div "QUININE Injection" at bounding box center [646, 693] width 267 height 33
type input "500"
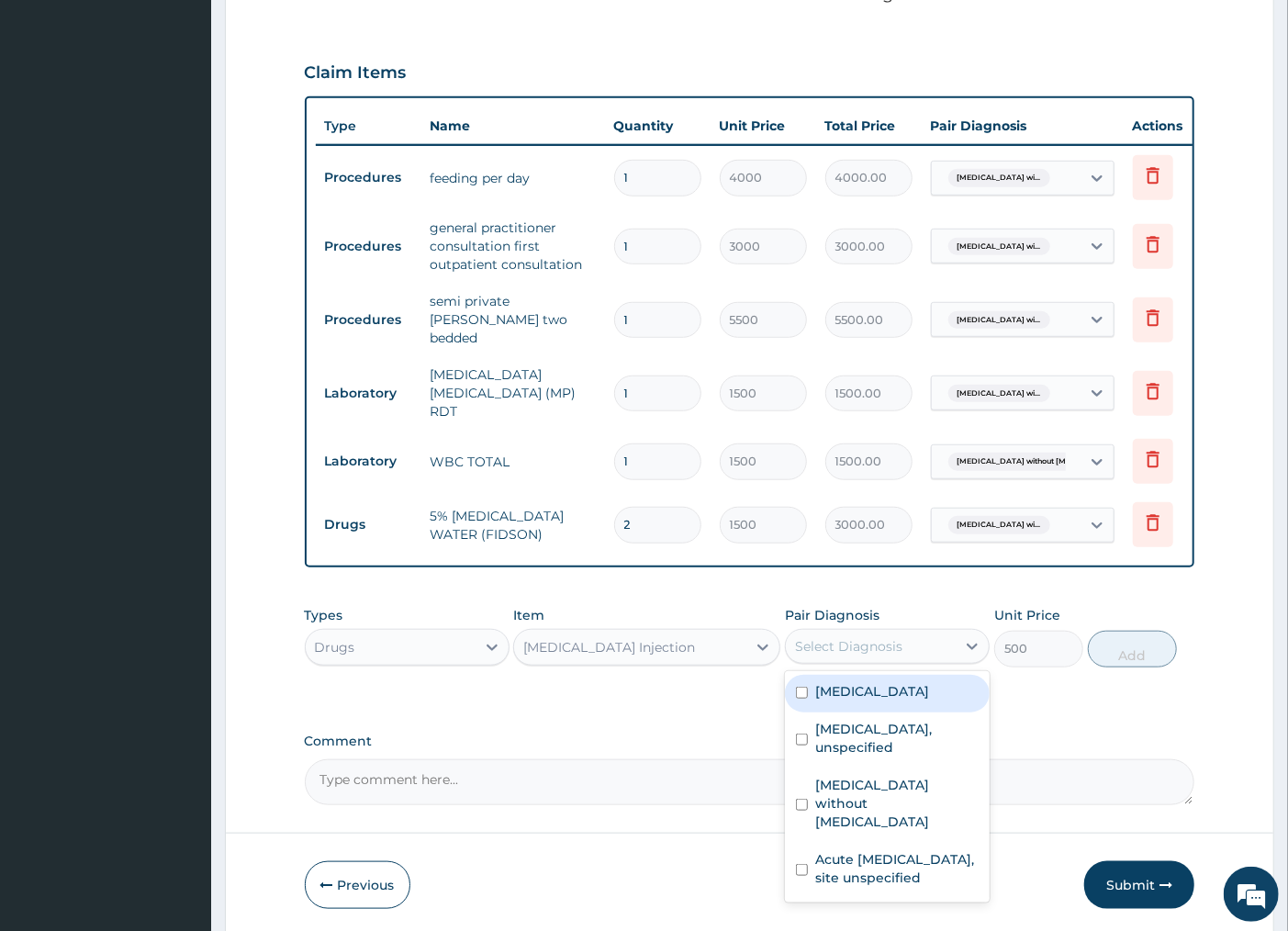
click at [894, 643] on div "Select Diagnosis" at bounding box center [849, 646] width 108 height 19
click at [808, 704] on div "Plasmodium malariae malaria without complication" at bounding box center [887, 693] width 205 height 37
checkbox input "true"
click at [1138, 638] on button "Add" at bounding box center [1132, 649] width 89 height 37
type input "0"
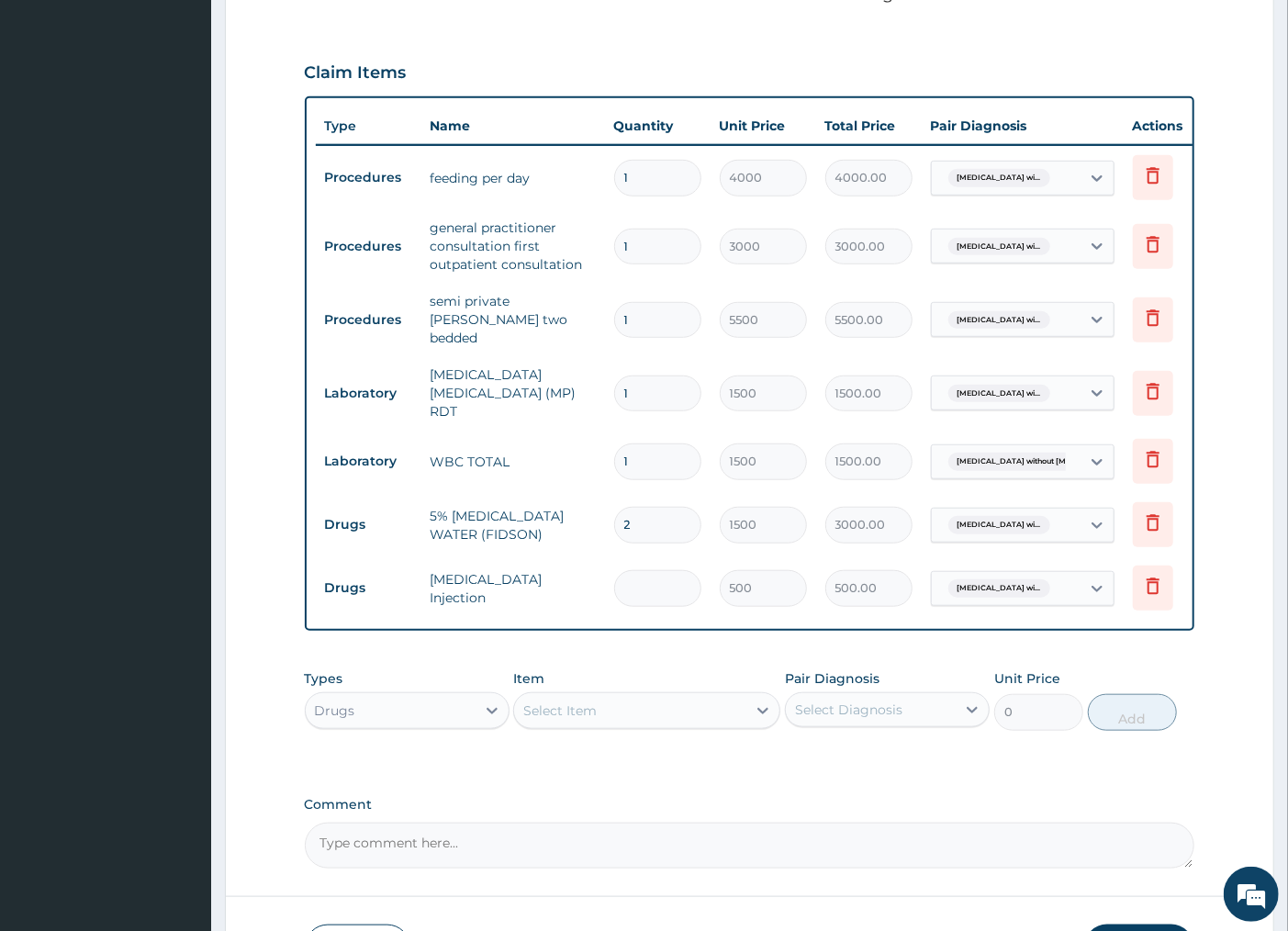
type input "0.00"
type input "3"
type input "1500.00"
type input "3"
click at [611, 717] on div "Select Item" at bounding box center [629, 711] width 232 height 29
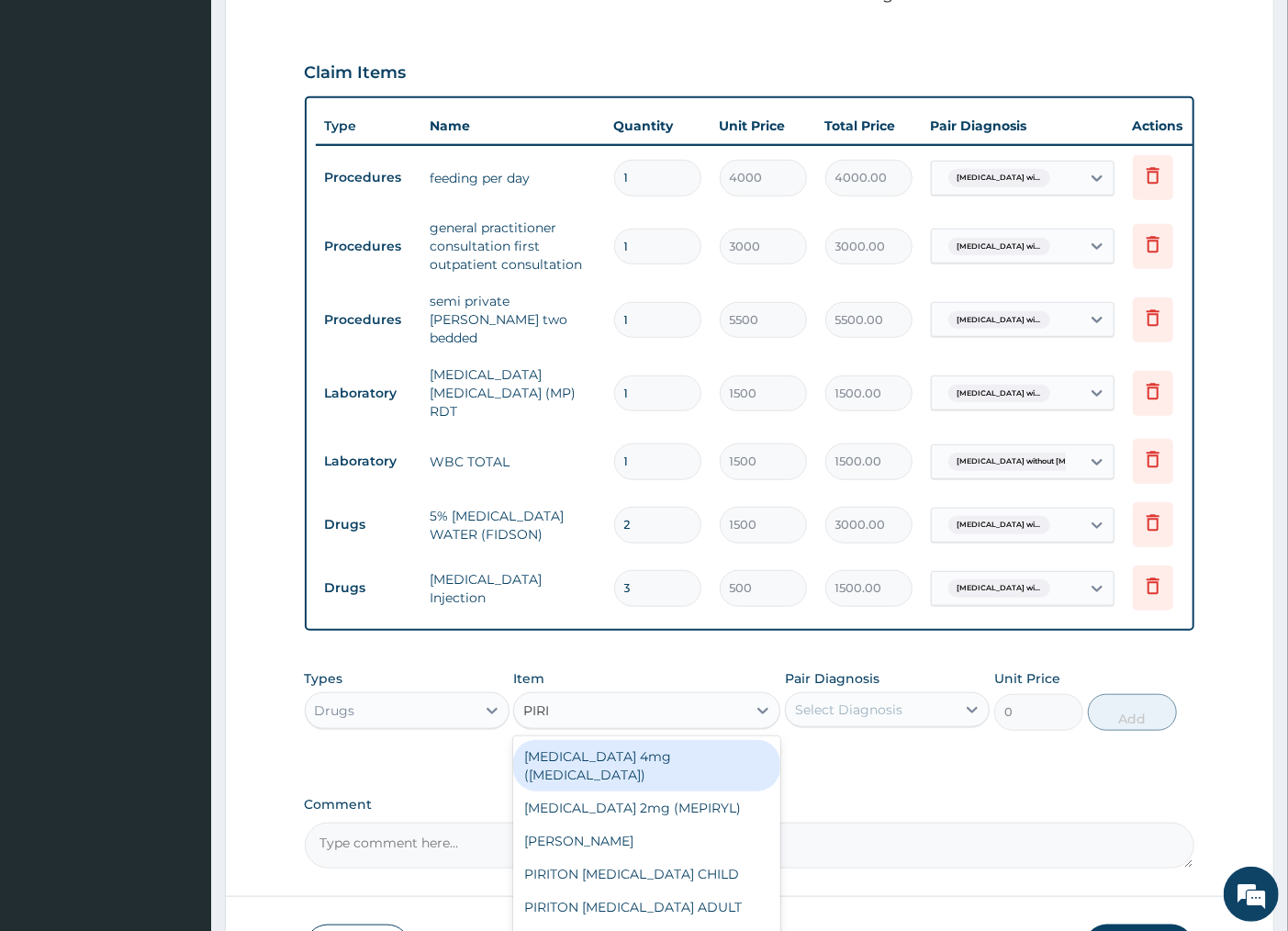
type input "PIRIT"
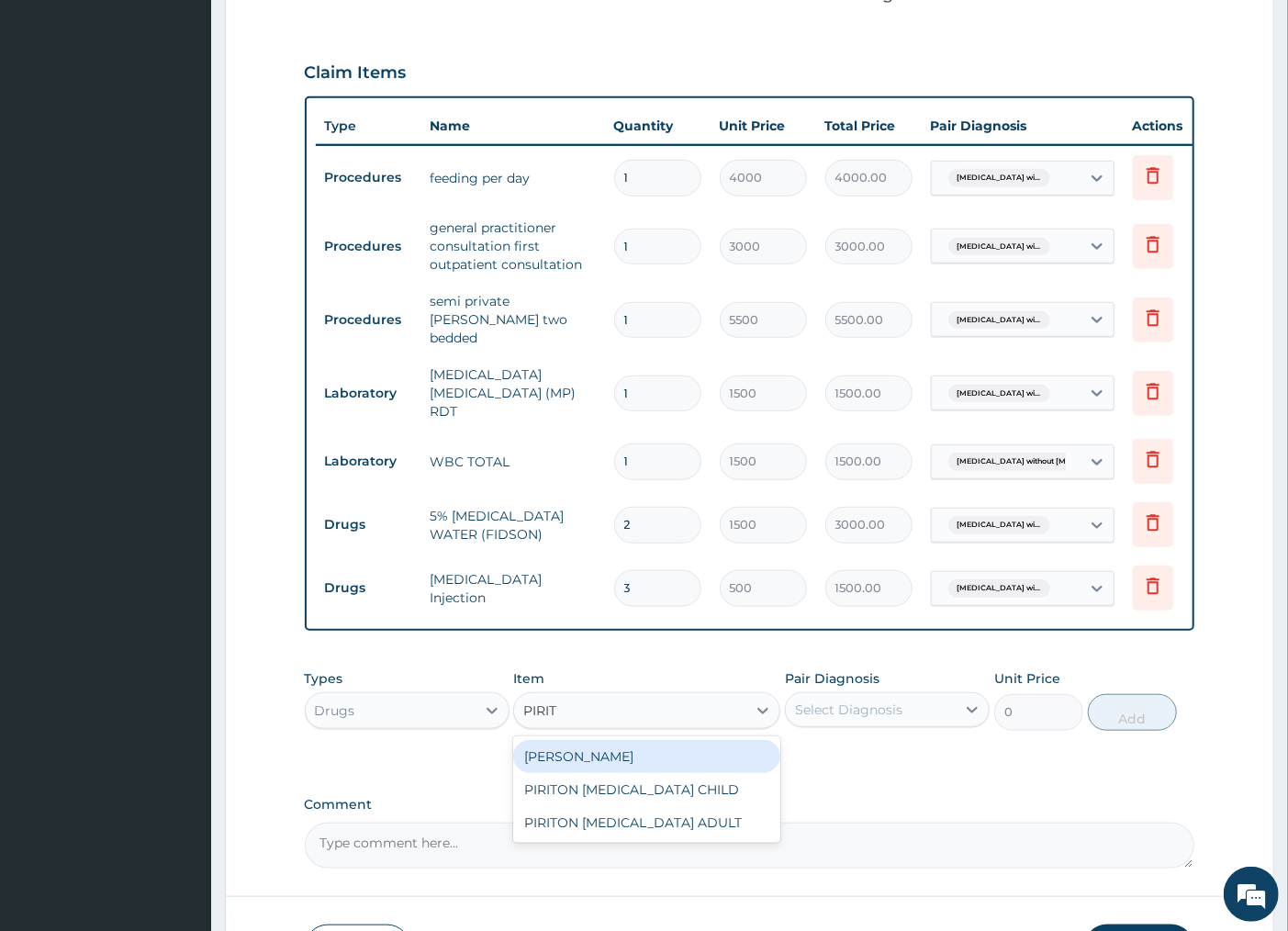
click at [655, 758] on div "PIRITON TAB EVANS" at bounding box center [646, 757] width 267 height 33
type input "20"
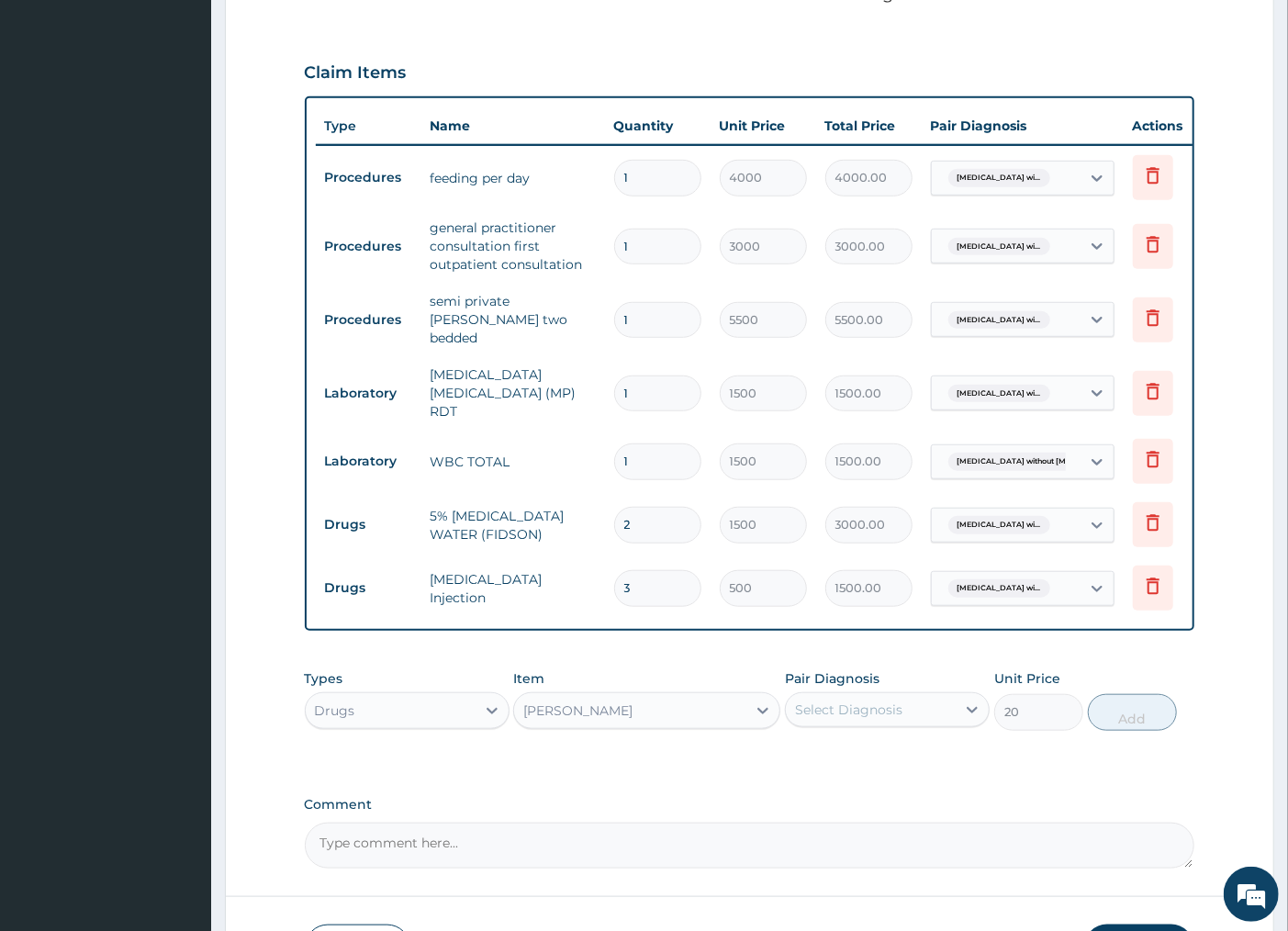
click at [900, 715] on div "Select Diagnosis" at bounding box center [849, 710] width 108 height 19
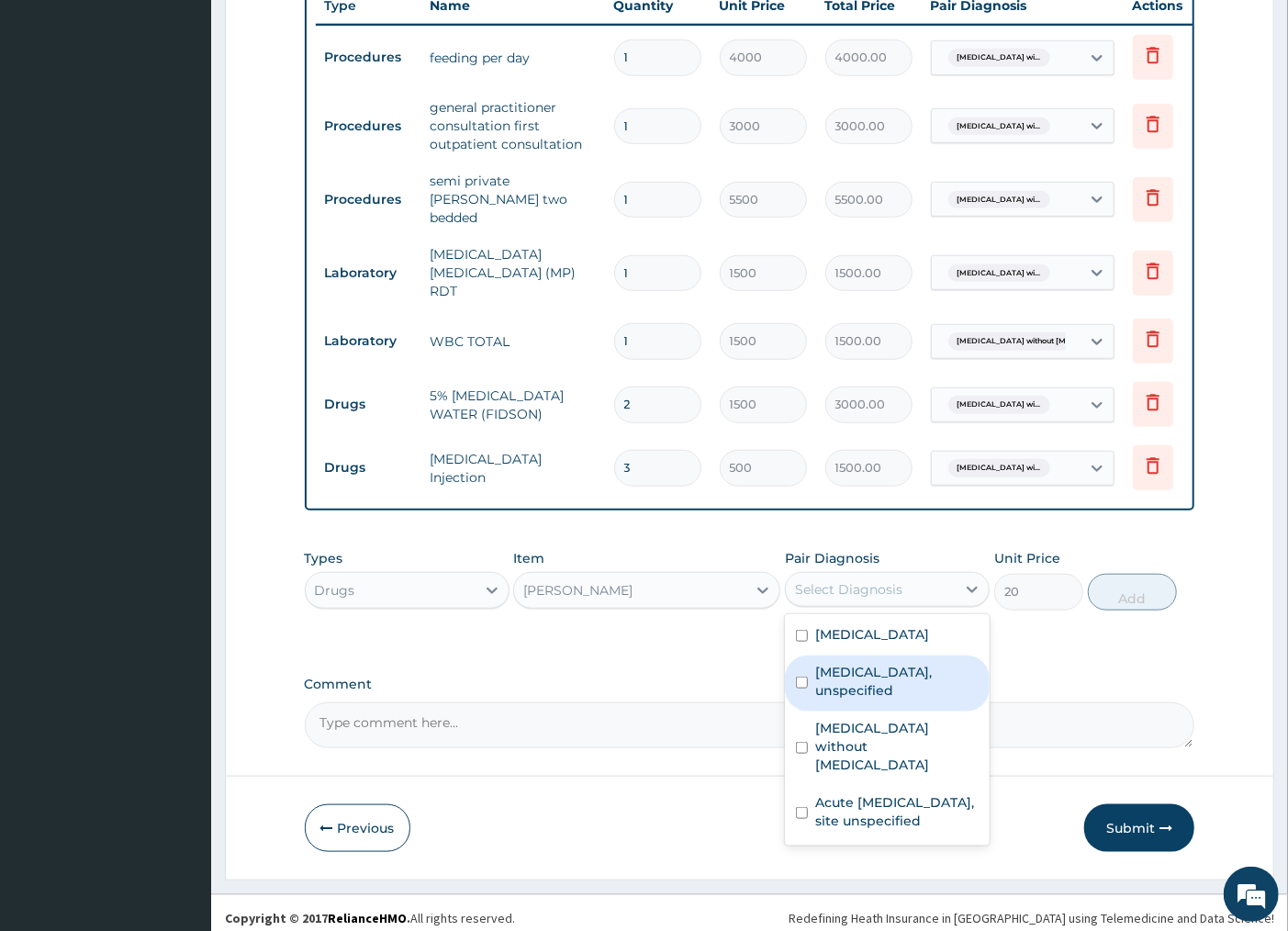
scroll to position [748, 0]
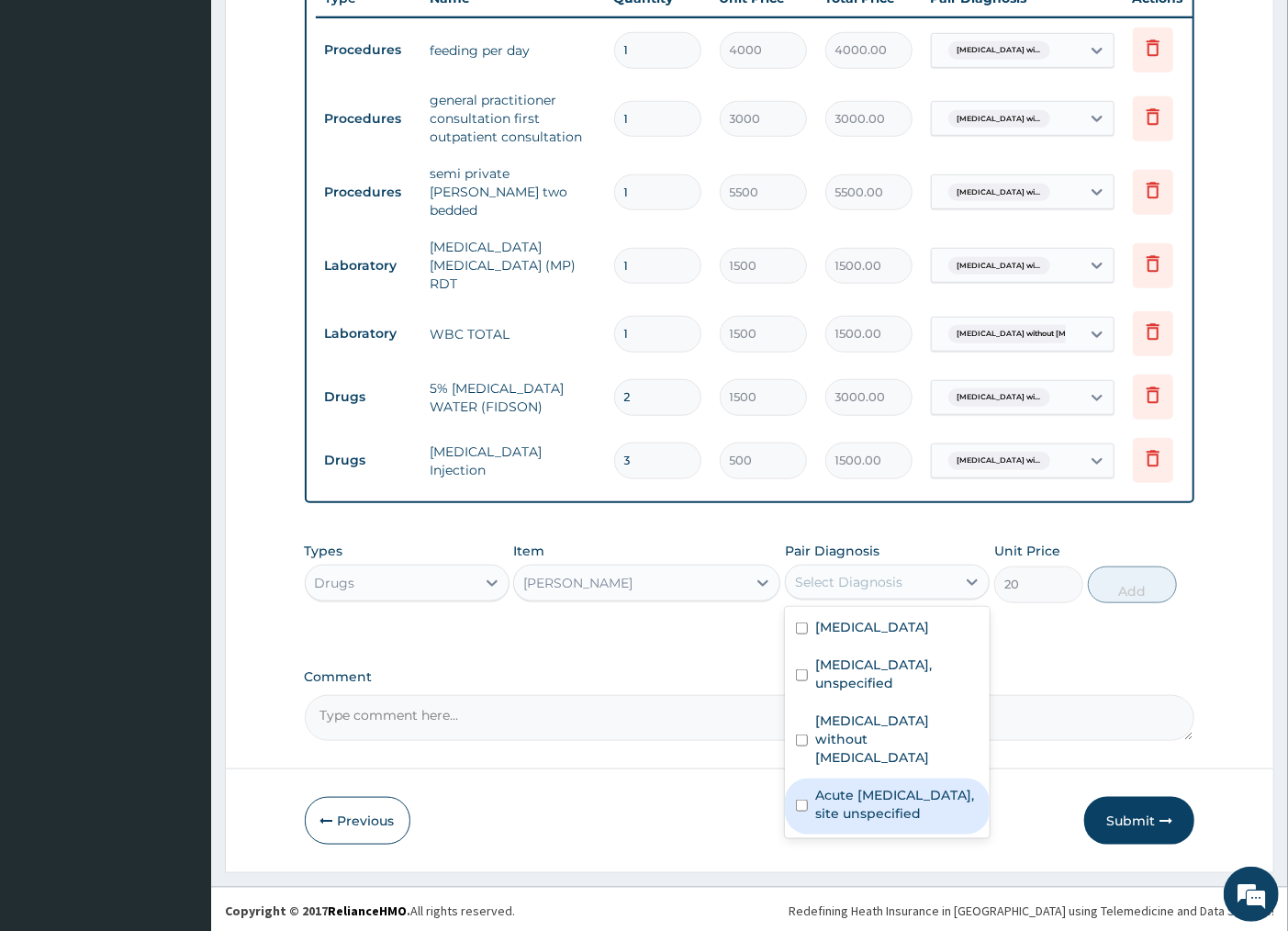
click at [810, 832] on div "Acute upper respiratory infection, site unspecified" at bounding box center [887, 806] width 205 height 56
checkbox input "true"
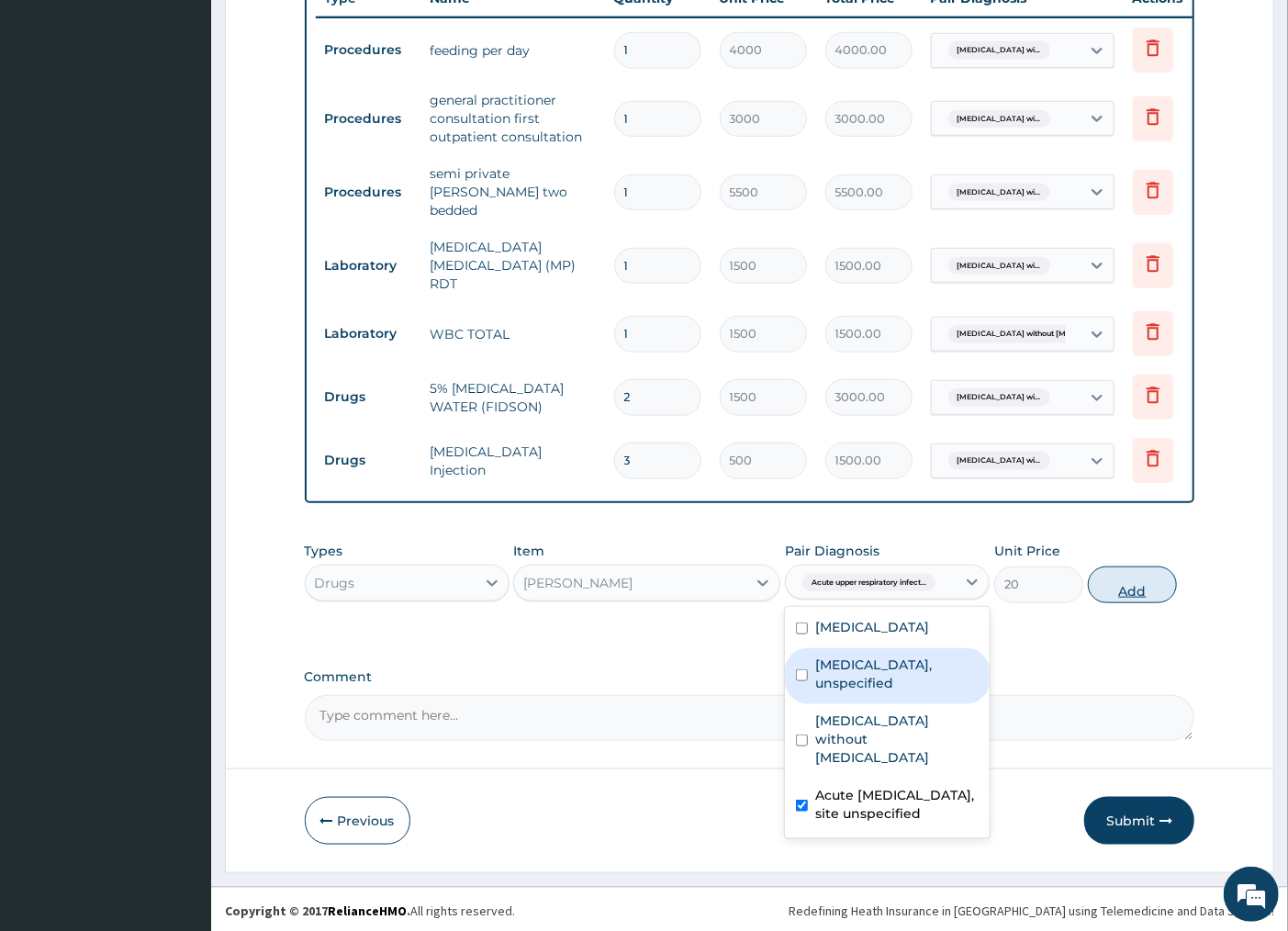
click at [1142, 580] on button "Add" at bounding box center [1132, 585] width 89 height 37
type input "0"
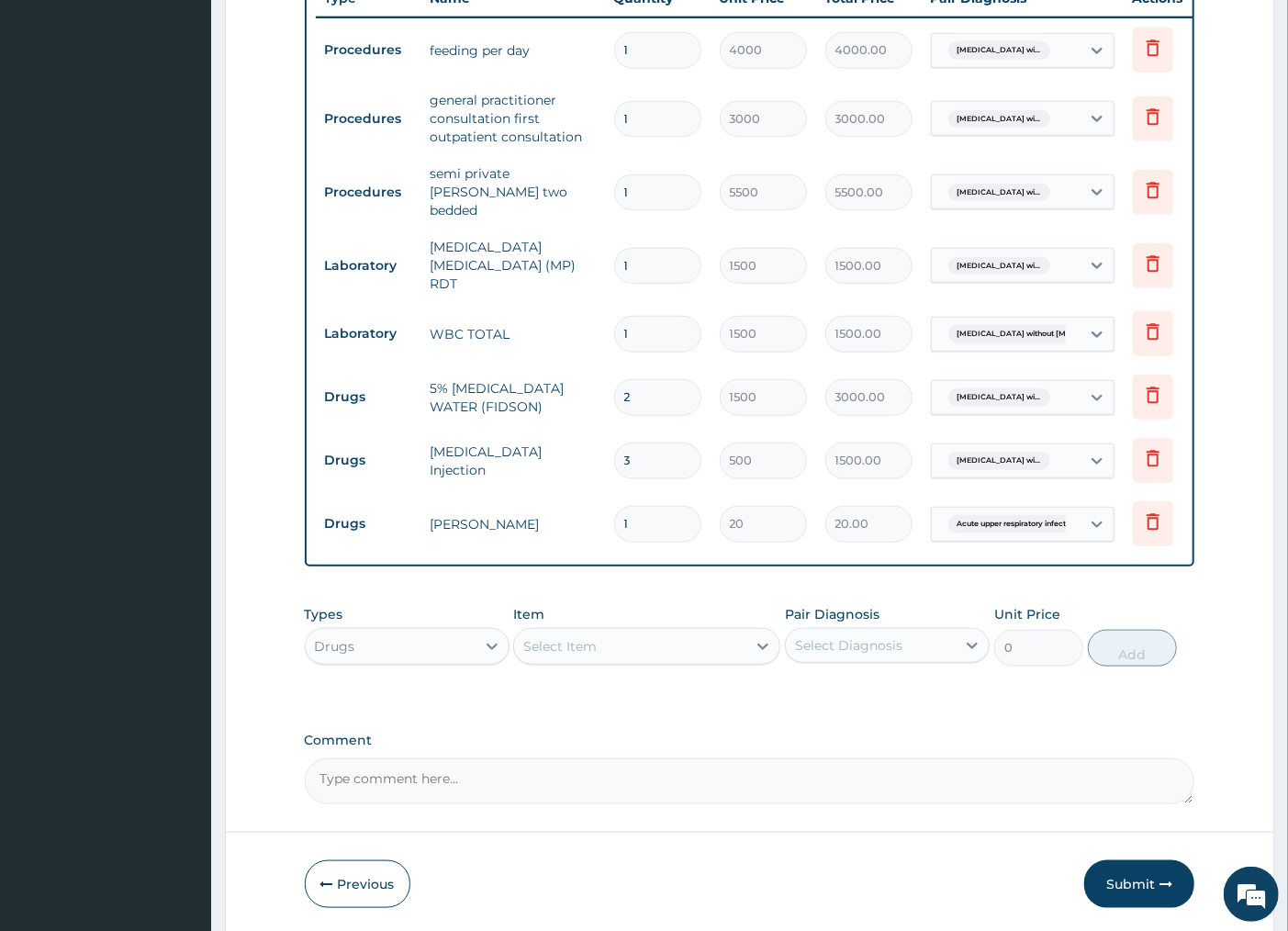
type input "10"
type input "200.00"
type input "10"
click at [613, 639] on div "Select Item" at bounding box center [629, 646] width 232 height 29
click at [613, 645] on div "Select Item" at bounding box center [629, 646] width 232 height 29
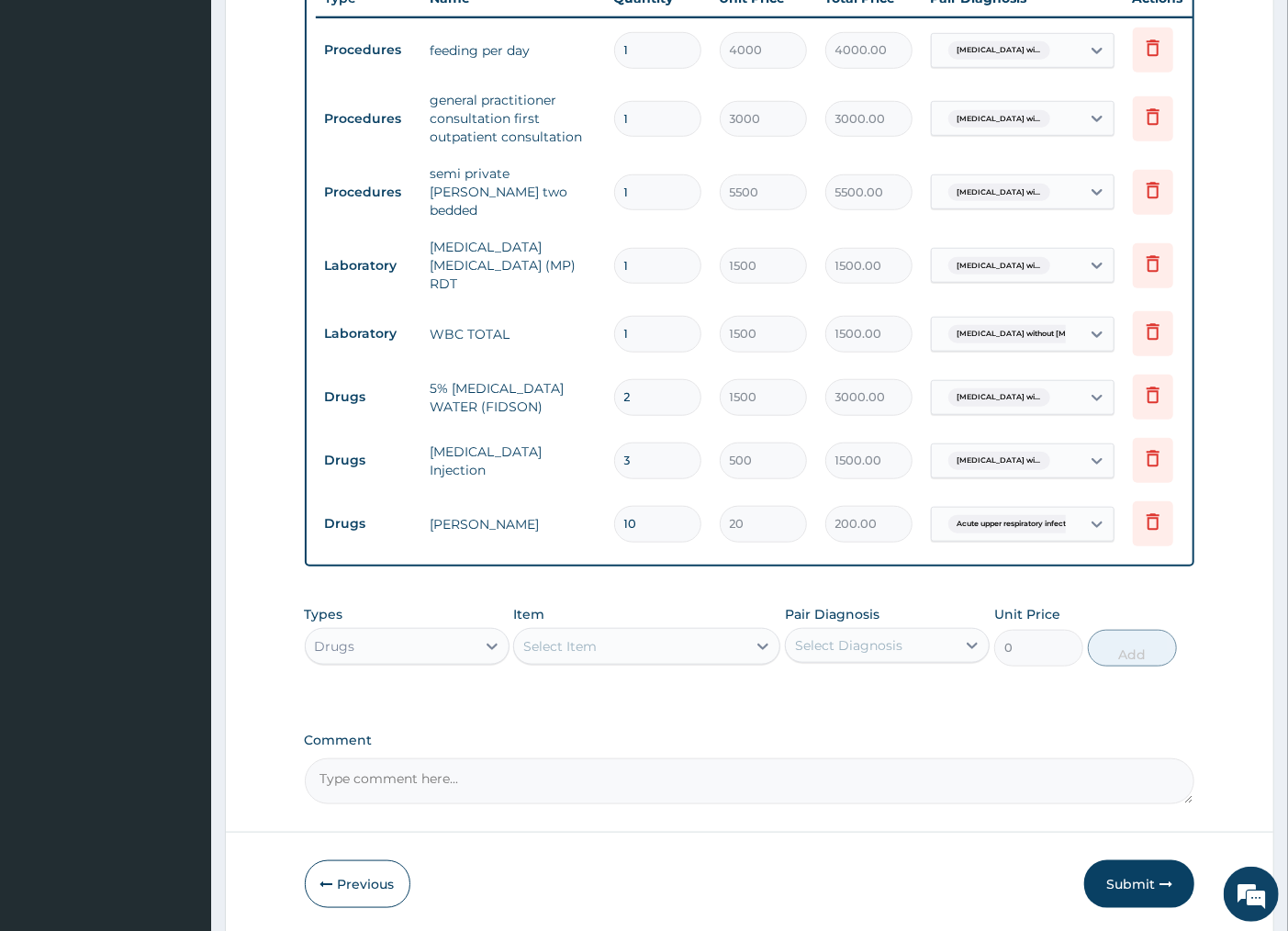
click at [613, 645] on div "Select Item" at bounding box center [629, 646] width 232 height 29
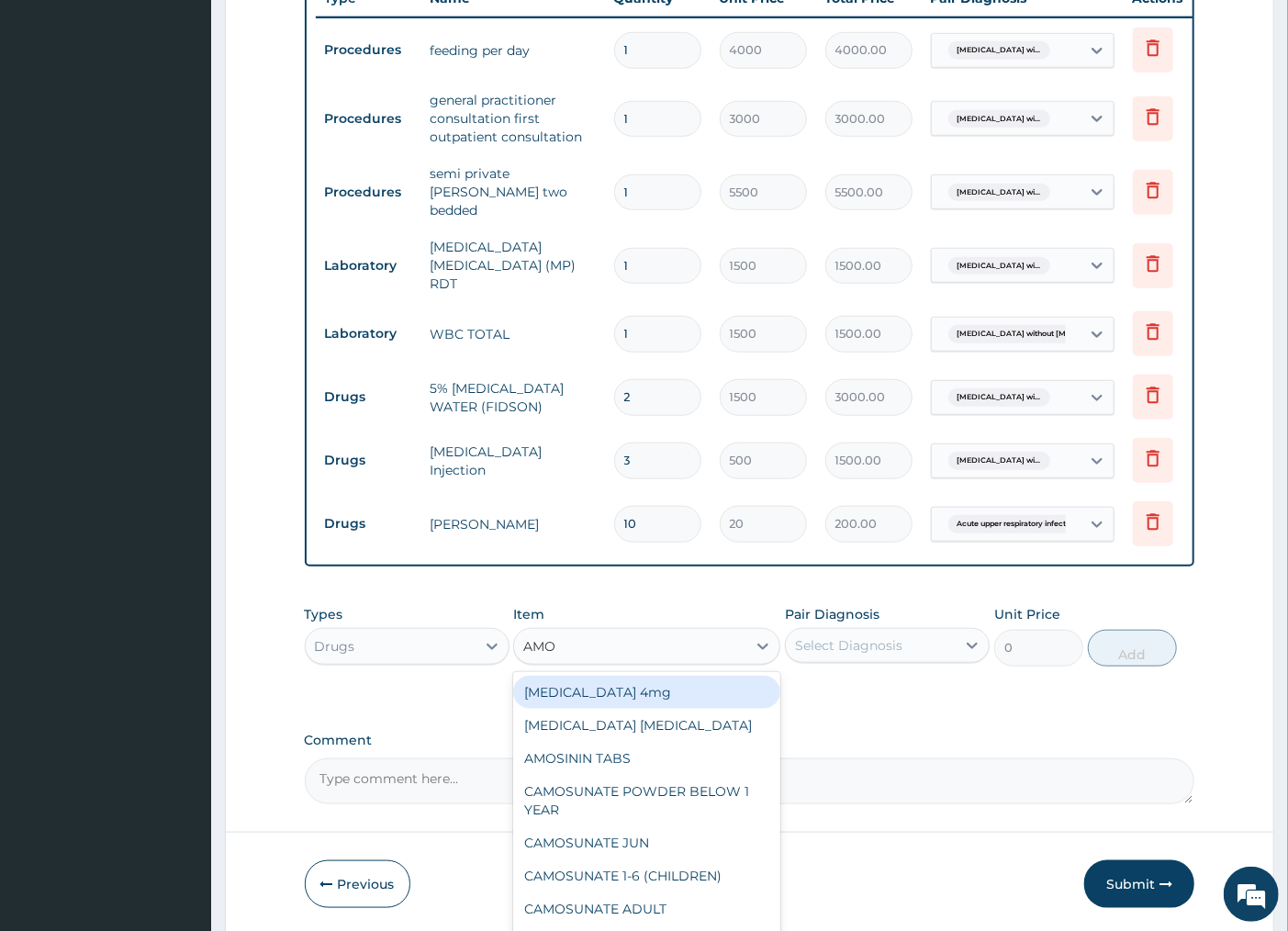
type input "AMOX"
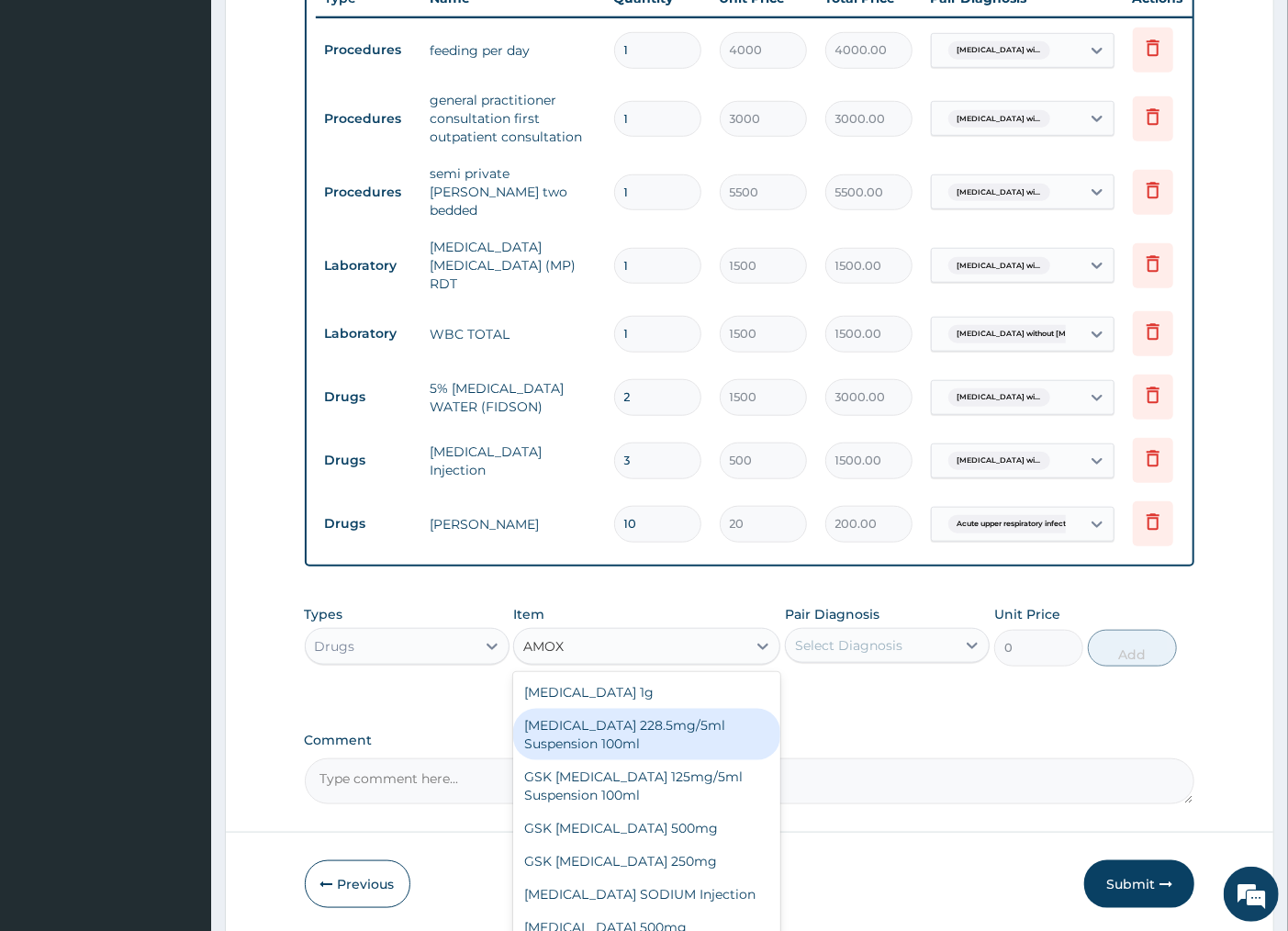
scroll to position [32, 0]
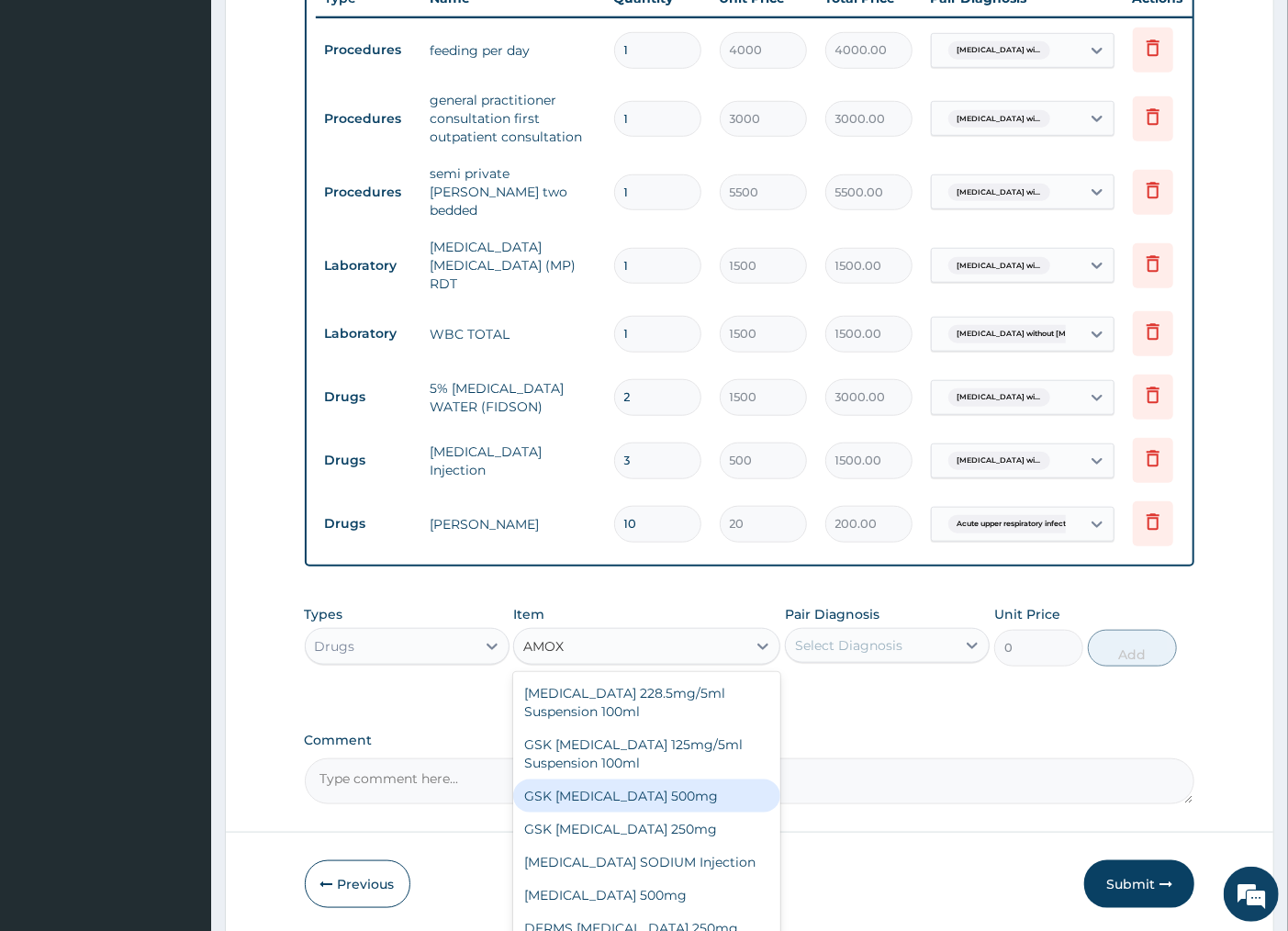
click at [612, 804] on div "GSK AMOXIL 500mg" at bounding box center [646, 796] width 267 height 33
type input "50"
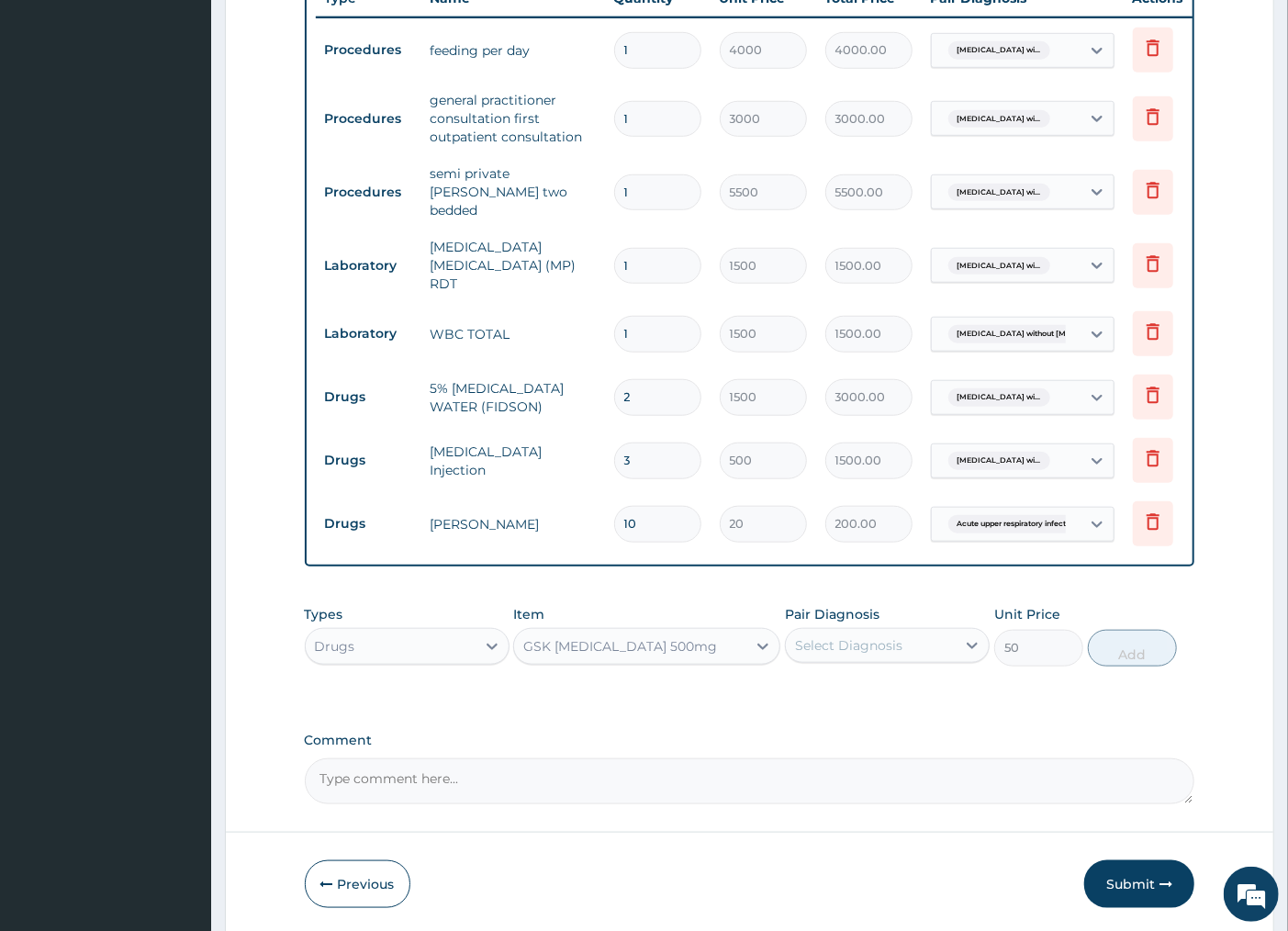
click at [888, 641] on div "Select Diagnosis" at bounding box center [849, 645] width 108 height 19
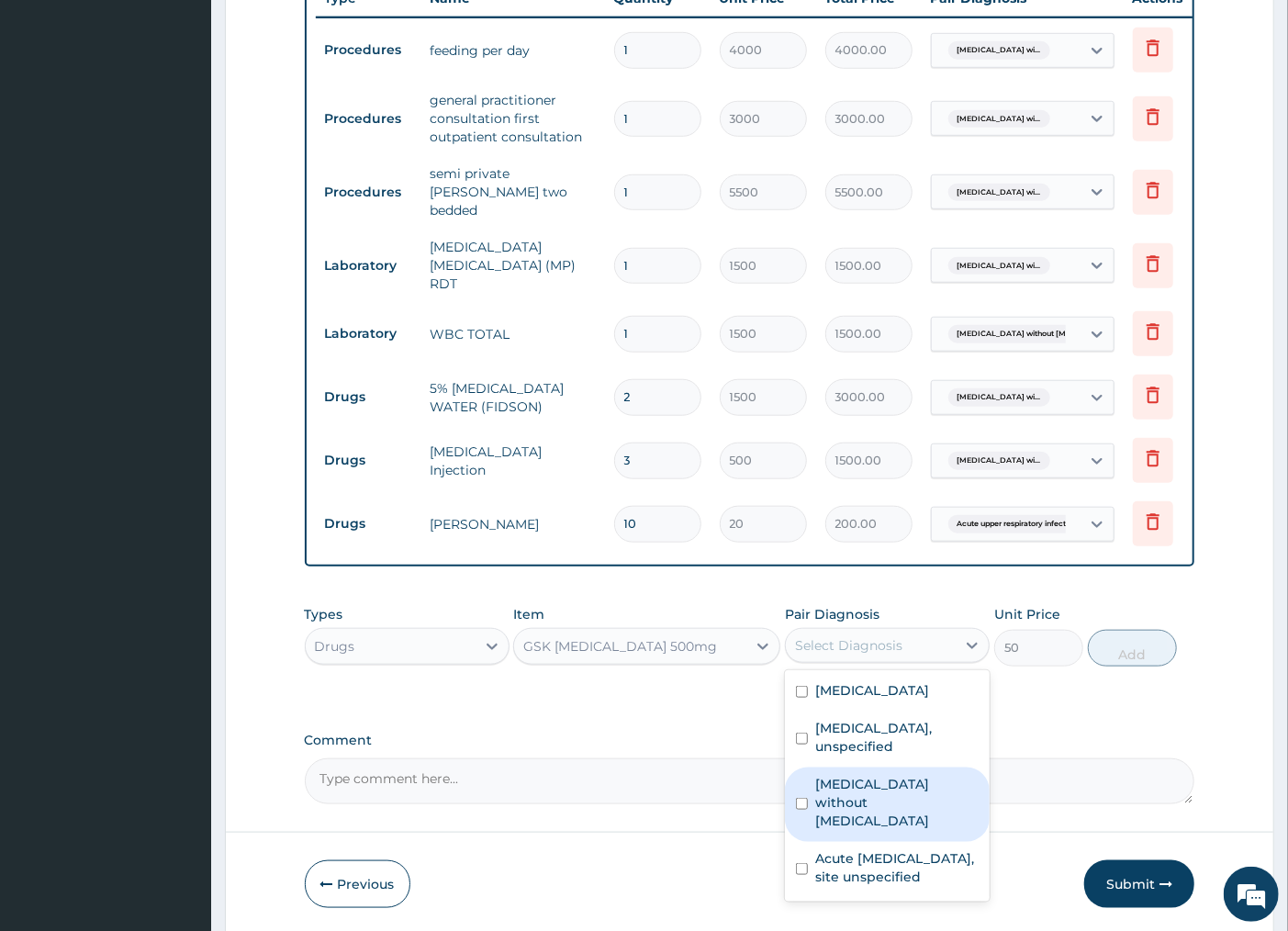
click at [801, 810] on input "checkbox" at bounding box center [802, 804] width 12 height 12
checkbox input "true"
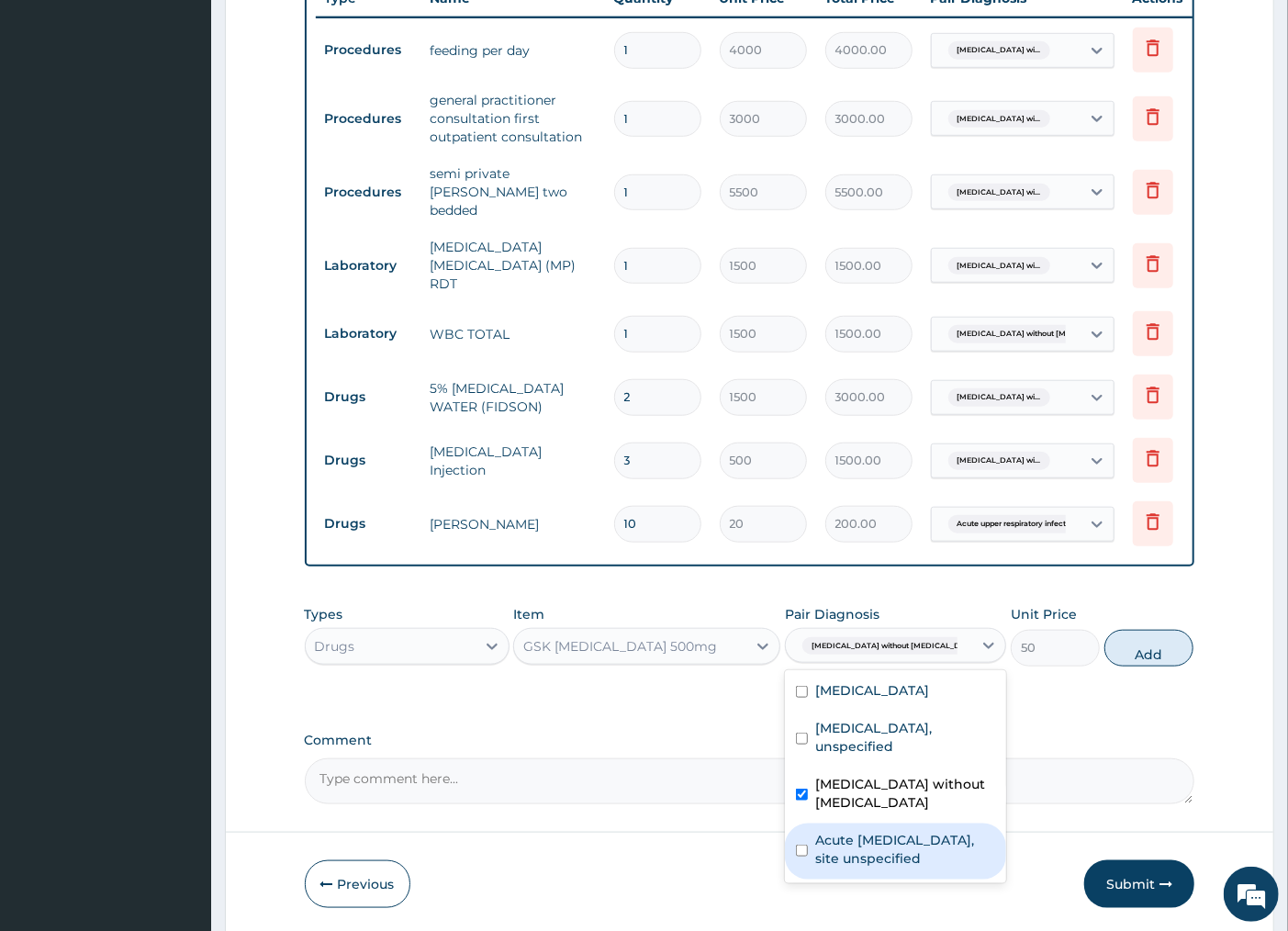
click at [805, 857] on input "checkbox" at bounding box center [802, 851] width 12 height 12
checkbox input "true"
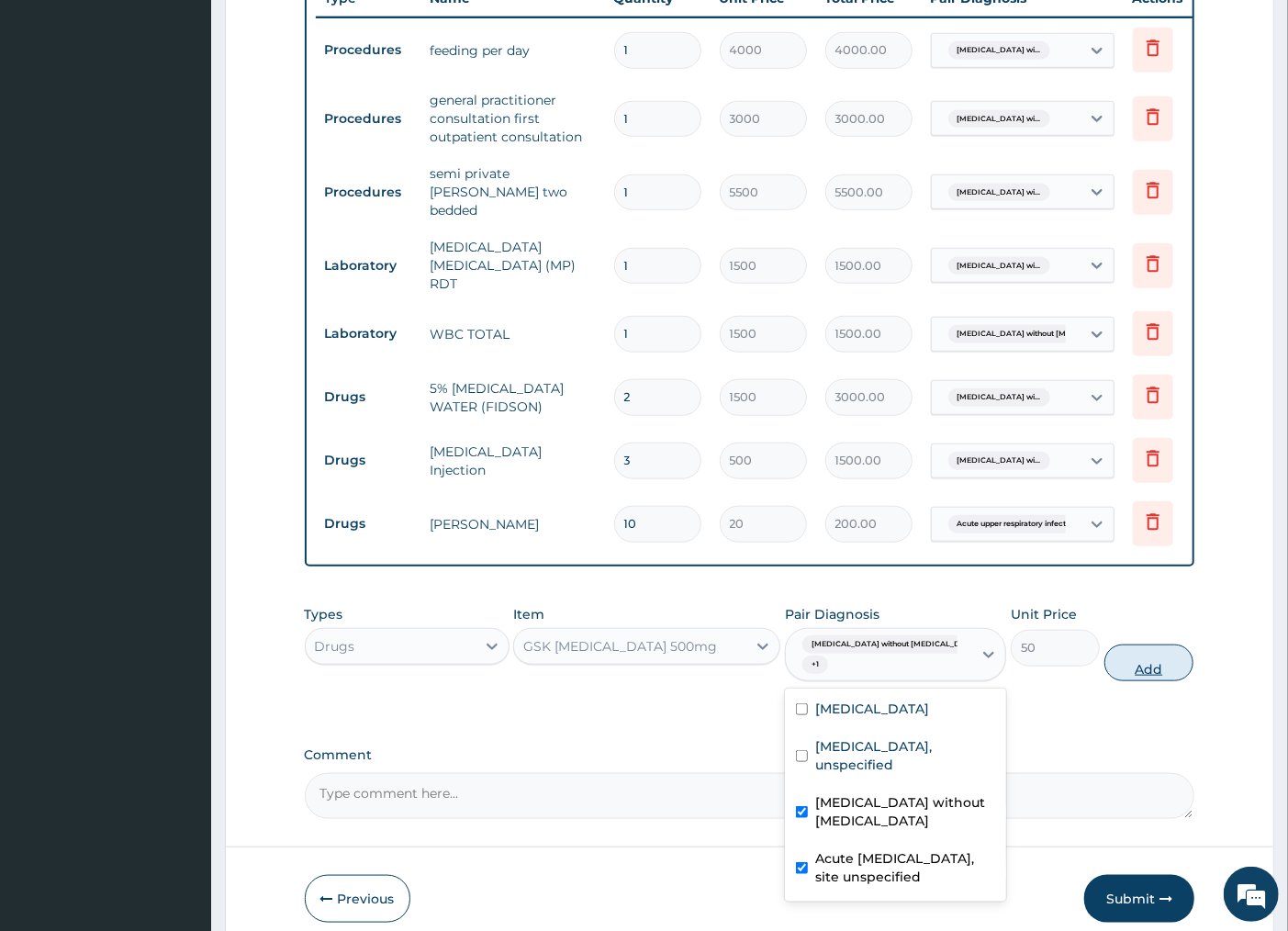
click at [1132, 669] on button "Add" at bounding box center [1148, 663] width 89 height 37
type input "0"
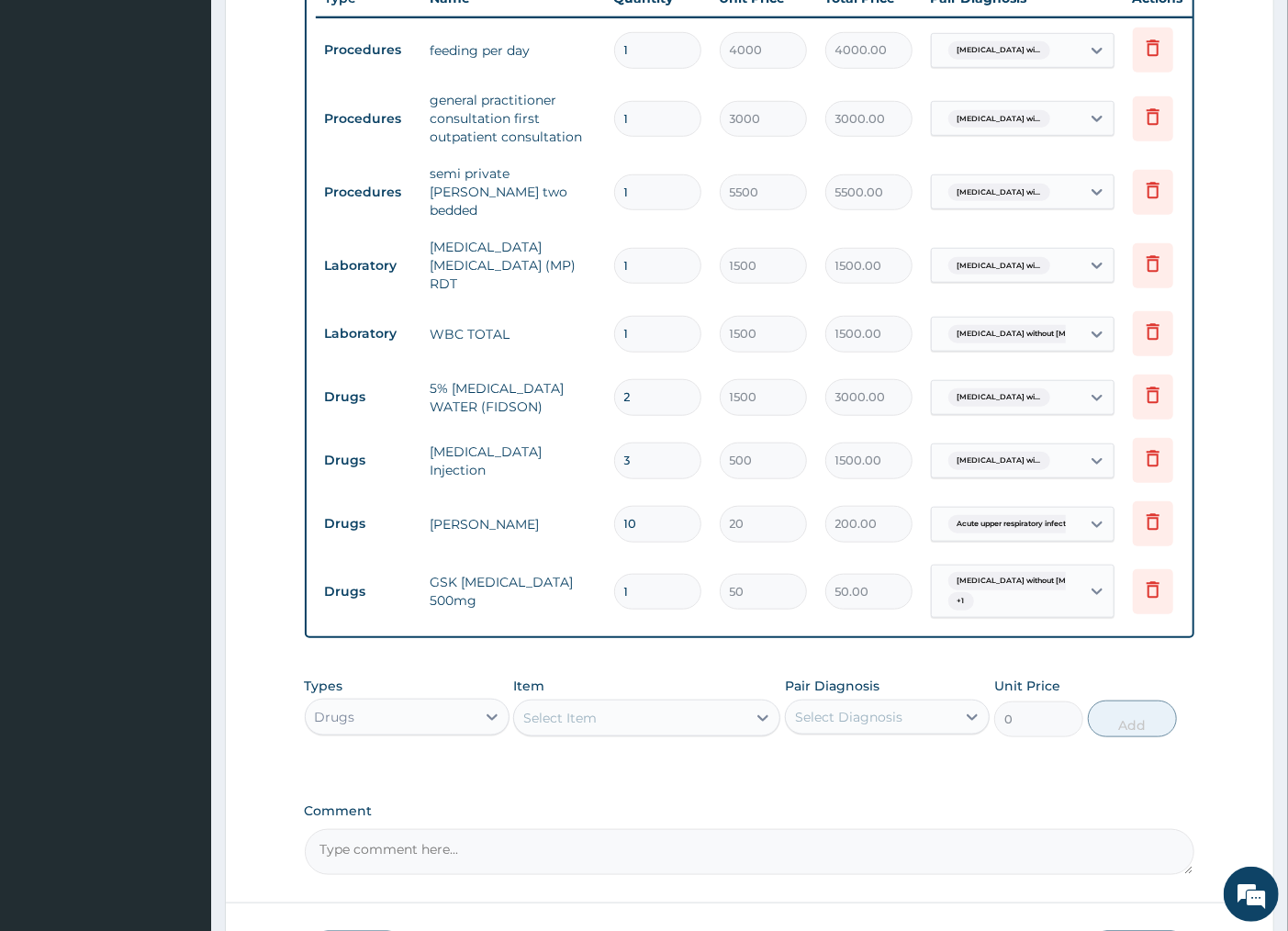
type input "15"
type input "750.00"
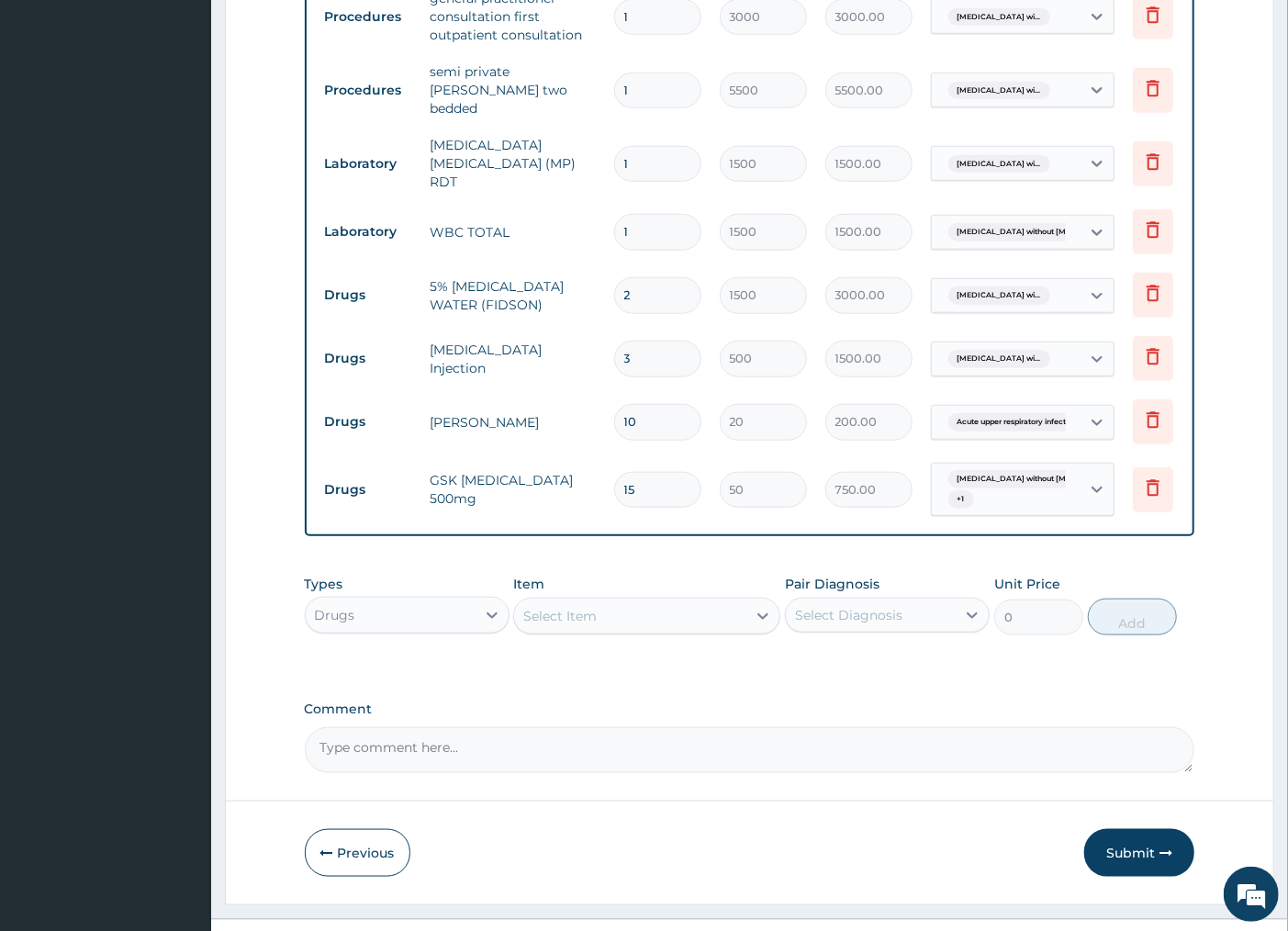
type input "15"
click at [711, 612] on div "Select Item" at bounding box center [629, 616] width 232 height 29
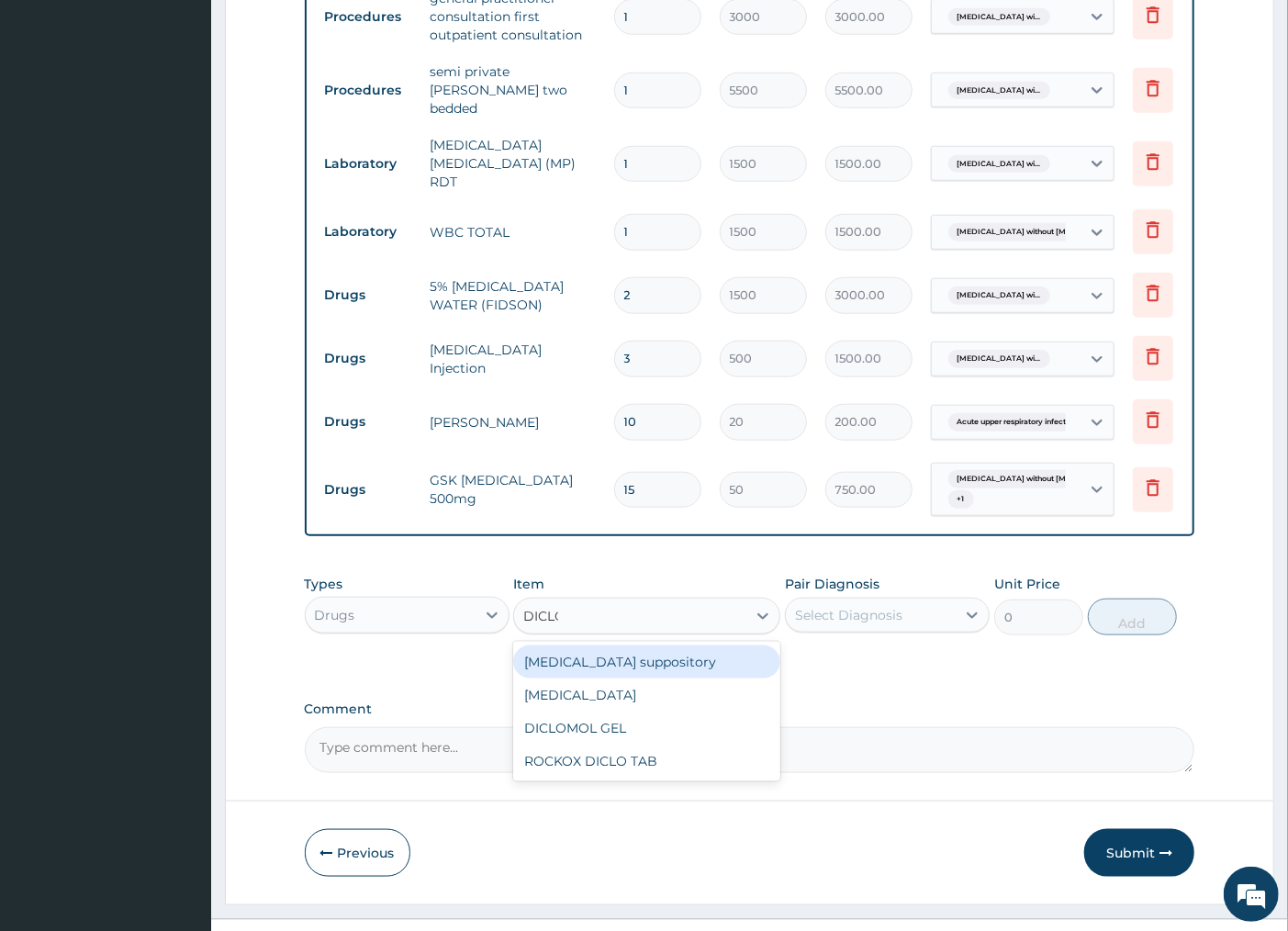
type input "DICLOF"
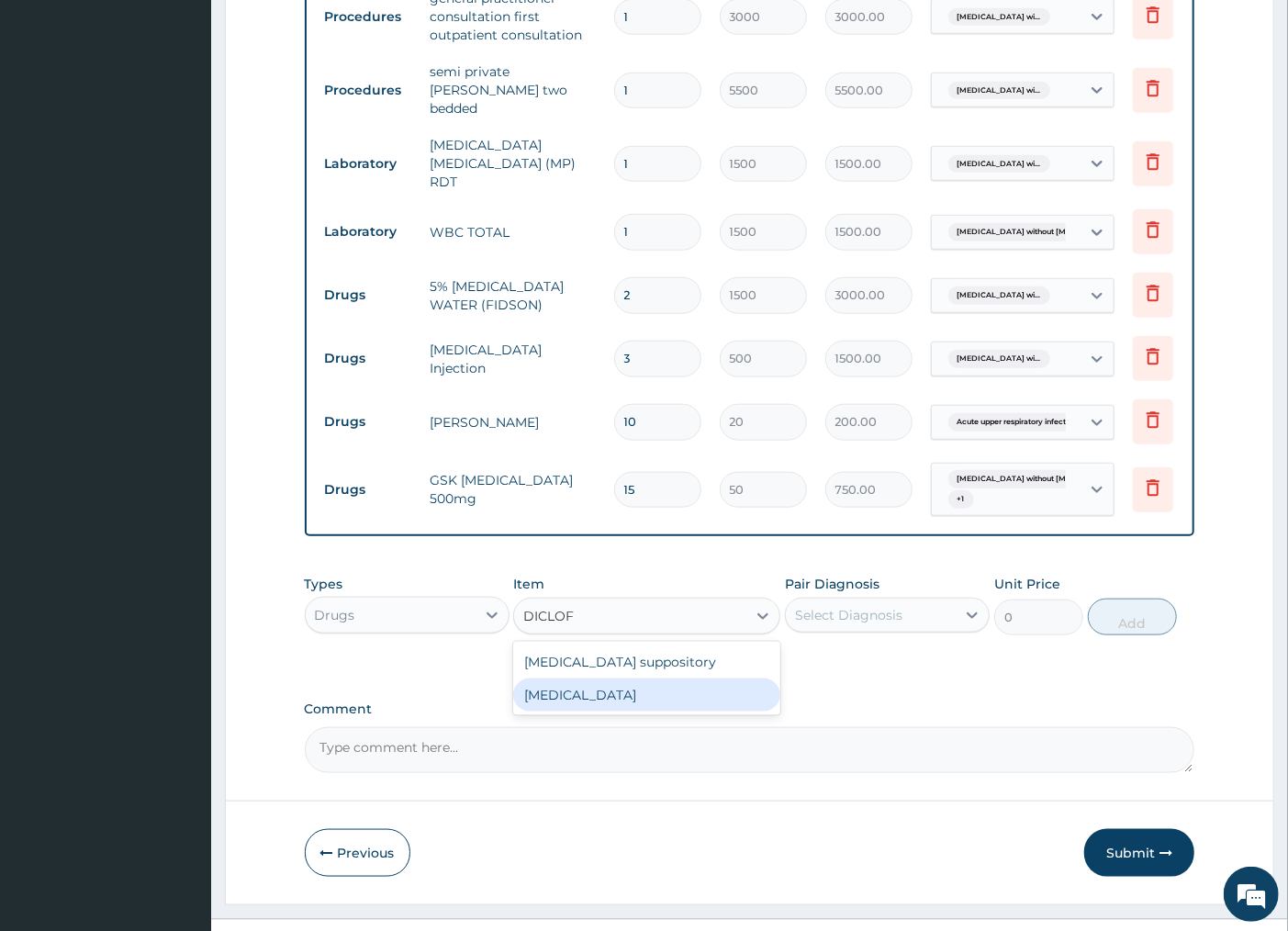
click at [684, 696] on div "Diclofenac" at bounding box center [646, 695] width 267 height 33
type input "300"
click at [895, 616] on div "Select Diagnosis" at bounding box center [849, 615] width 108 height 19
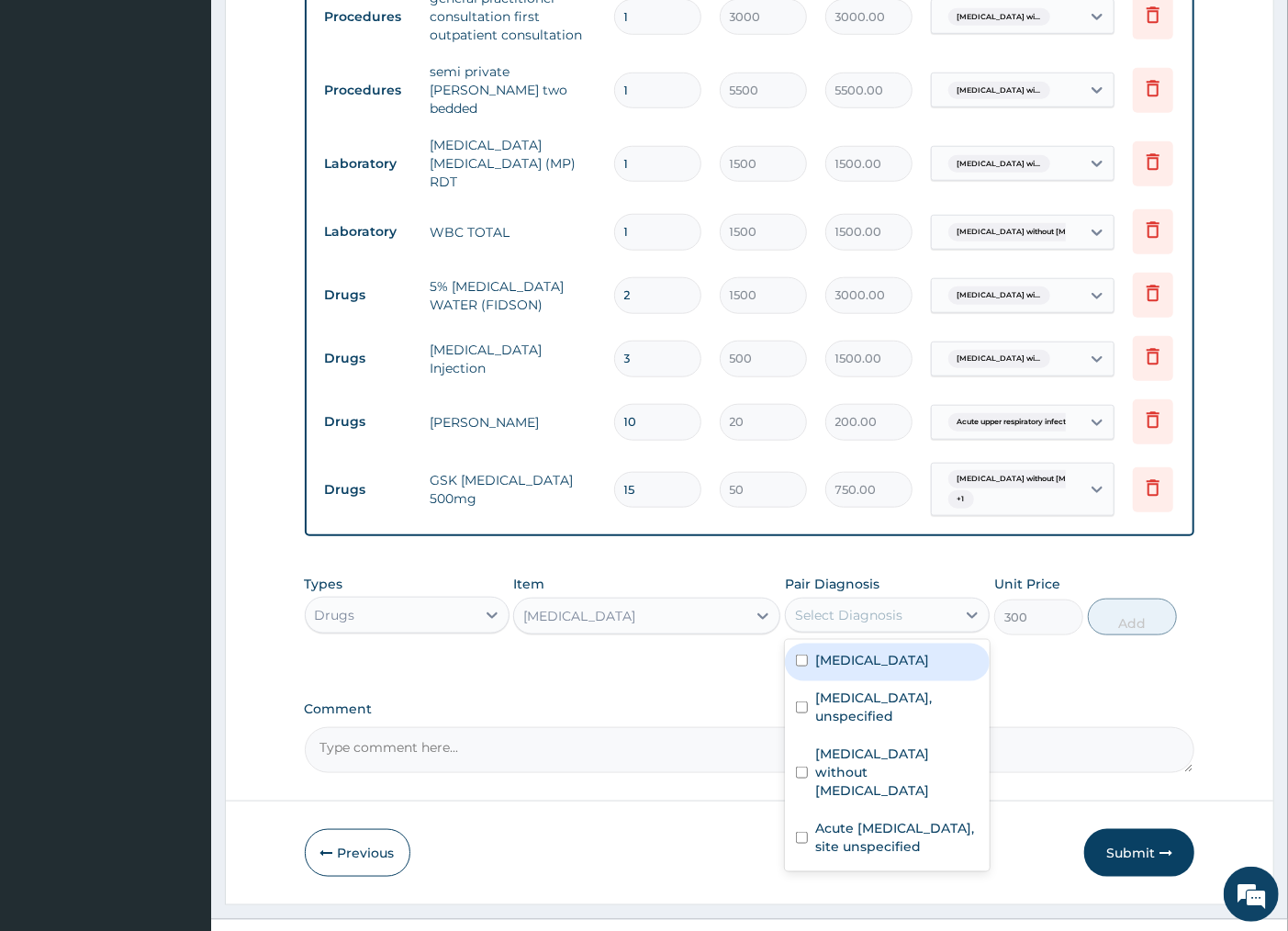
click at [837, 670] on label "Plasmodium malariae malaria without complication" at bounding box center [872, 660] width 114 height 19
checkbox input "true"
click at [1122, 622] on button "Add" at bounding box center [1132, 618] width 89 height 37
type input "0"
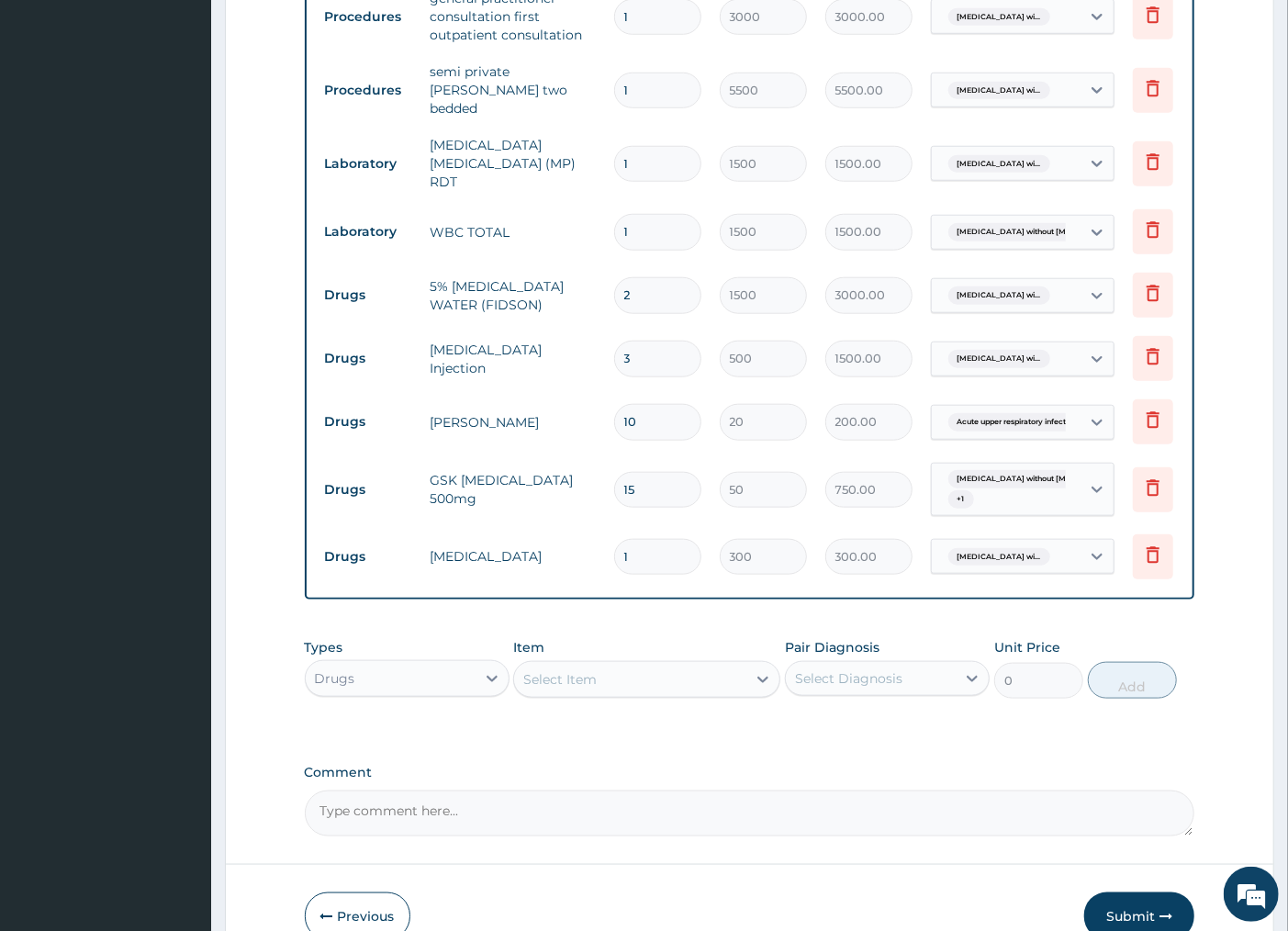
type input "10"
type input "3000.00"
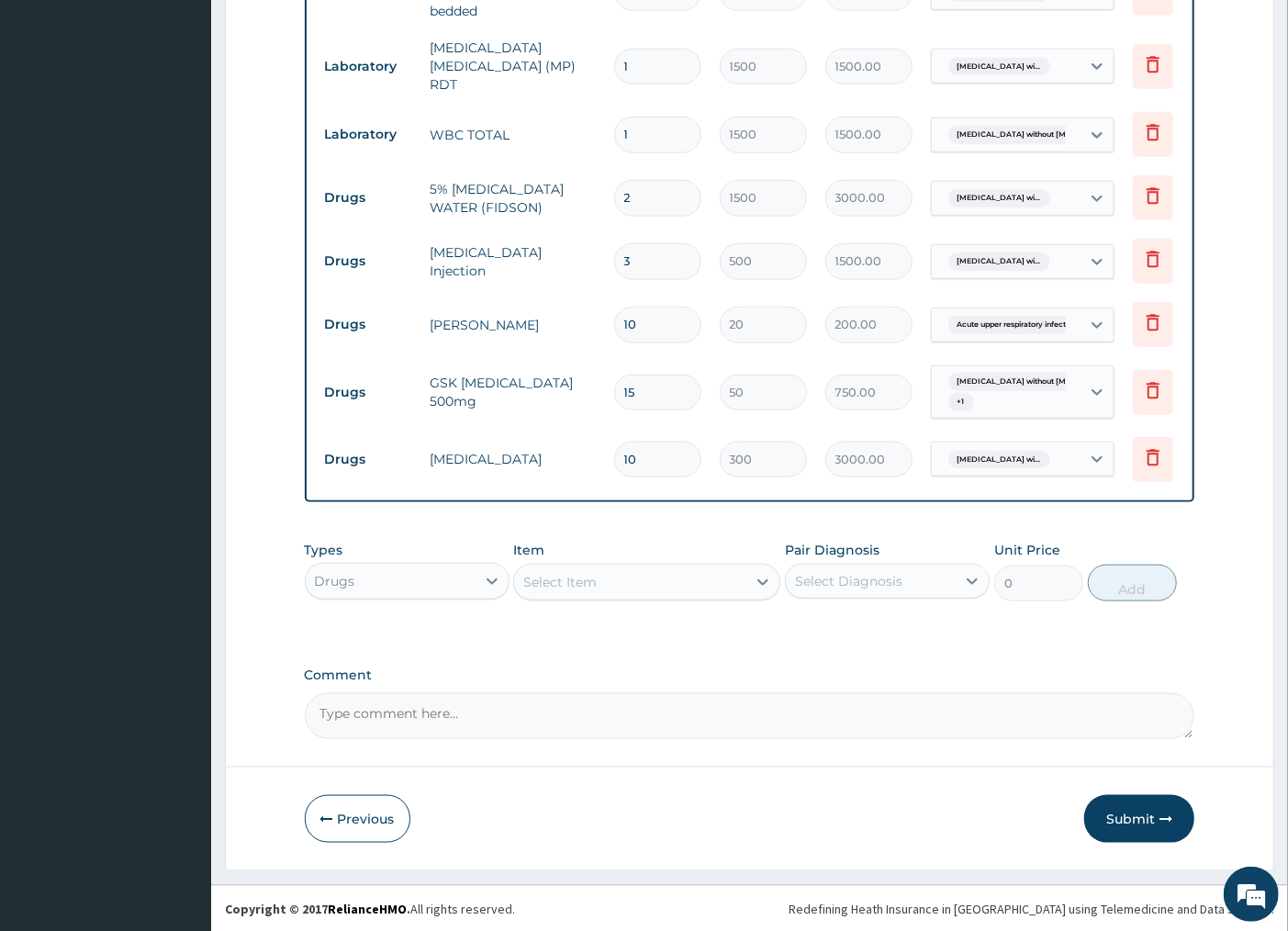
type input "10"
click at [601, 580] on div "Select Item" at bounding box center [629, 582] width 232 height 29
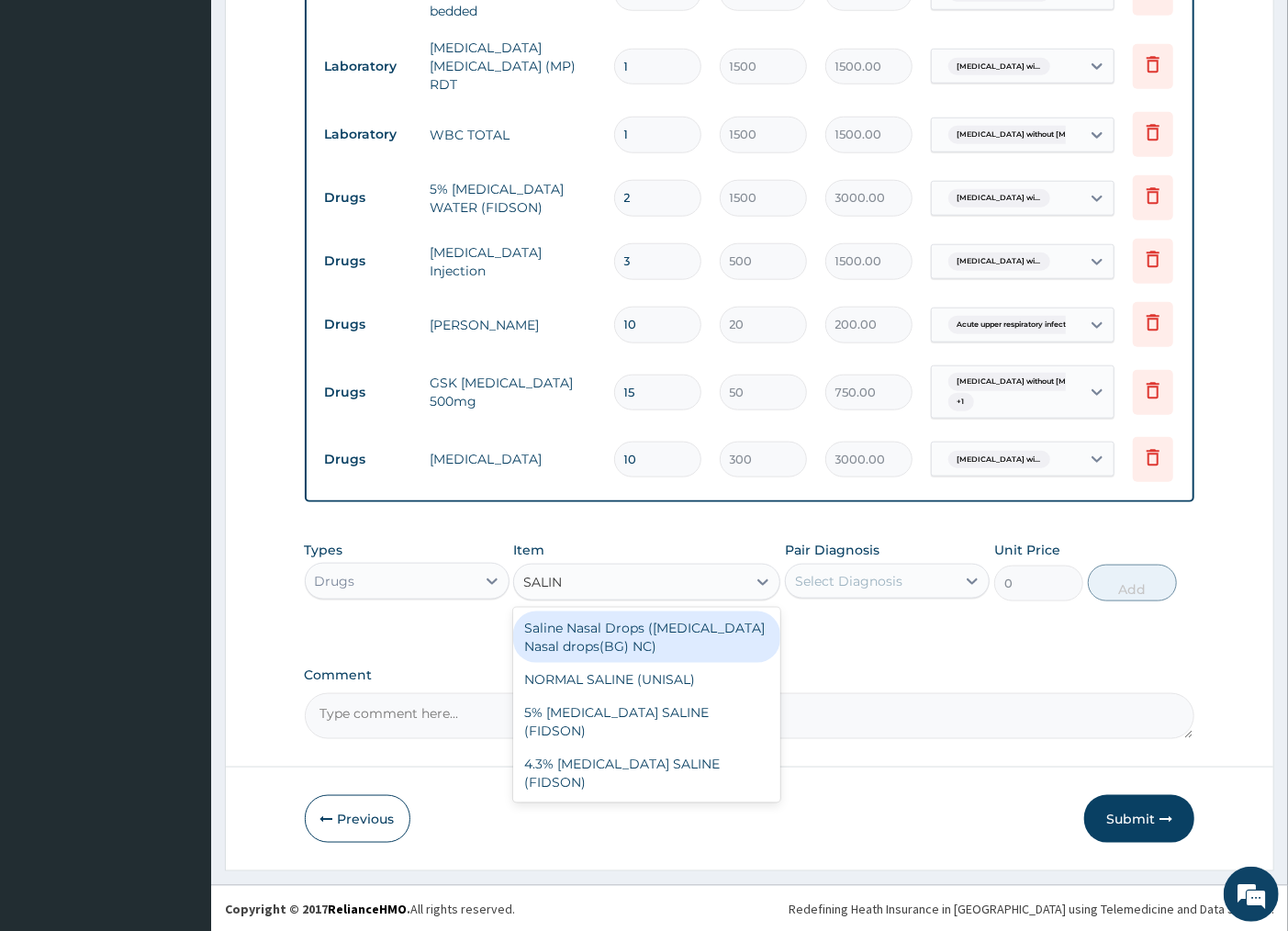
type input "SALINE"
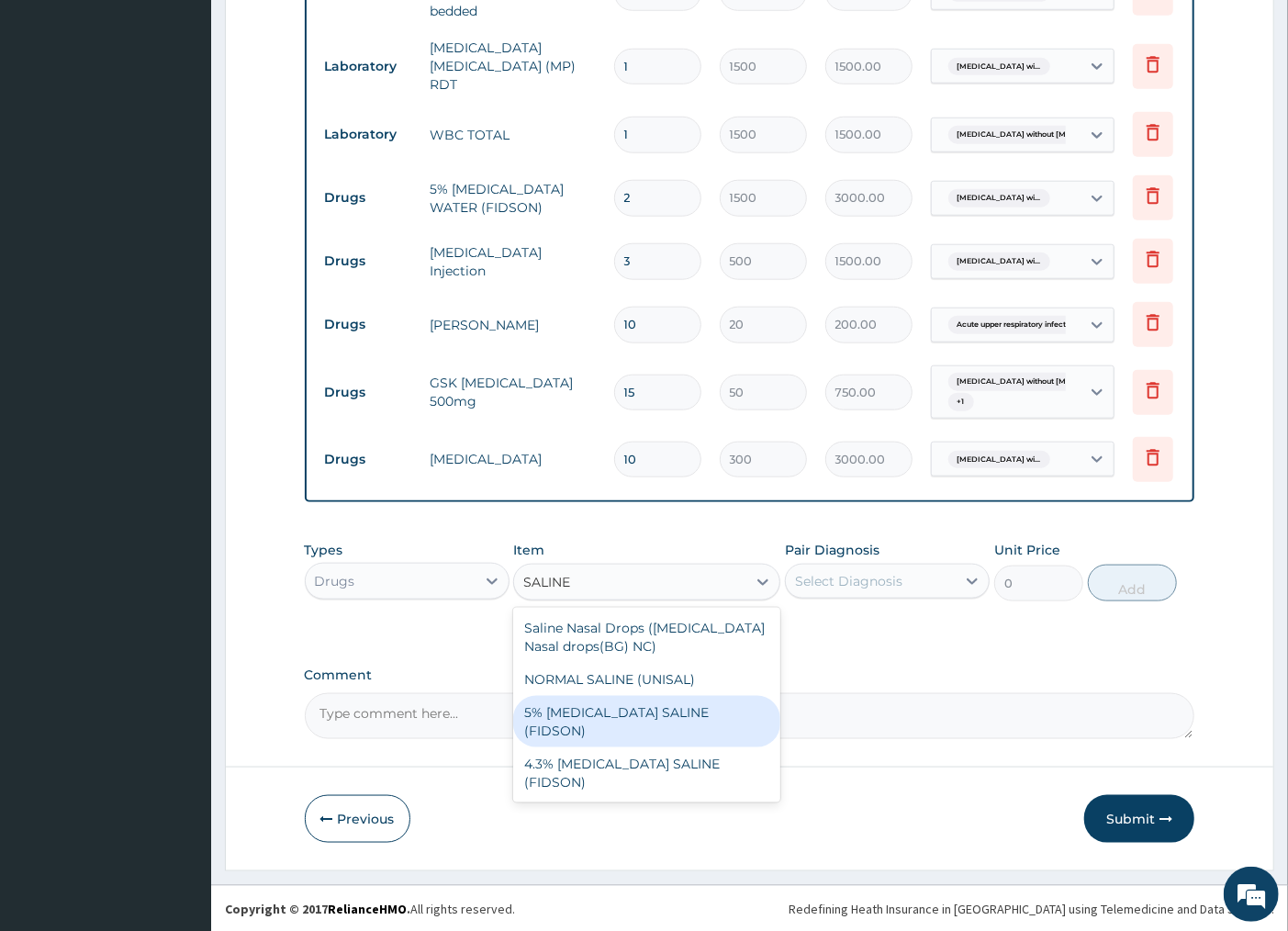
click at [606, 711] on div "5% DEXTROSE SALINE (FIDSON)" at bounding box center [646, 722] width 267 height 52
type input "1500"
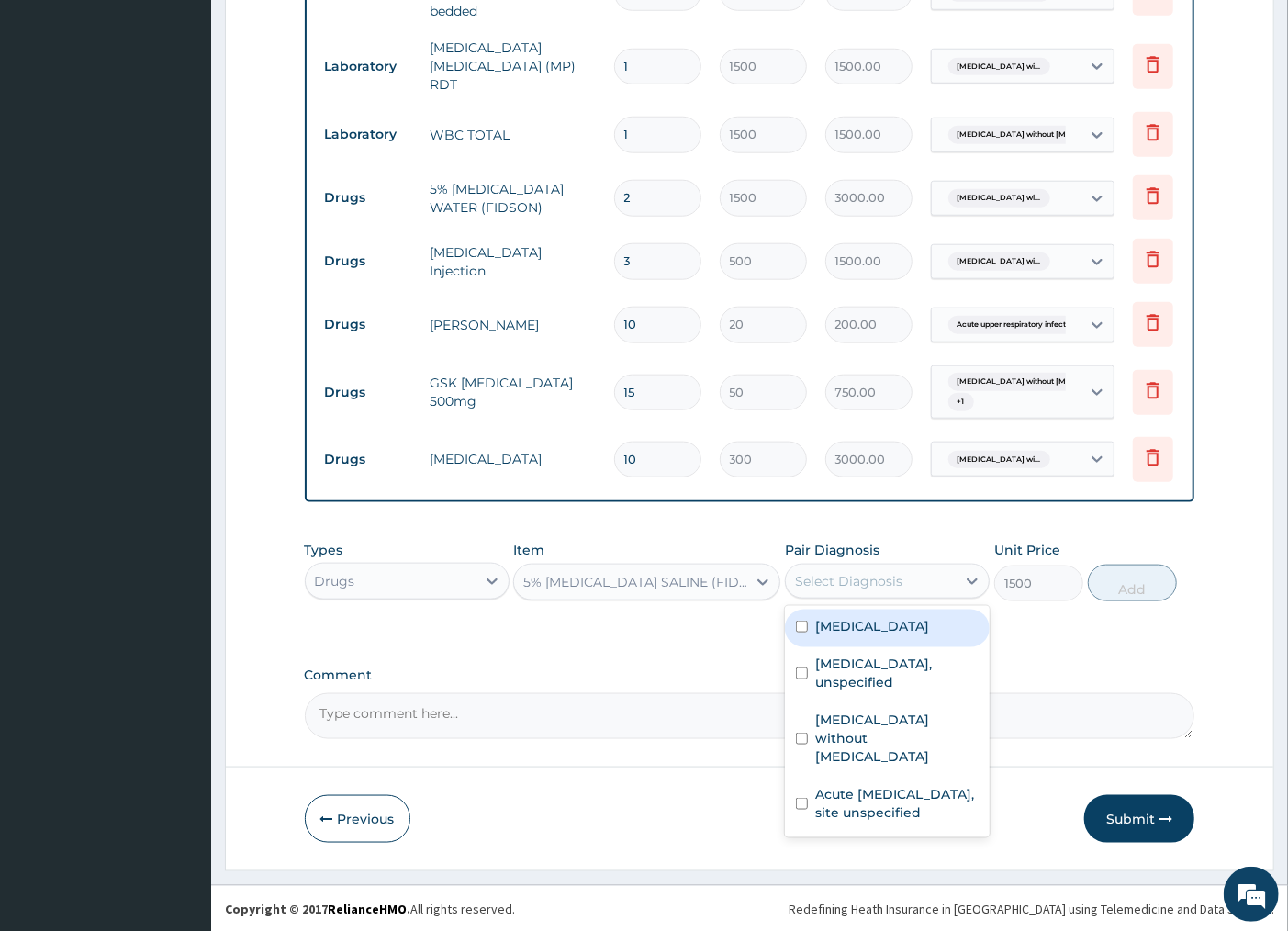
click at [918, 593] on div "Select Diagnosis" at bounding box center [871, 582] width 170 height 29
click at [805, 632] on input "checkbox" at bounding box center [802, 627] width 12 height 12
checkbox input "true"
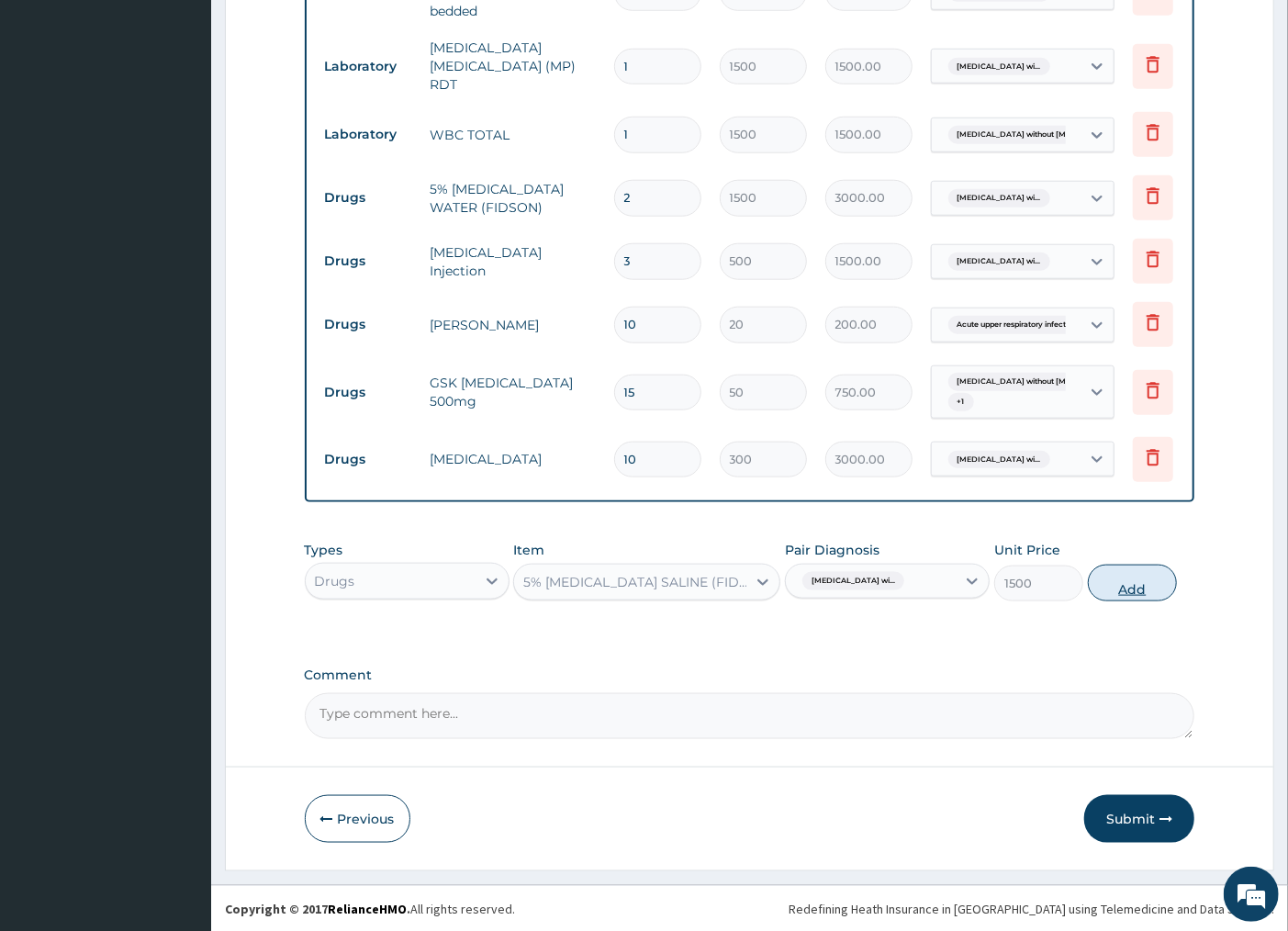
click at [1138, 584] on button "Add" at bounding box center [1132, 583] width 89 height 37
type input "0"
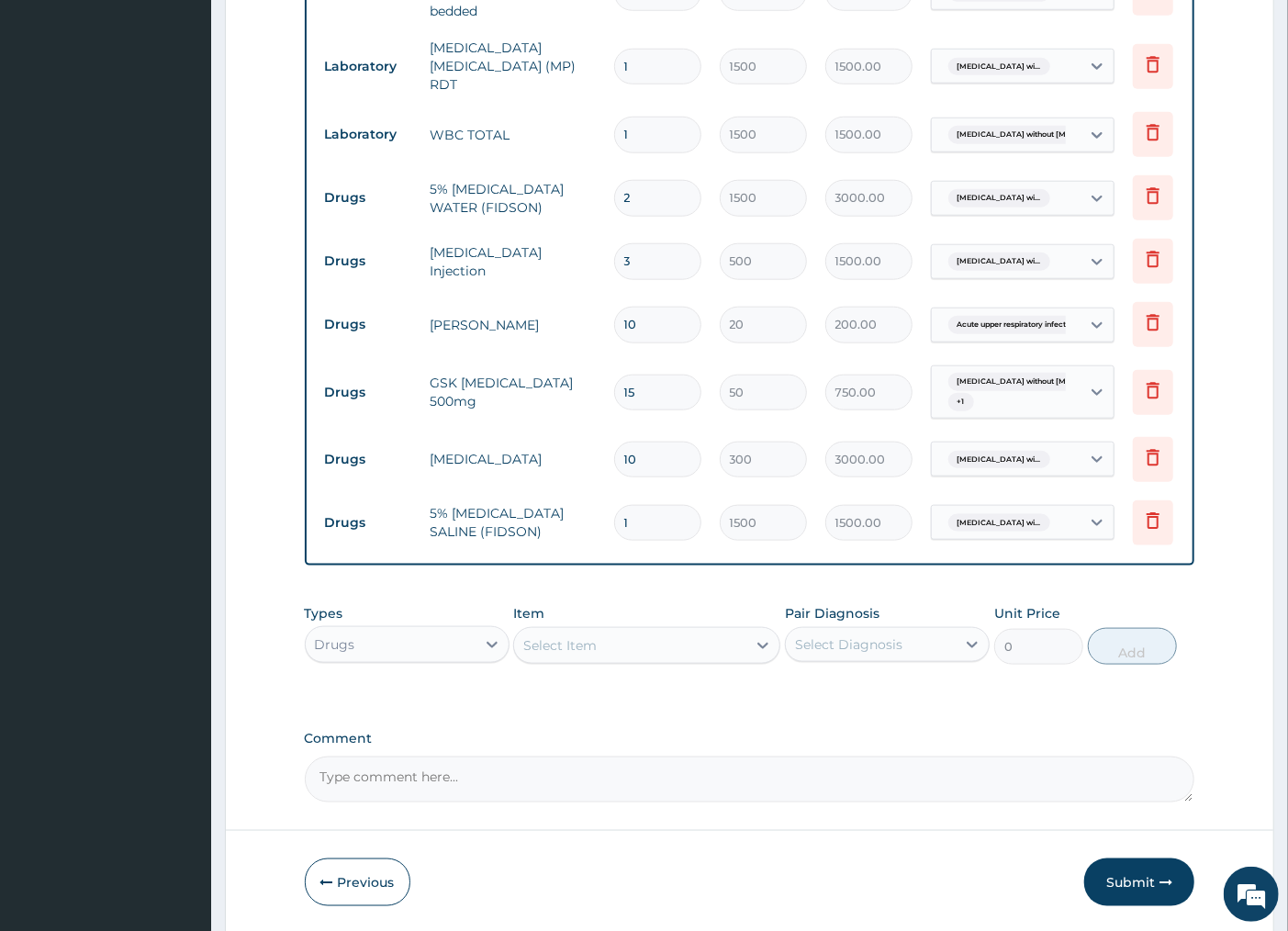
click at [694, 652] on div "Select Item" at bounding box center [629, 645] width 232 height 29
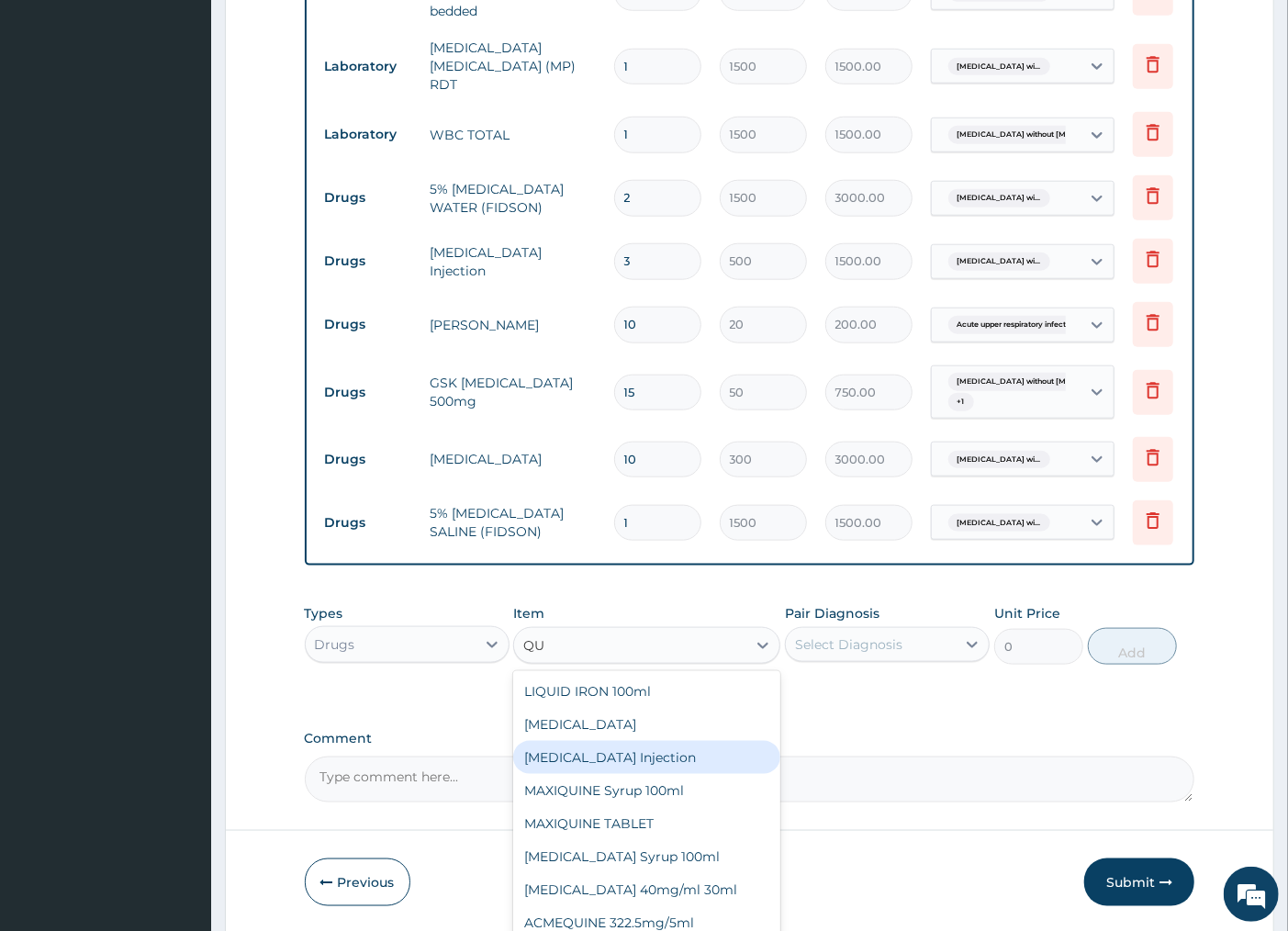
type input "Q"
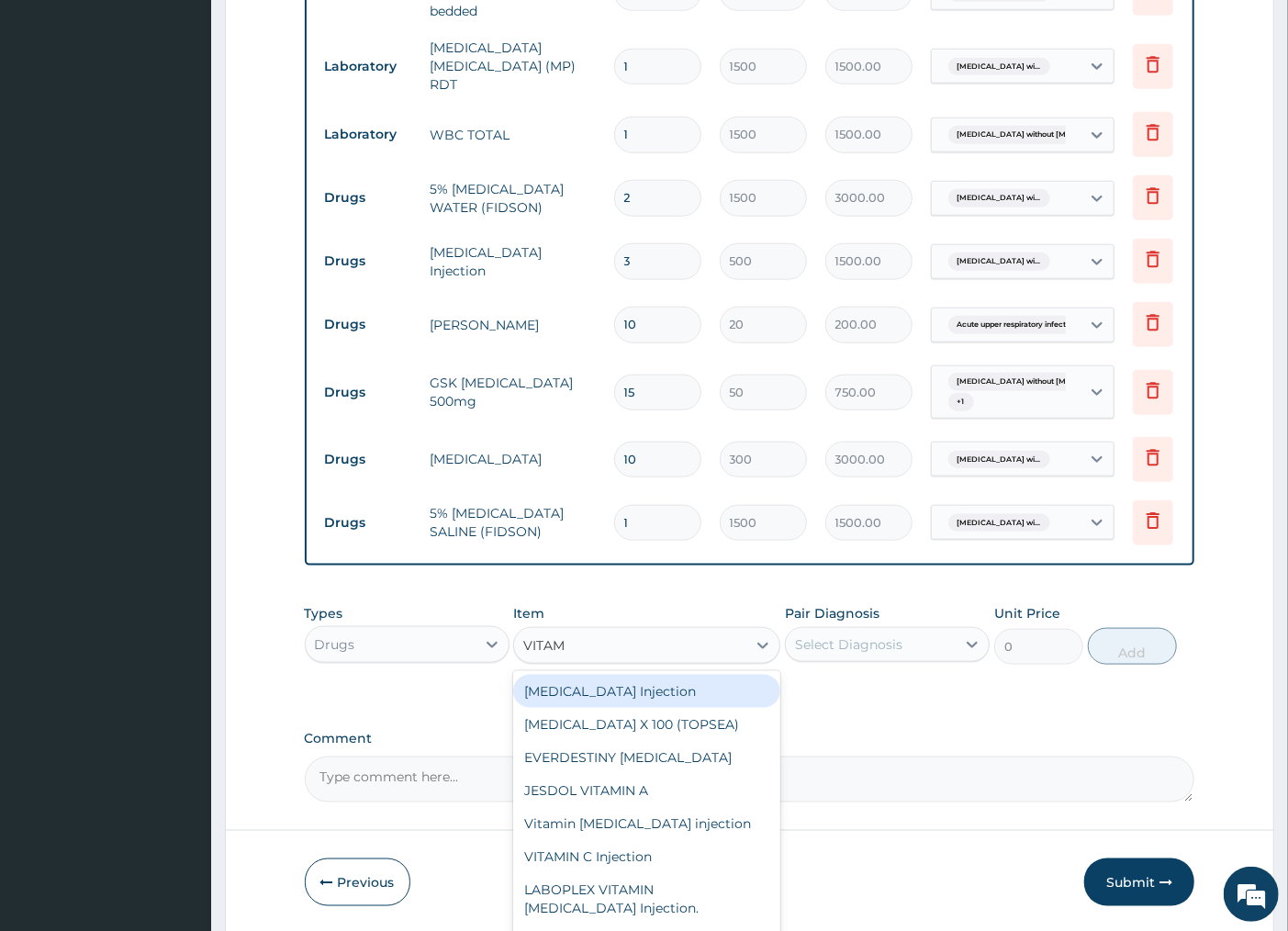
type input "VITAMI"
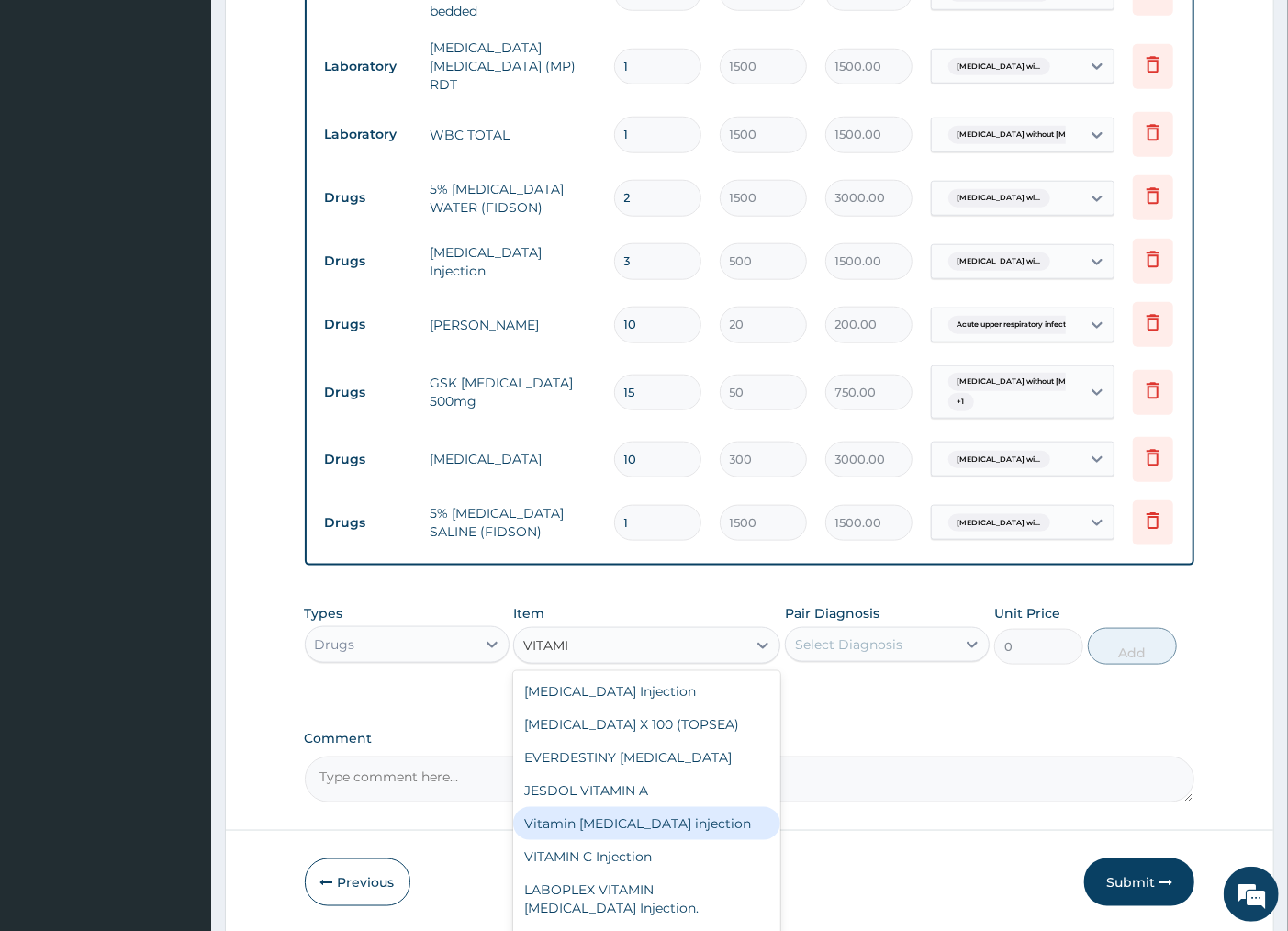
click at [633, 821] on div "Vitamin B complex injection" at bounding box center [646, 823] width 267 height 33
type input "120"
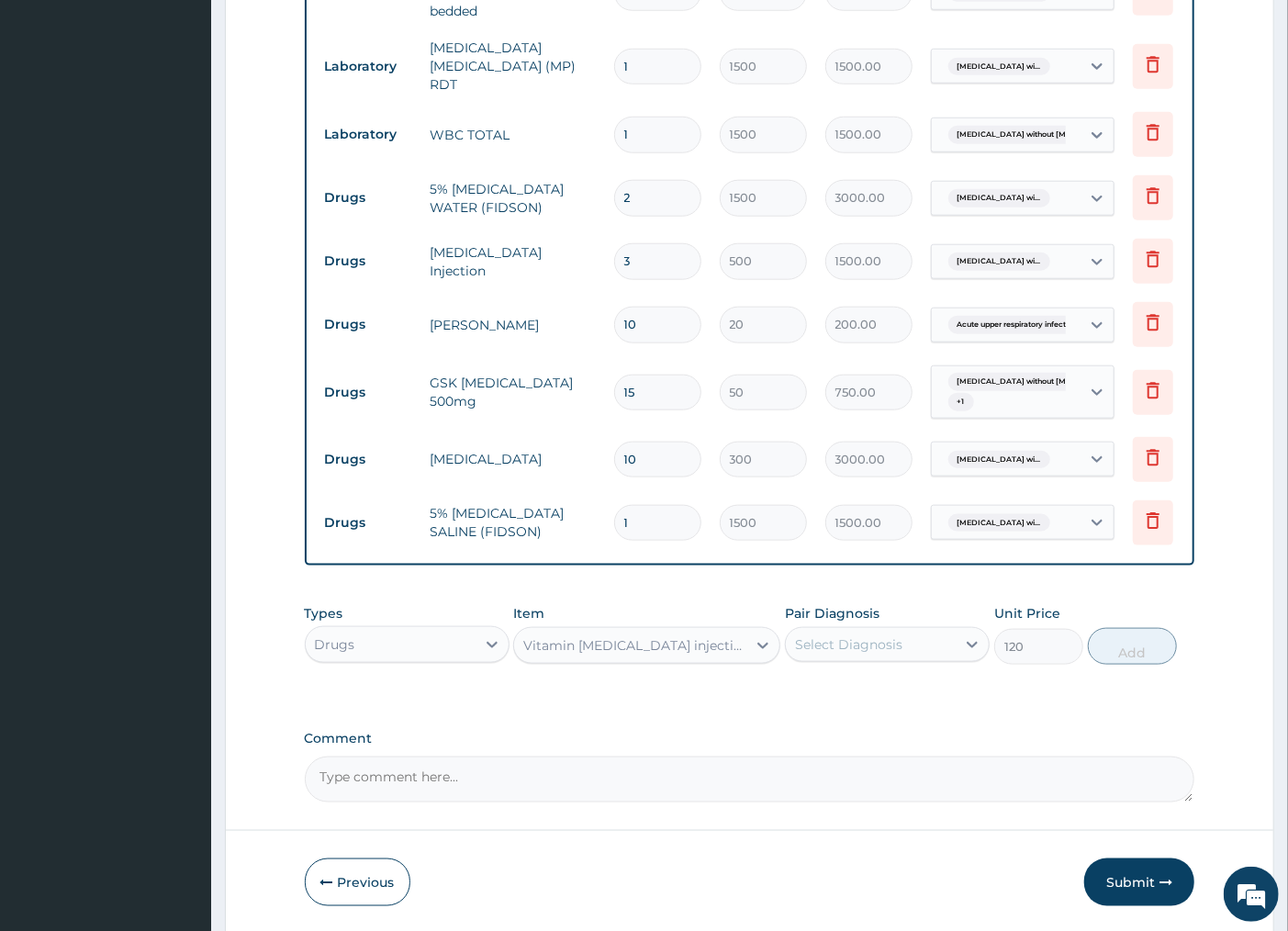
click at [935, 658] on div "Select Diagnosis" at bounding box center [871, 644] width 170 height 29
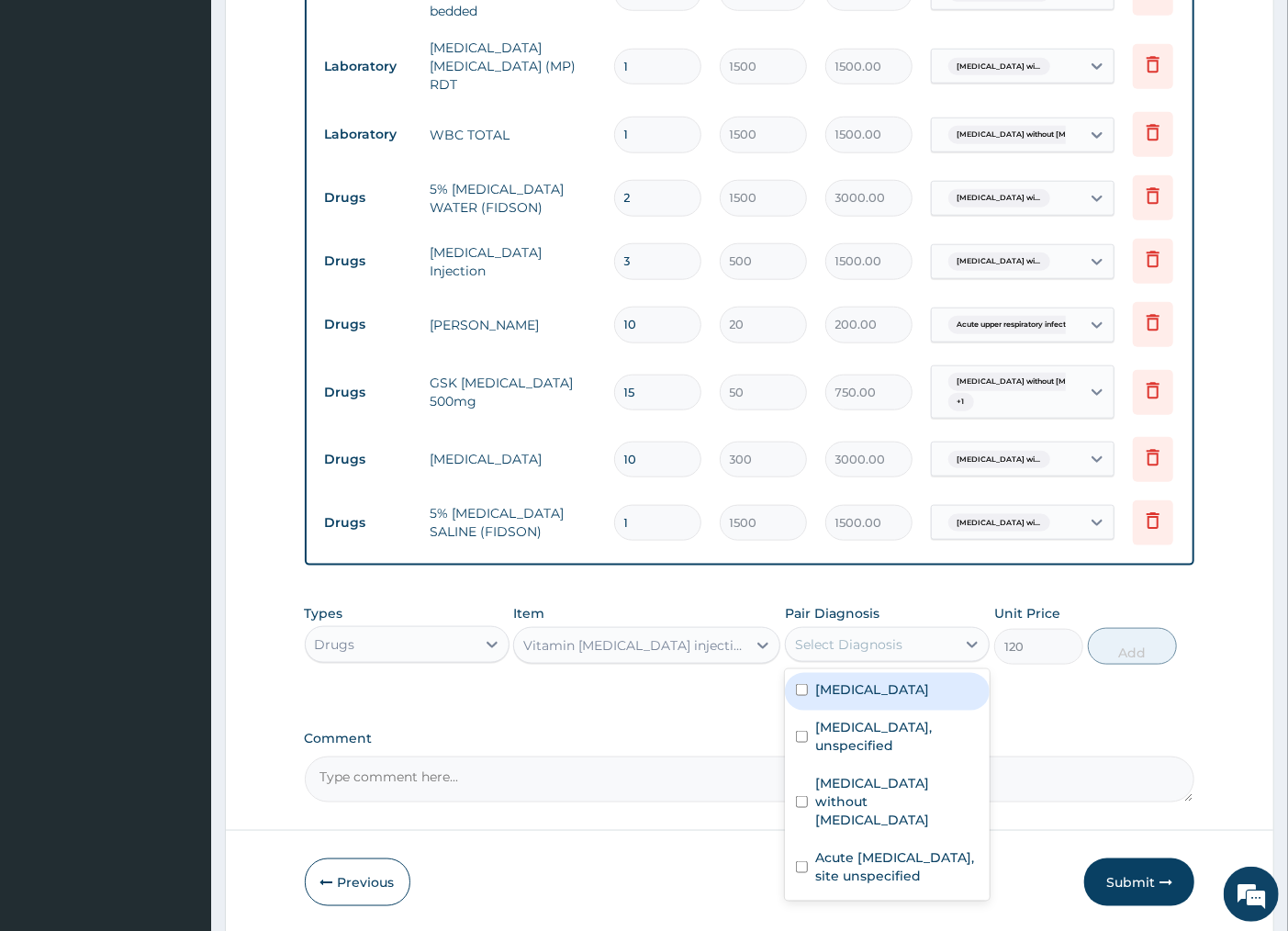
click at [833, 699] on label "Plasmodium malariae malaria without complication" at bounding box center [872, 689] width 114 height 19
checkbox input "true"
click at [1135, 655] on button "Add" at bounding box center [1132, 647] width 89 height 37
type input "0"
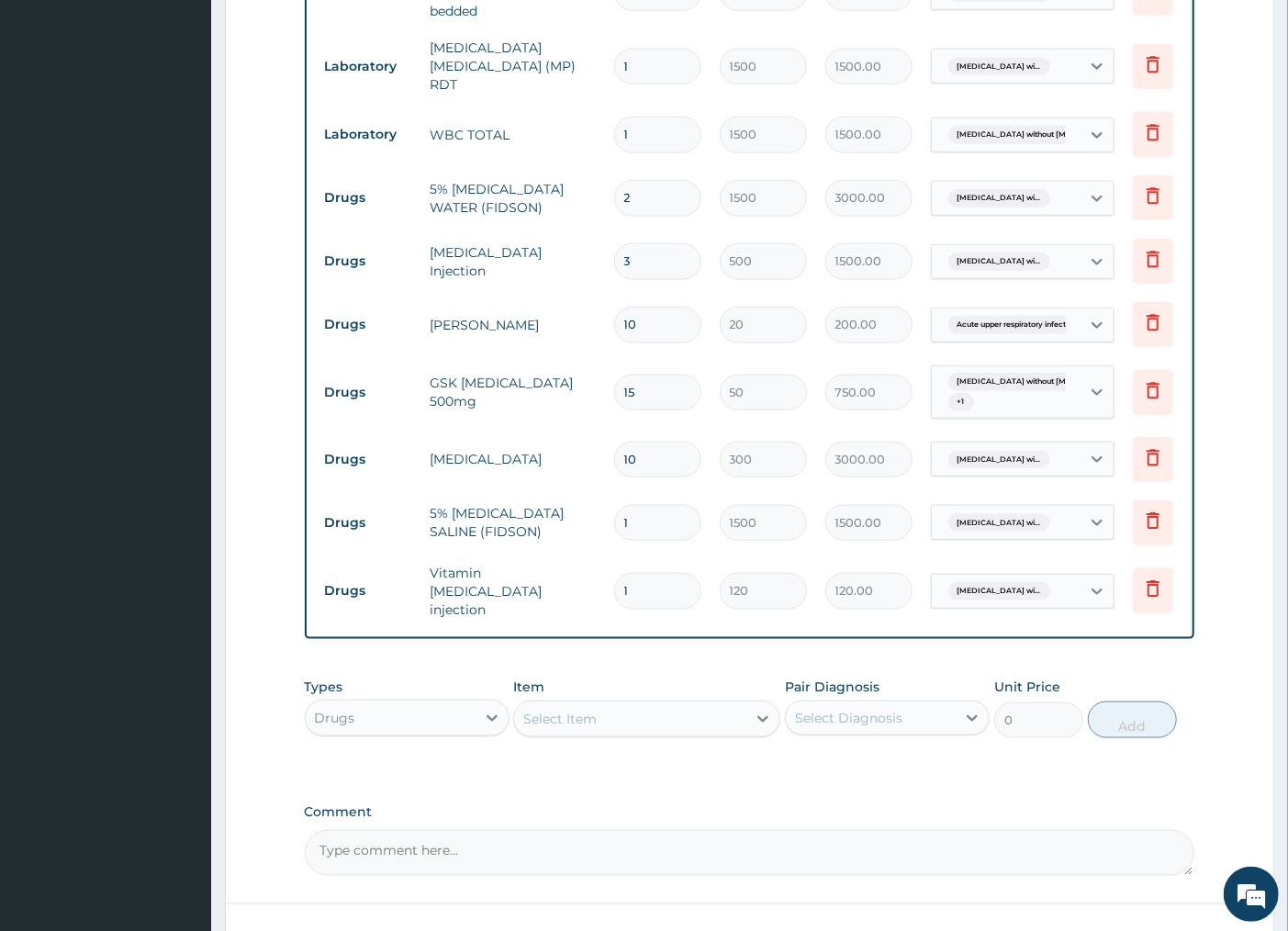
type input "0.00"
type input "2"
type input "240.00"
type input "2"
click at [616, 640] on div "PA Code / Prescription Code PA/EE8E1D Encounter Date 13-10-2025 Important Notic…" at bounding box center [750, 52] width 891 height 1649
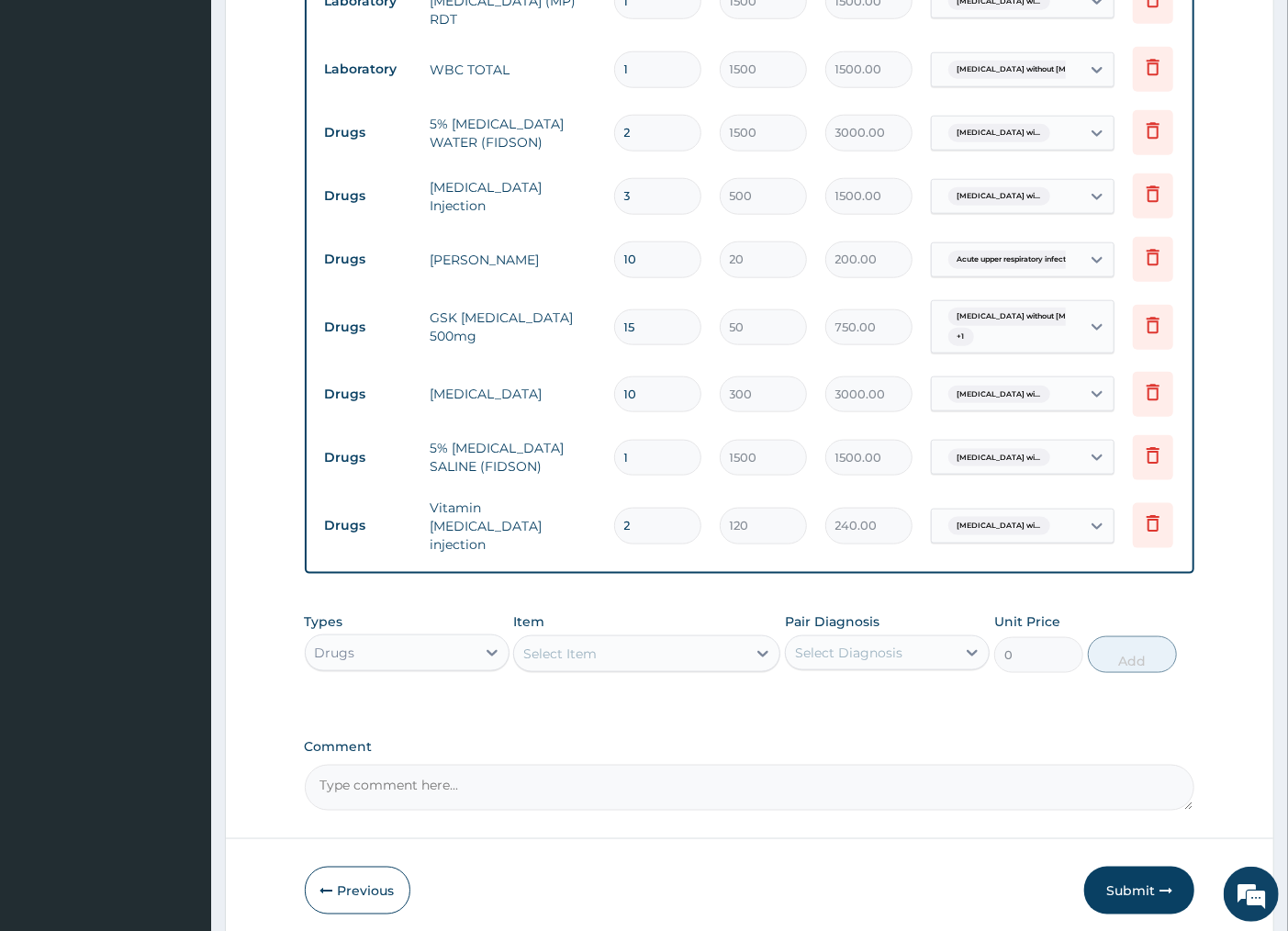
scroll to position [1049, 0]
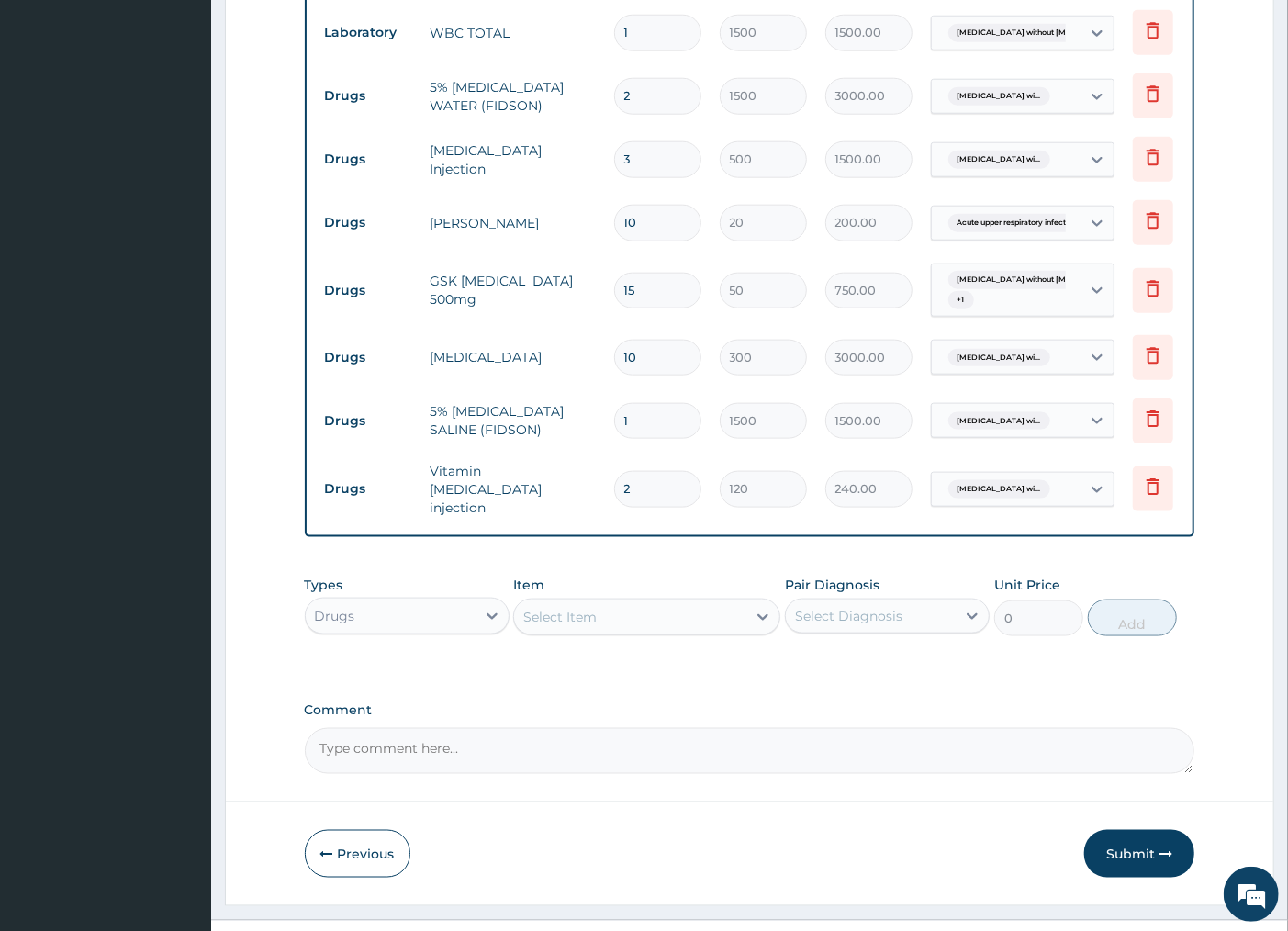
click at [629, 614] on div "Select Item" at bounding box center [629, 617] width 232 height 29
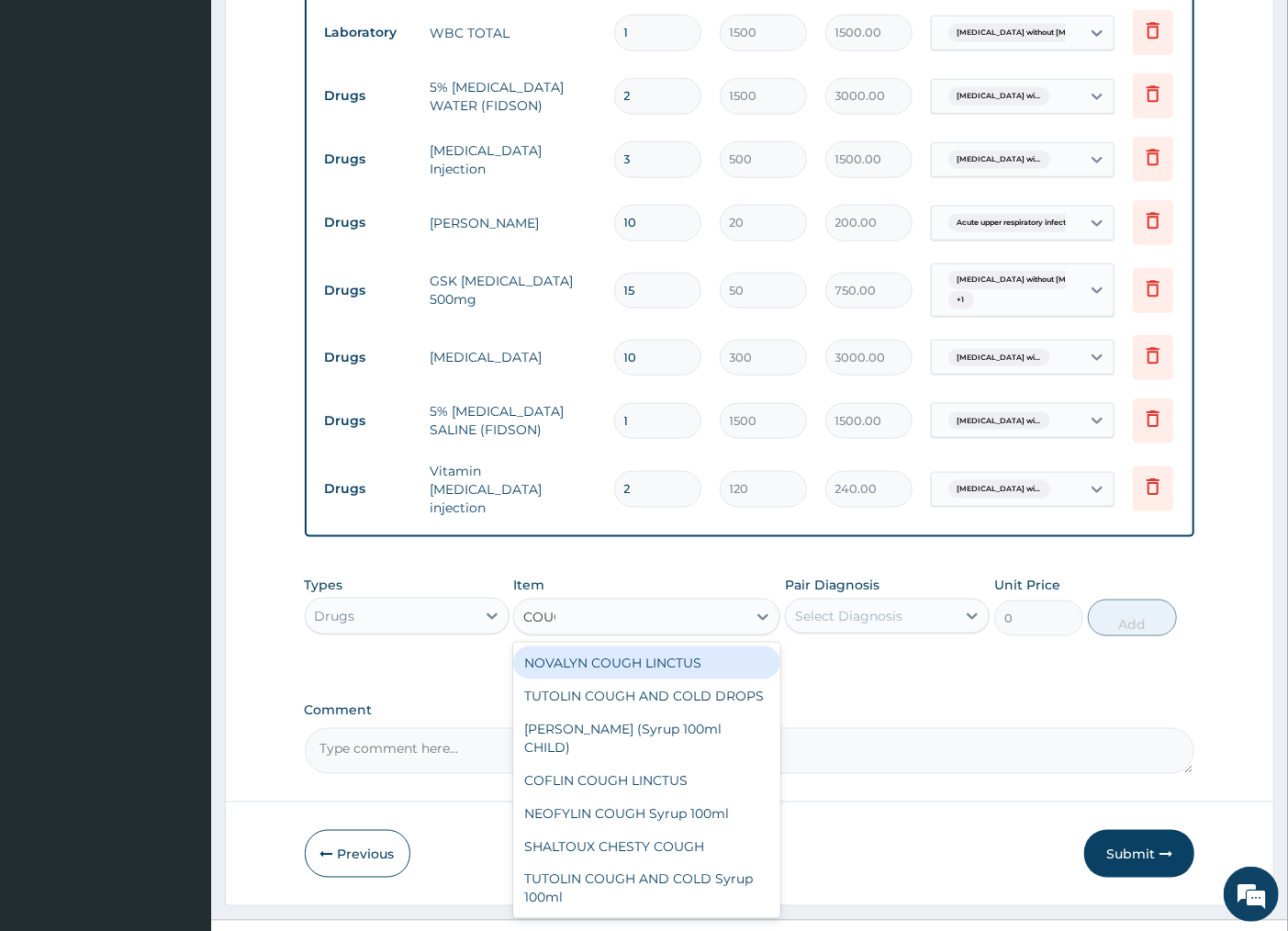
type input "COUGH"
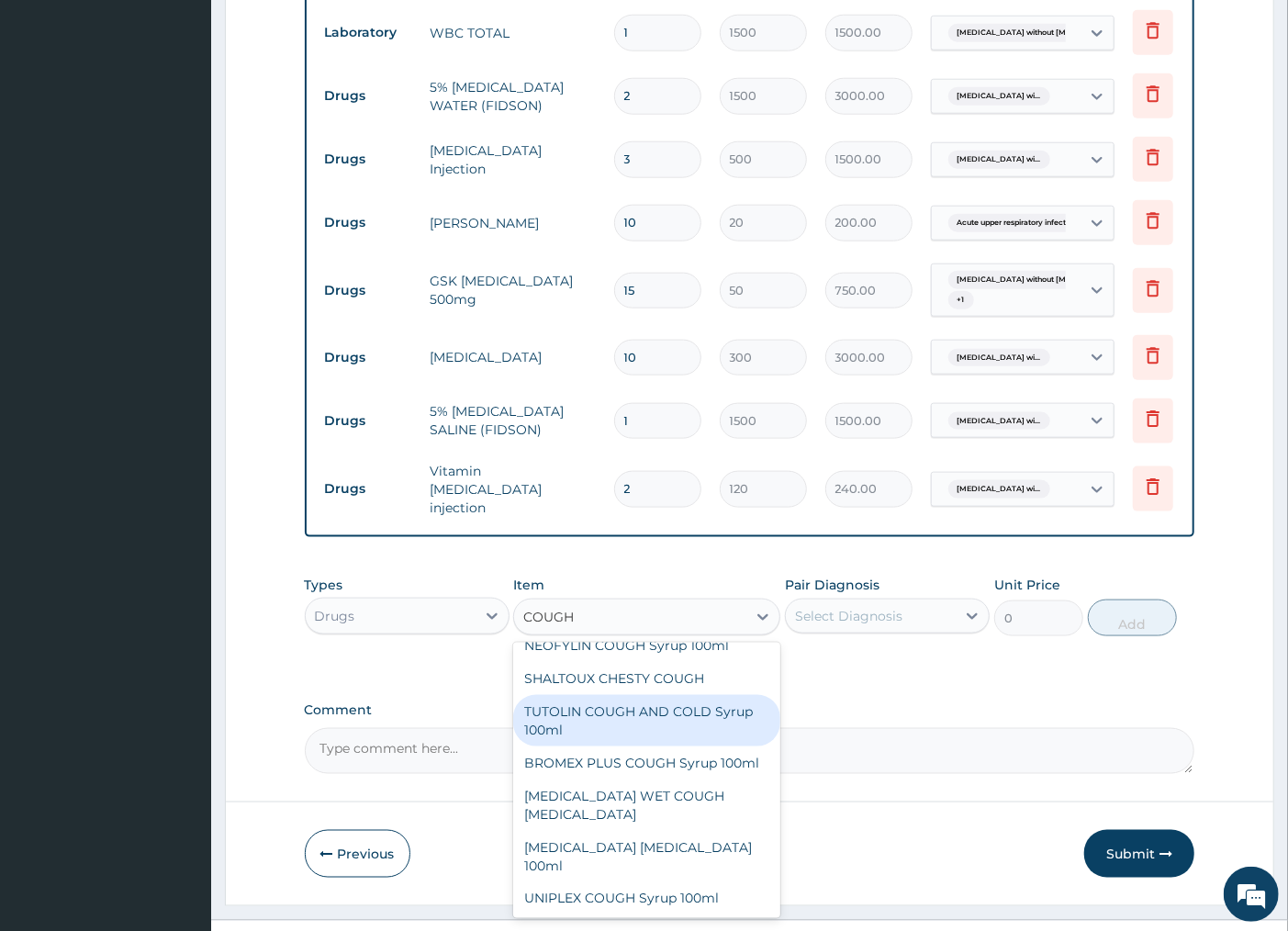
scroll to position [204, 0]
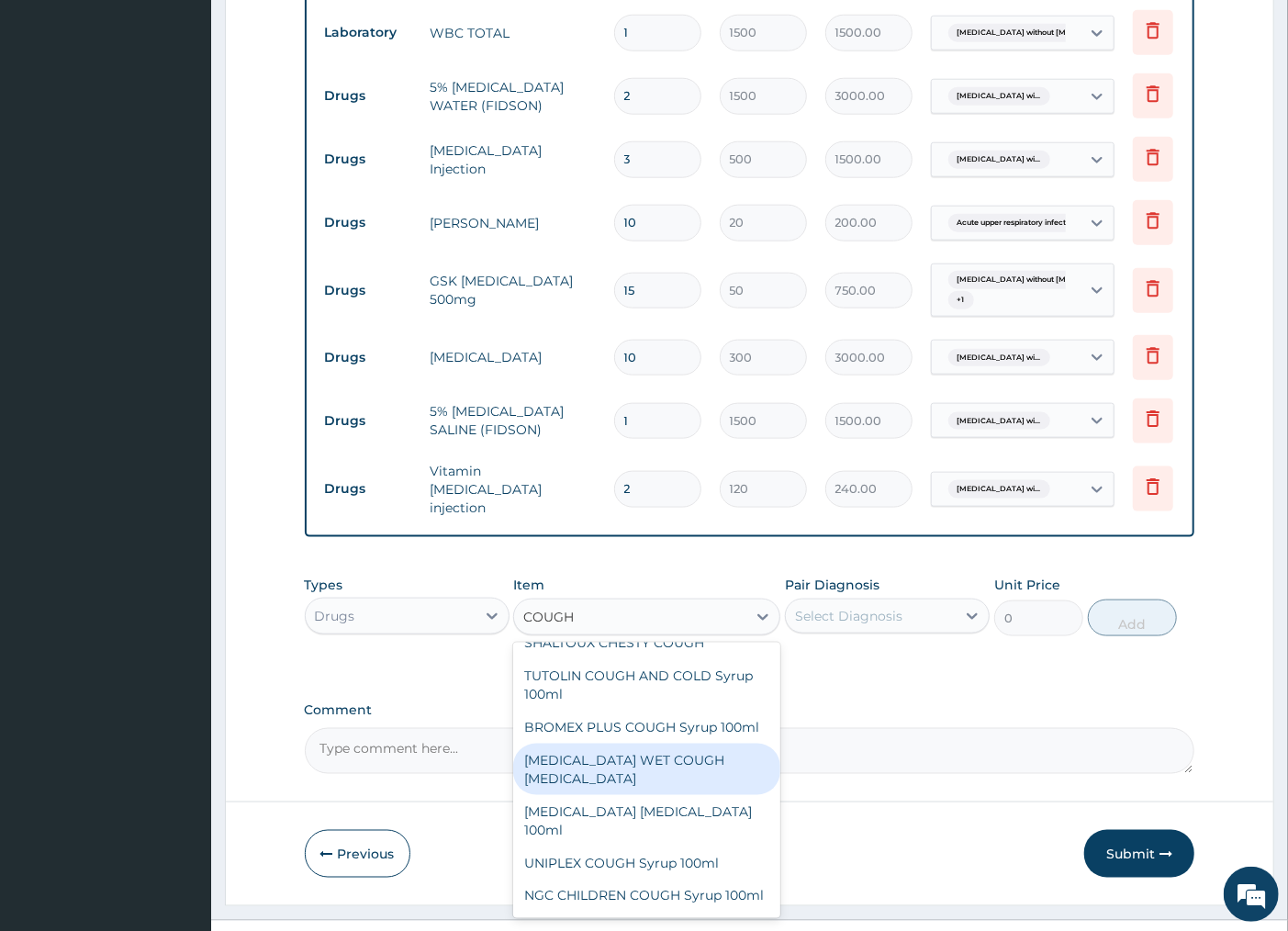
click at [584, 787] on div "BENYLIN WET COUGH MENTHOL" at bounding box center [646, 769] width 267 height 52
type input "1500"
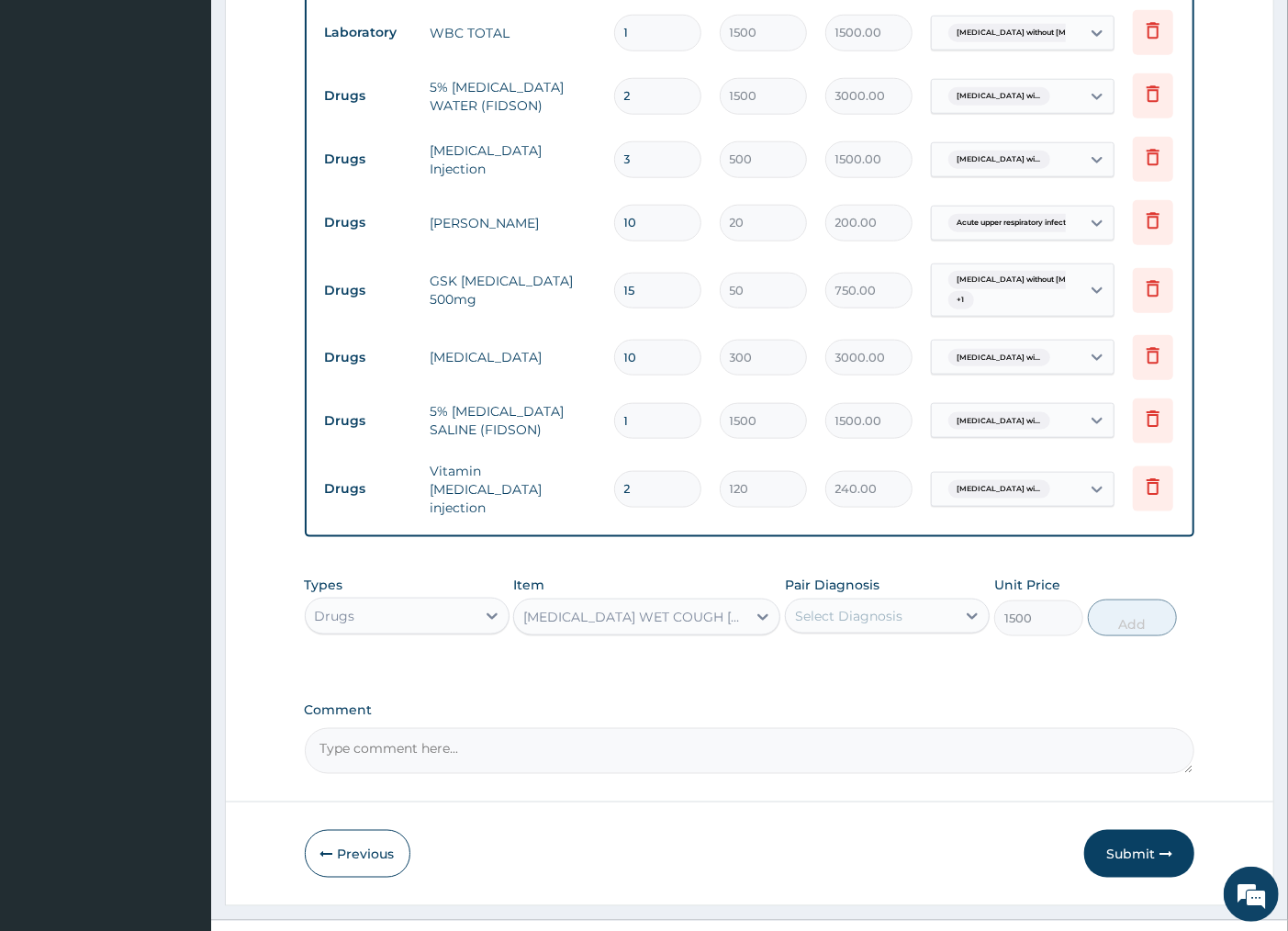
click at [861, 628] on div "Types Drugs Item BENYLIN WET COUGH MENTHOL Pair Diagnosis Select Diagnosis Unit…" at bounding box center [750, 606] width 891 height 79
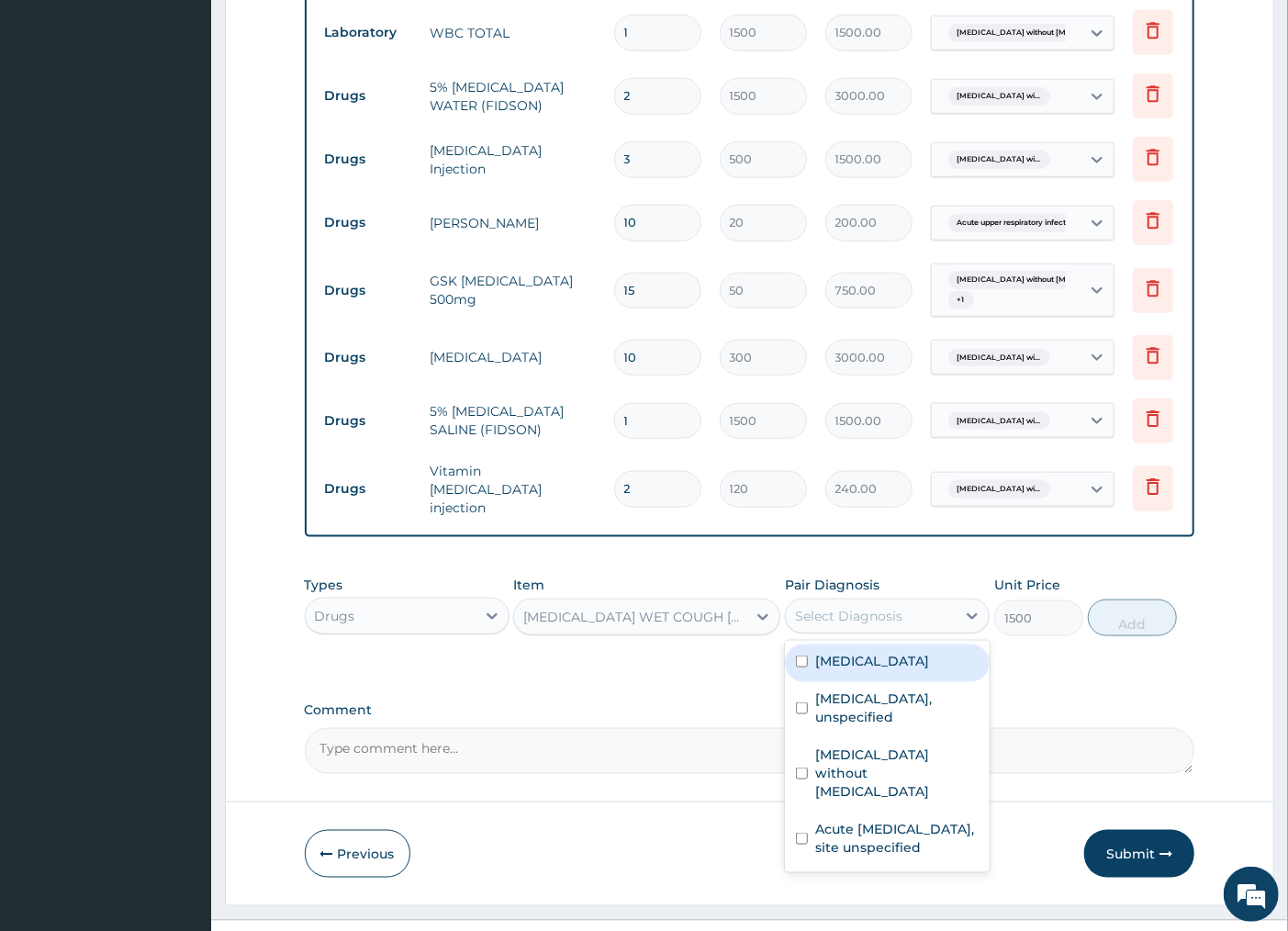
click at [863, 619] on div "Select Diagnosis" at bounding box center [871, 616] width 170 height 29
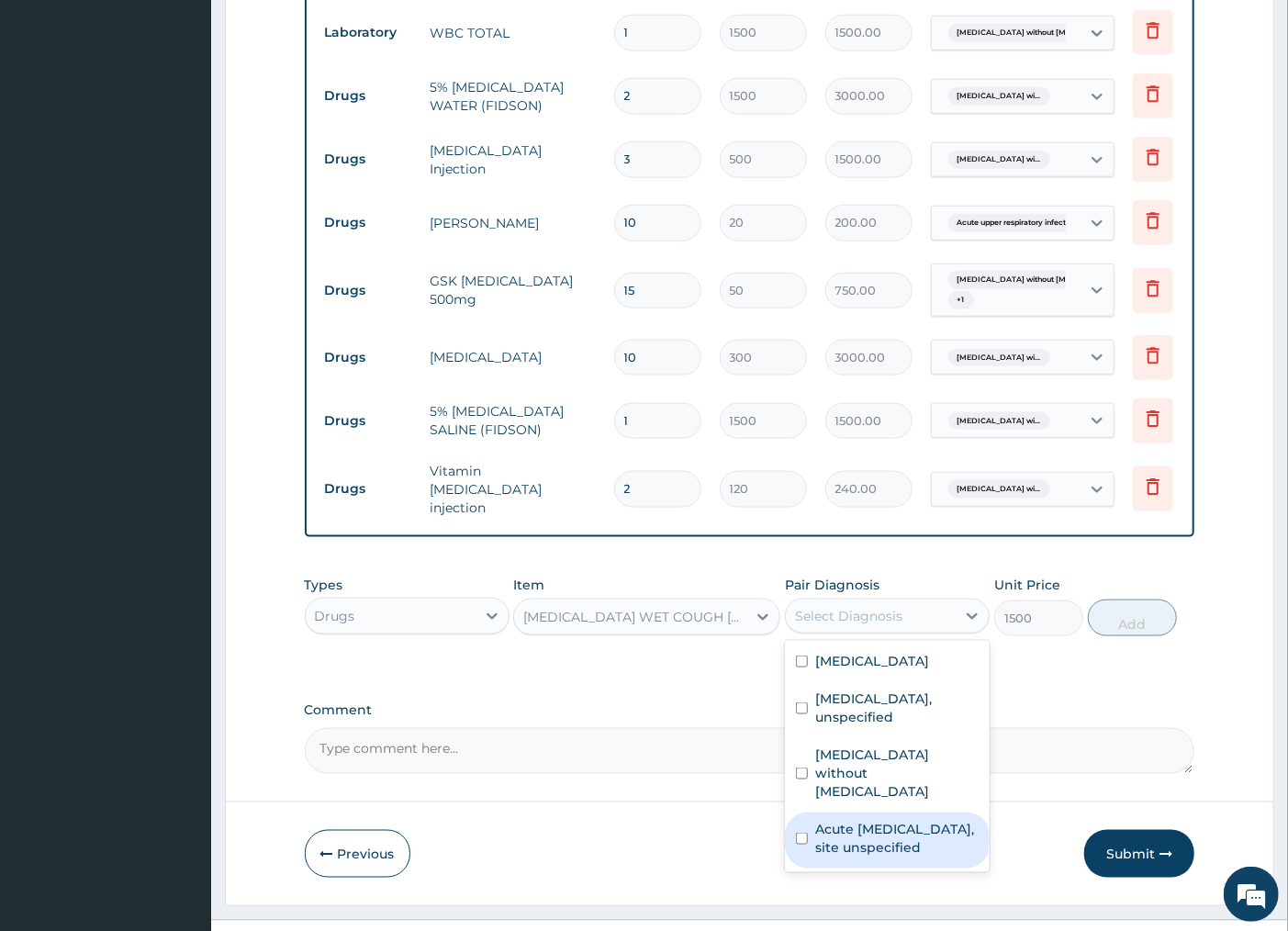
click at [801, 845] on input "checkbox" at bounding box center [802, 839] width 12 height 12
checkbox input "true"
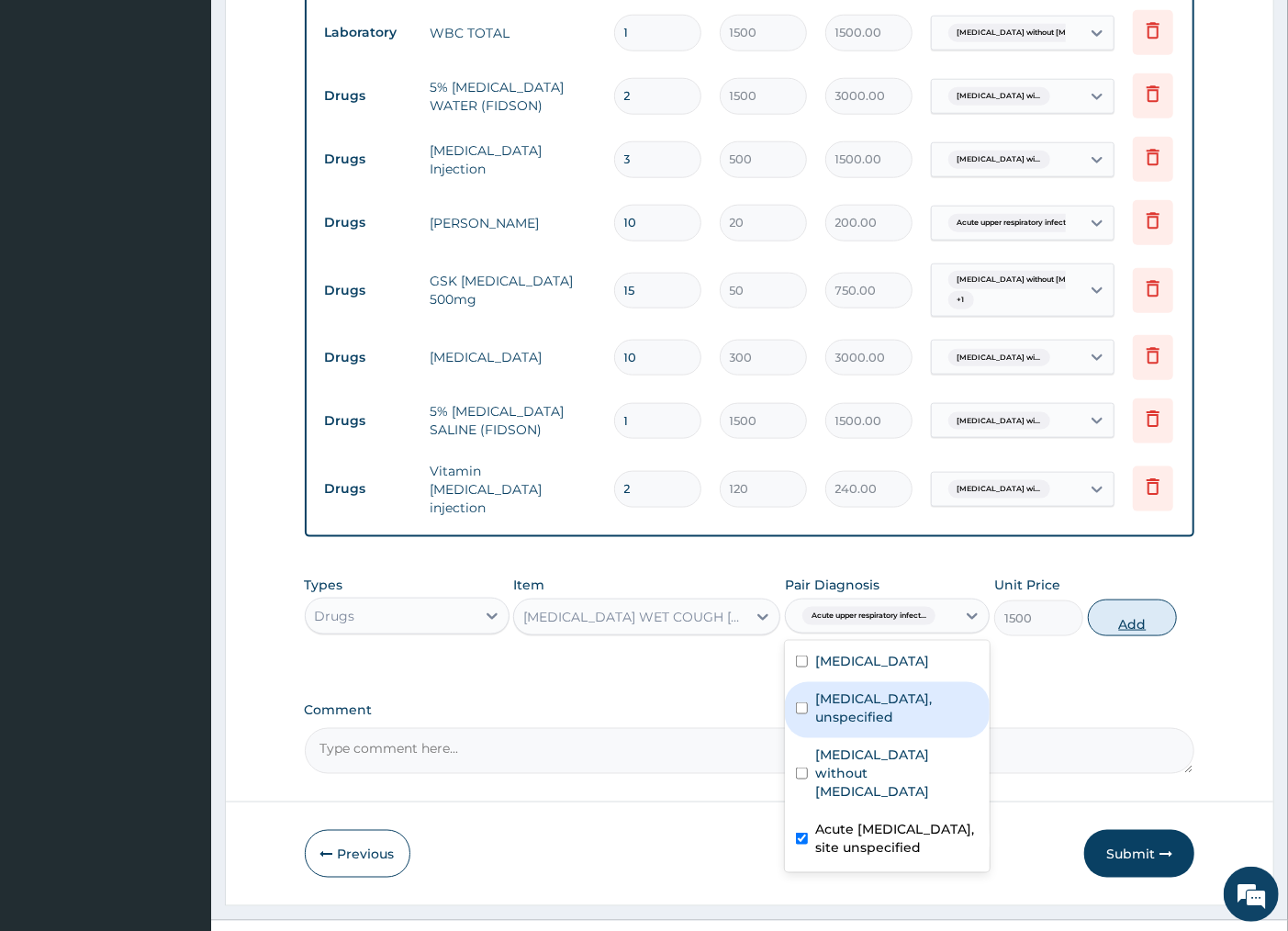
click at [1143, 609] on button "Add" at bounding box center [1132, 619] width 89 height 37
type input "0"
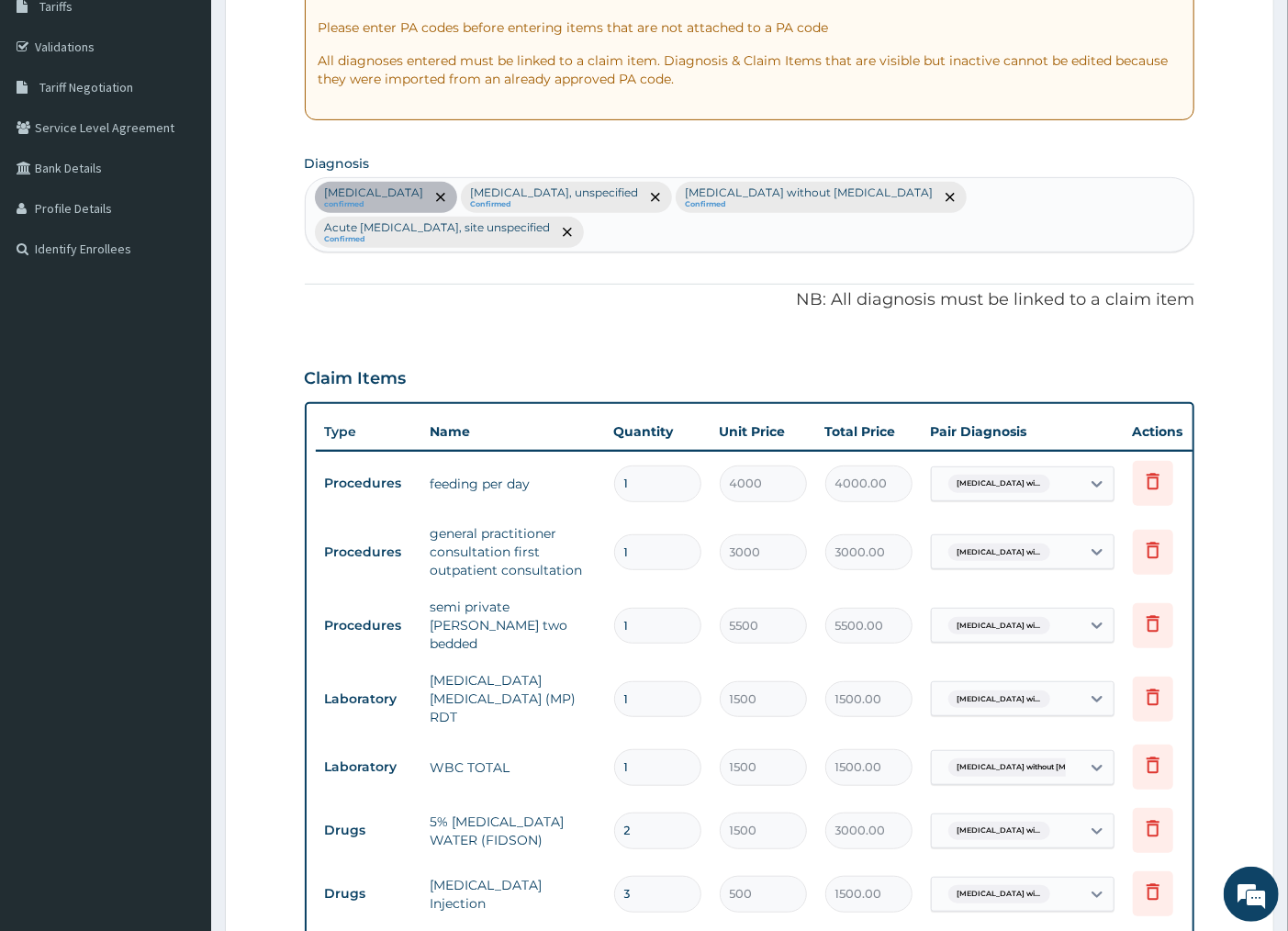
scroll to position [119, 0]
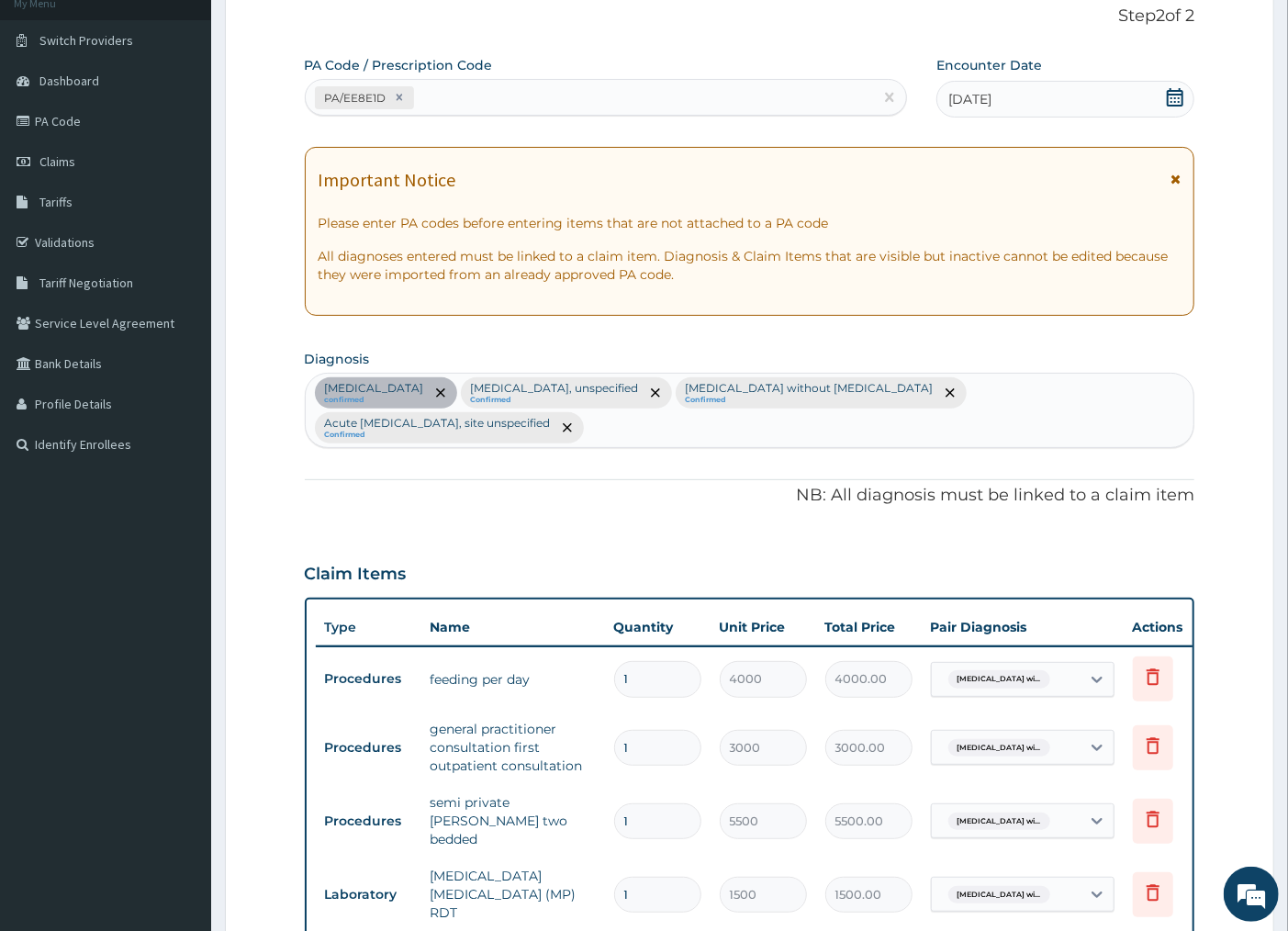
click at [680, 97] on div "PA/EE8E1D" at bounding box center [589, 97] width 568 height 30
paste input "PA/324F4D"
type input "PA/324F4D"
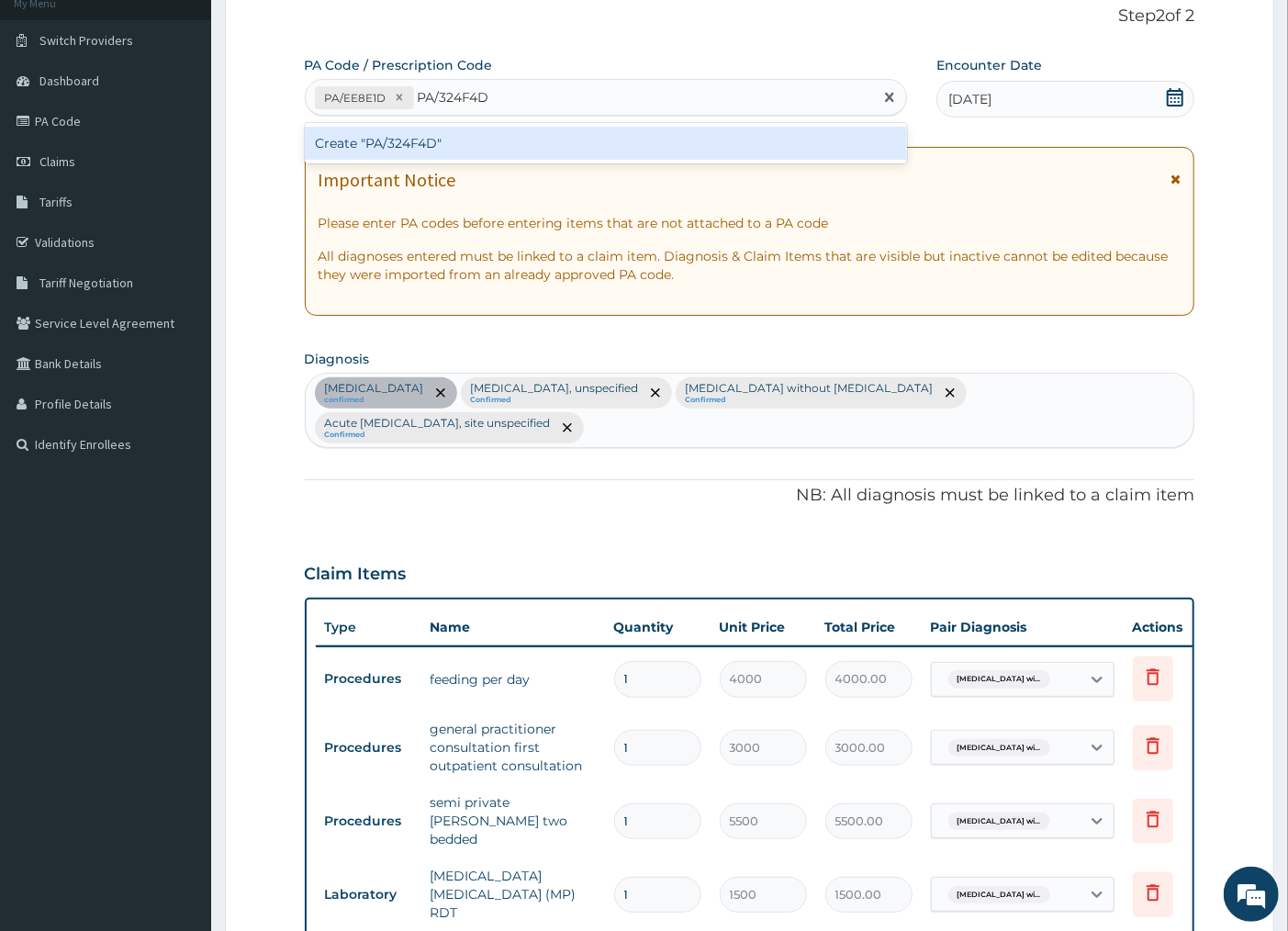
click at [685, 144] on div "Create "PA/324F4D"" at bounding box center [605, 143] width 602 height 33
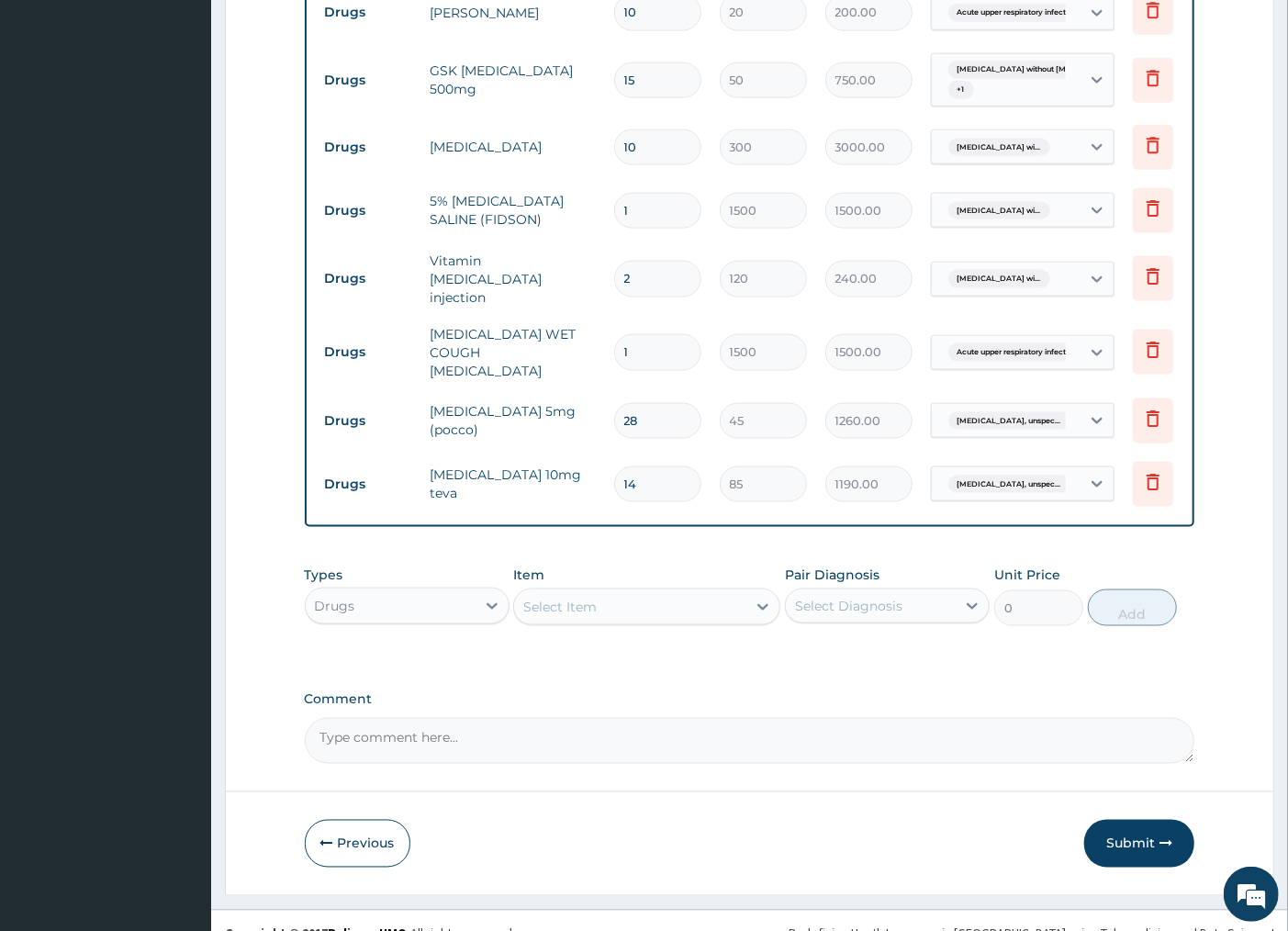
scroll to position [1267, 0]
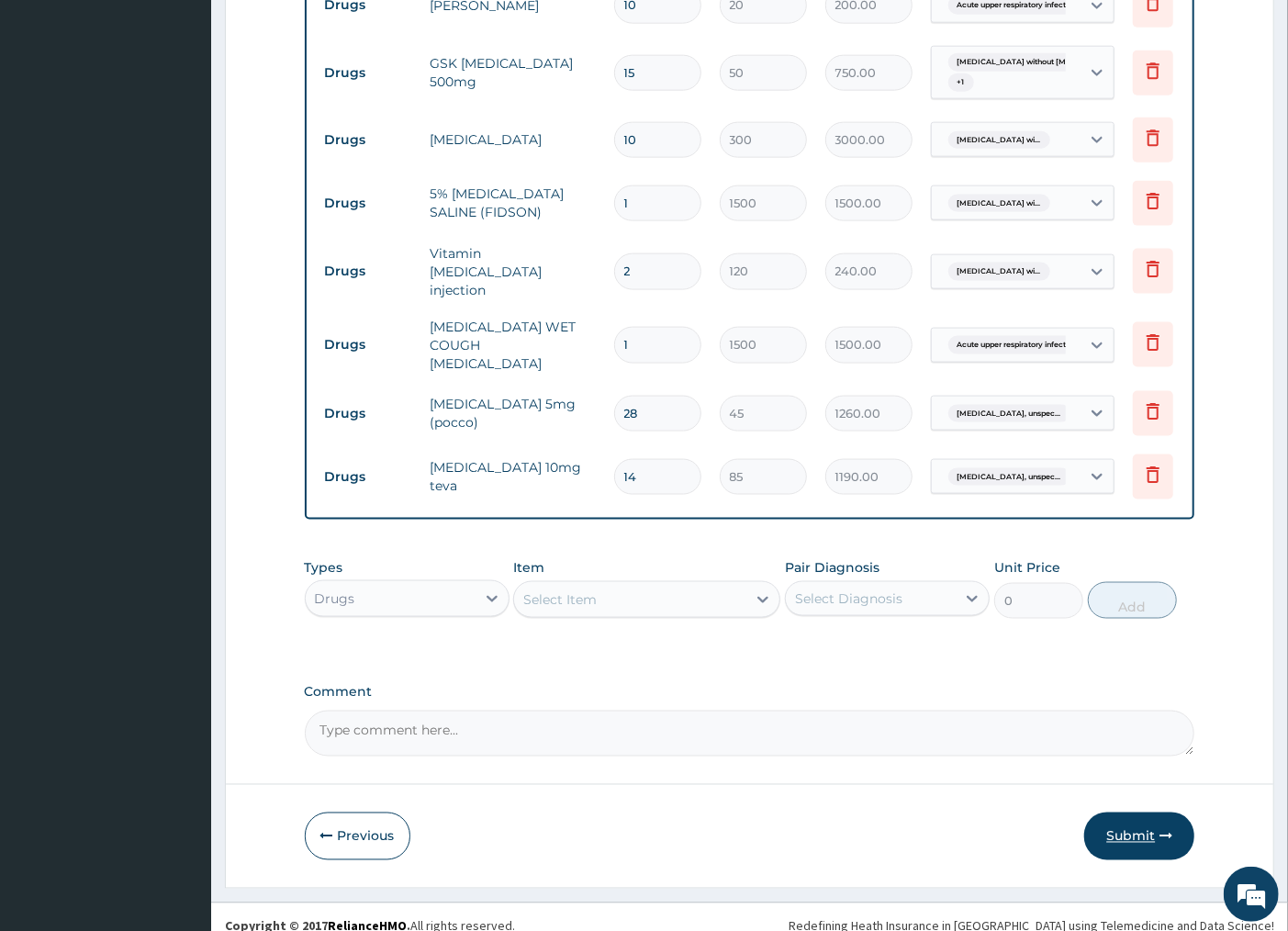
click at [1132, 818] on button "Submit" at bounding box center [1139, 836] width 111 height 48
